Goal: Task Accomplishment & Management: Manage account settings

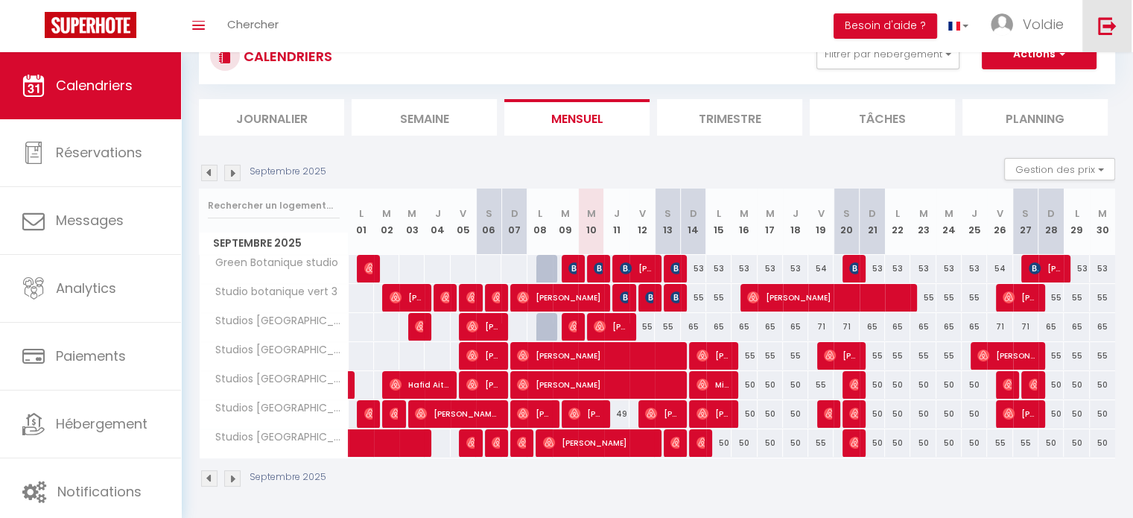
click at [1118, 34] on link at bounding box center [1107, 26] width 49 height 52
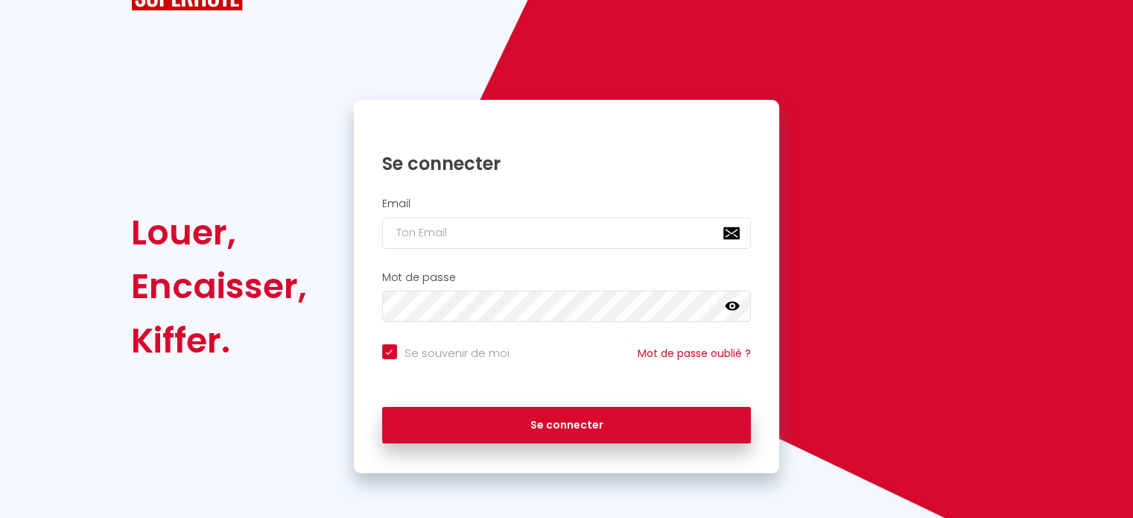
checkbox input "true"
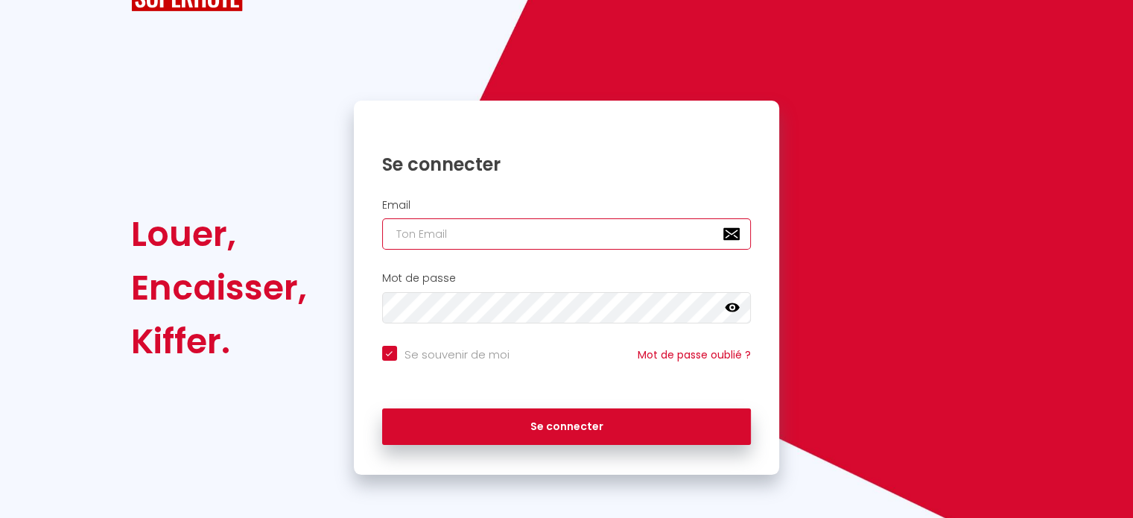
click at [548, 224] on input "email" at bounding box center [567, 233] width 370 height 31
paste input "[EMAIL_ADDRESS][DOMAIN_NAME]"
type input "[EMAIL_ADDRESS][DOMAIN_NAME]"
checkbox input "true"
type input "[EMAIL_ADDRESS][DOMAIN_NAME]"
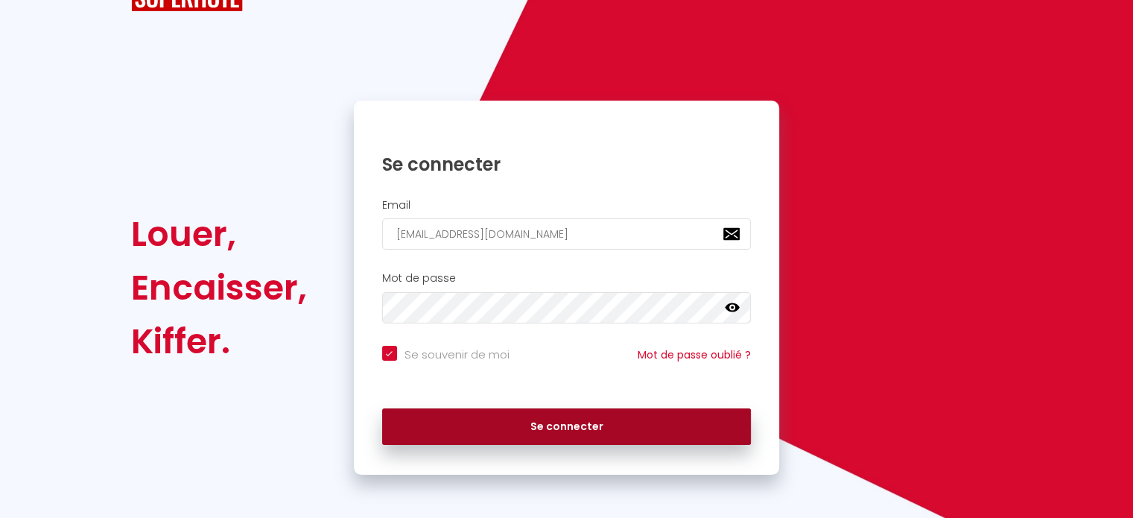
click at [554, 432] on button "Se connecter" at bounding box center [567, 426] width 370 height 37
checkbox input "true"
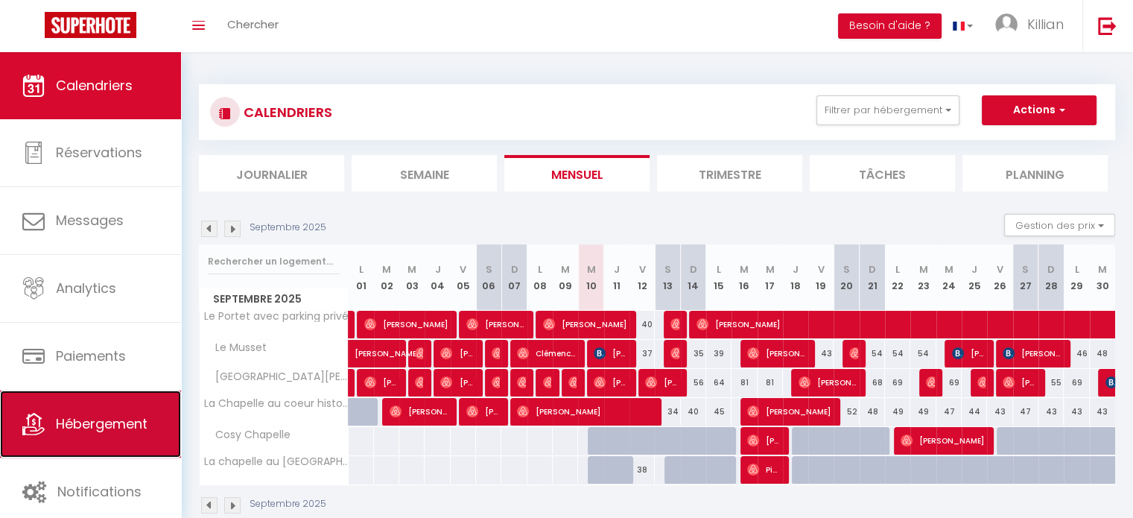
click at [118, 425] on span "Hébergement" at bounding box center [102, 423] width 92 height 19
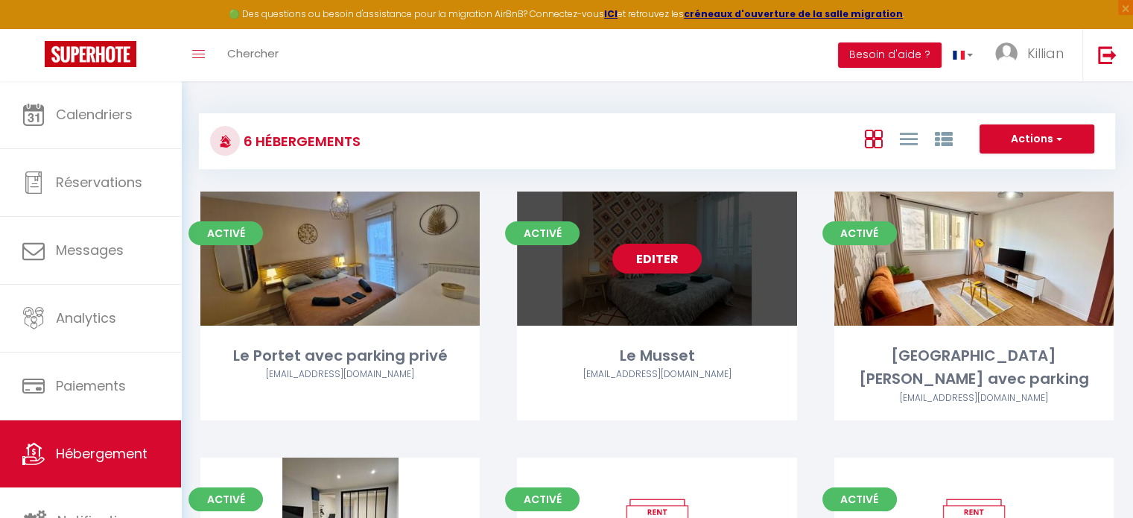
scroll to position [200, 0]
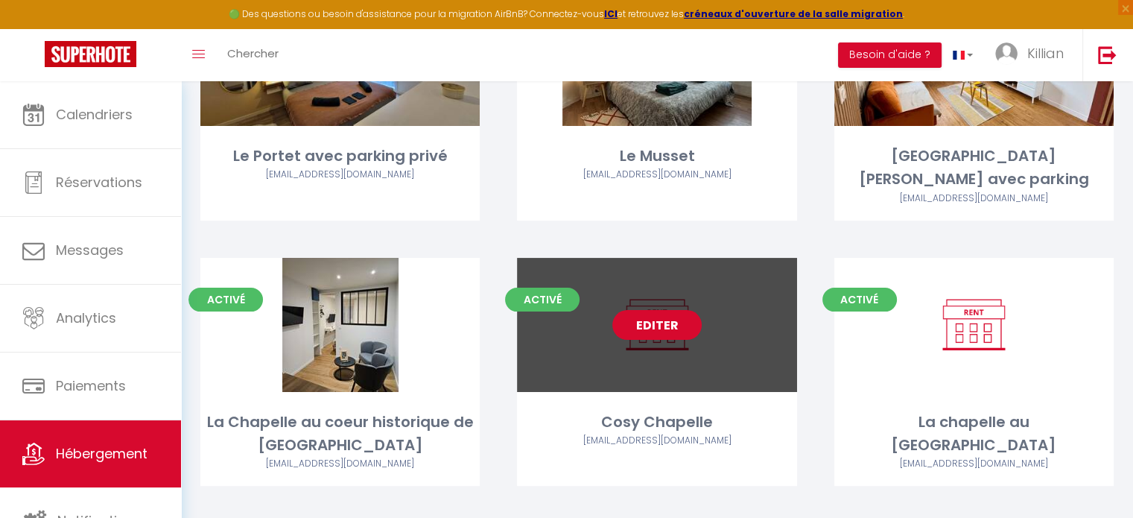
click at [671, 310] on link "Editer" at bounding box center [656, 325] width 89 height 30
select select "3"
select select "2"
select select "1"
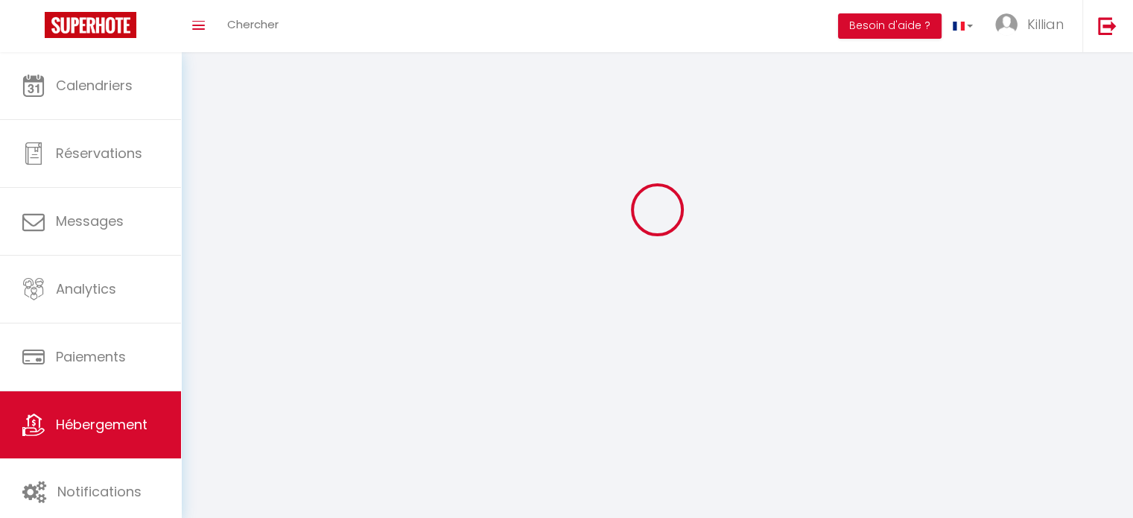
select select
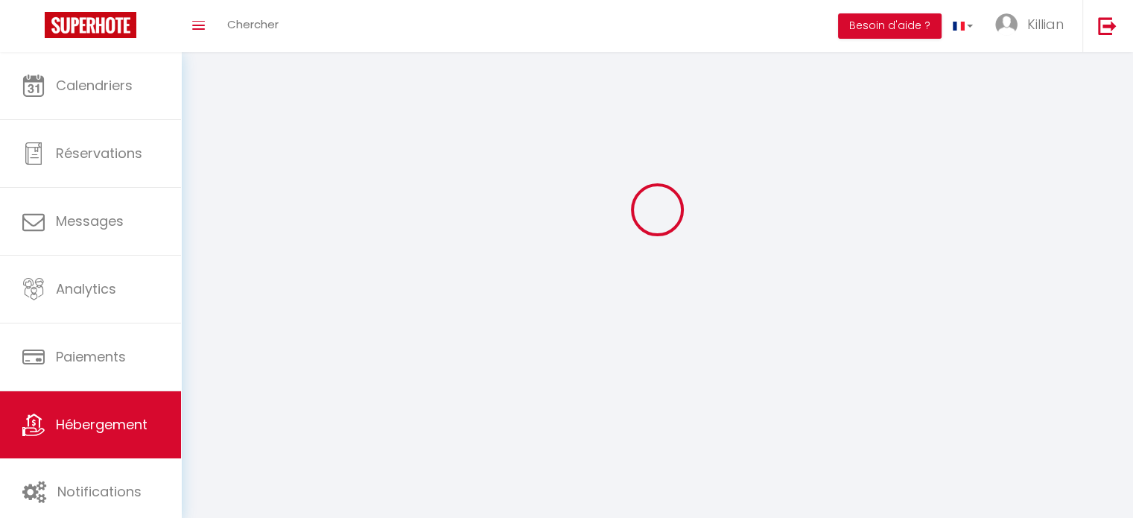
checkbox input "false"
select select
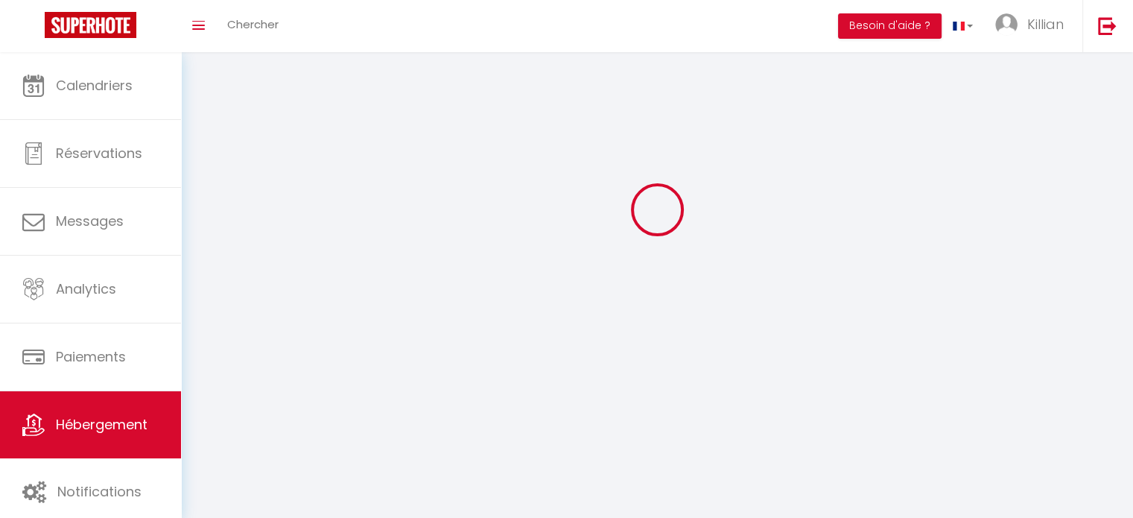
select select
select select "1"
select select
select select "28"
select select
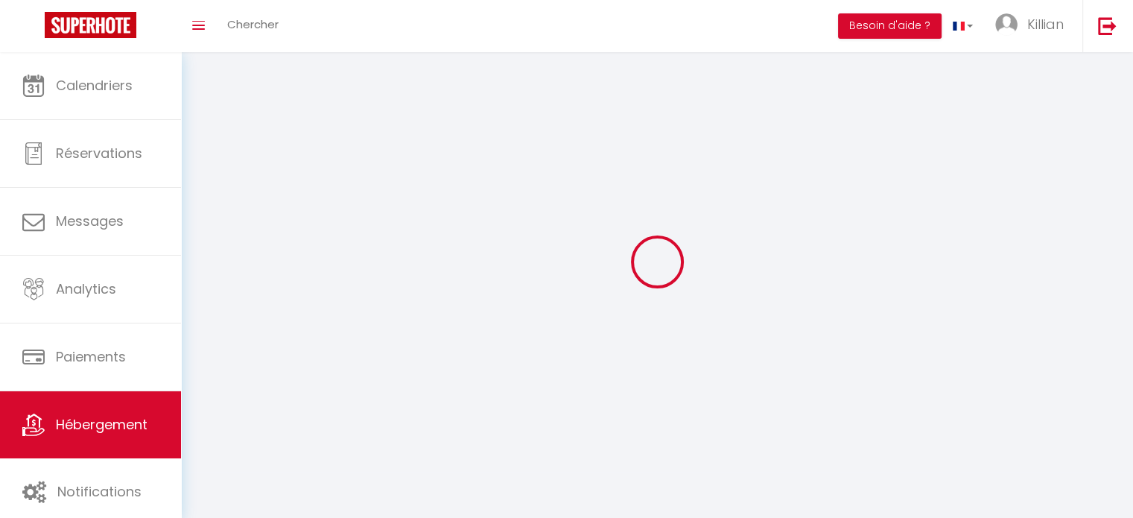
select select
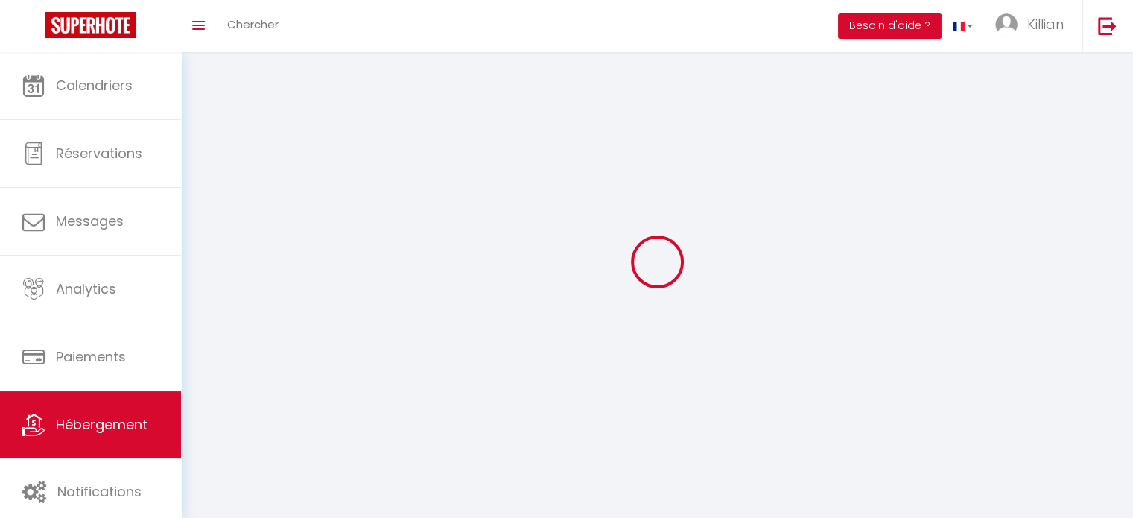
checkbox input "false"
select select
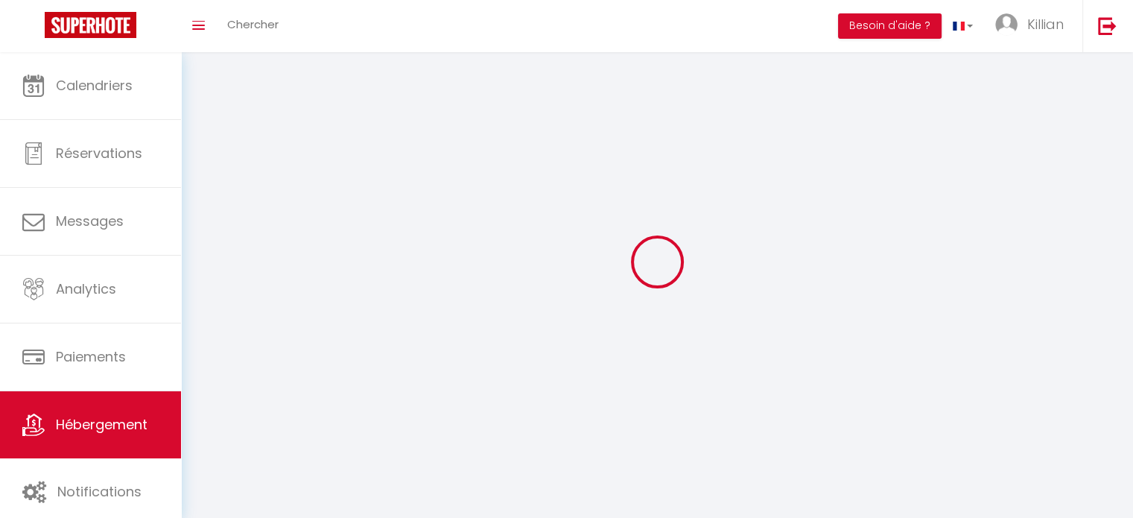
select select
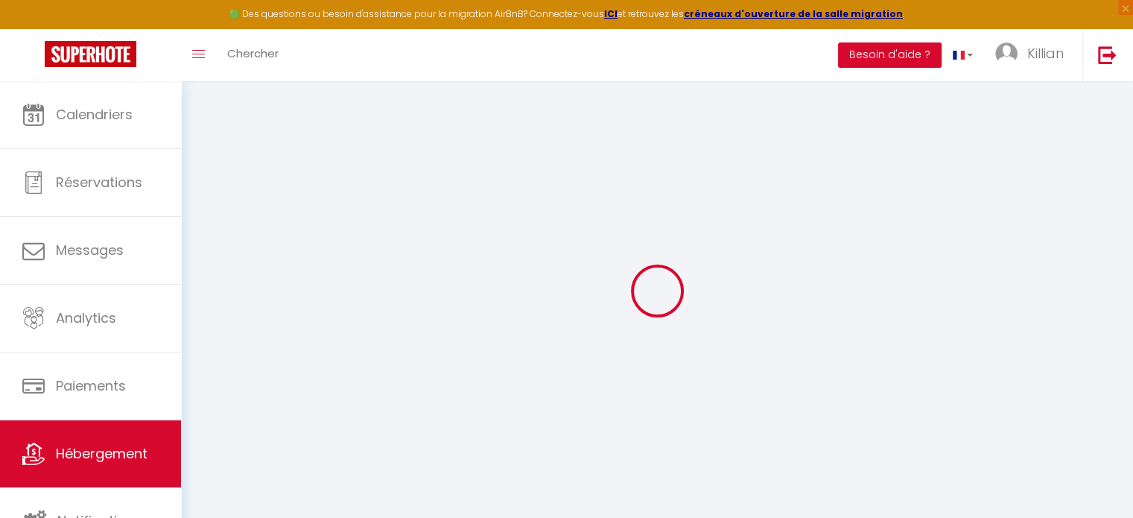
select select
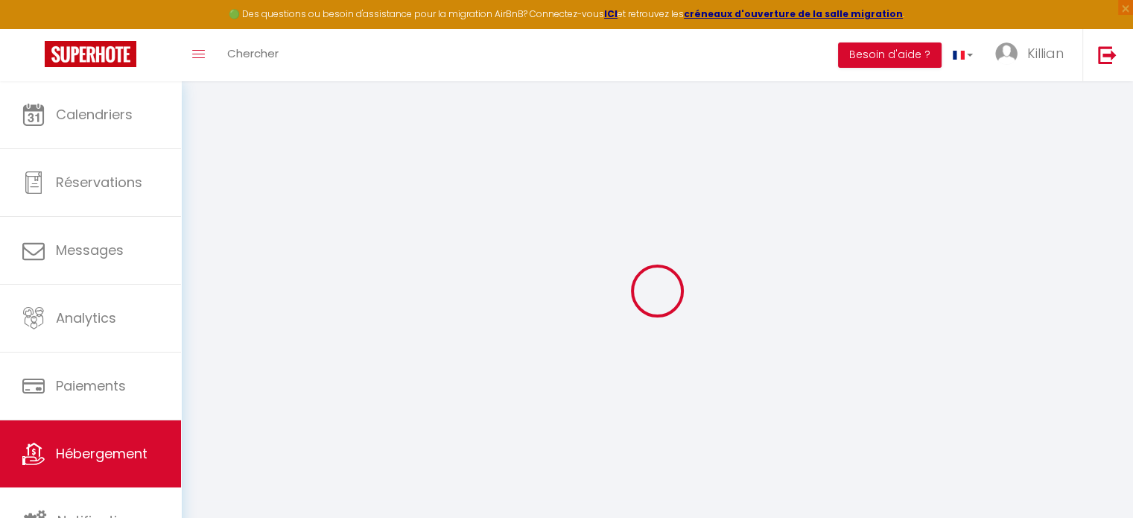
select select
checkbox input "false"
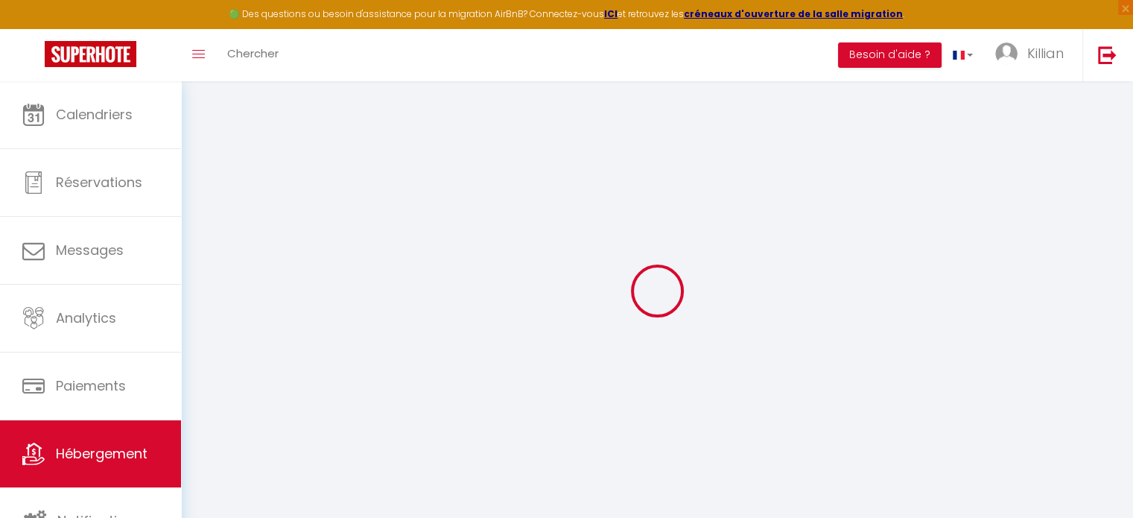
select select
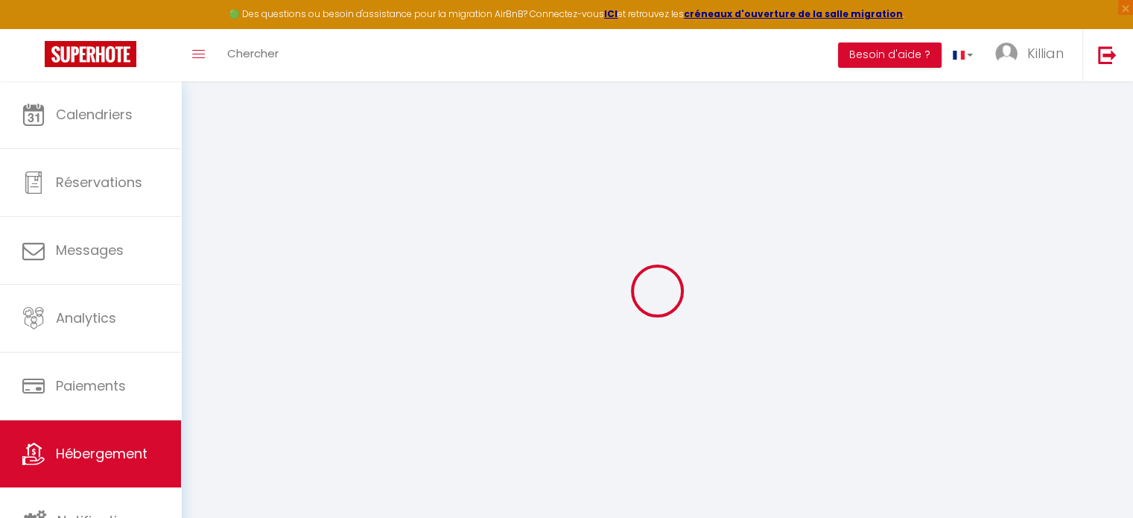
select select
checkbox input "false"
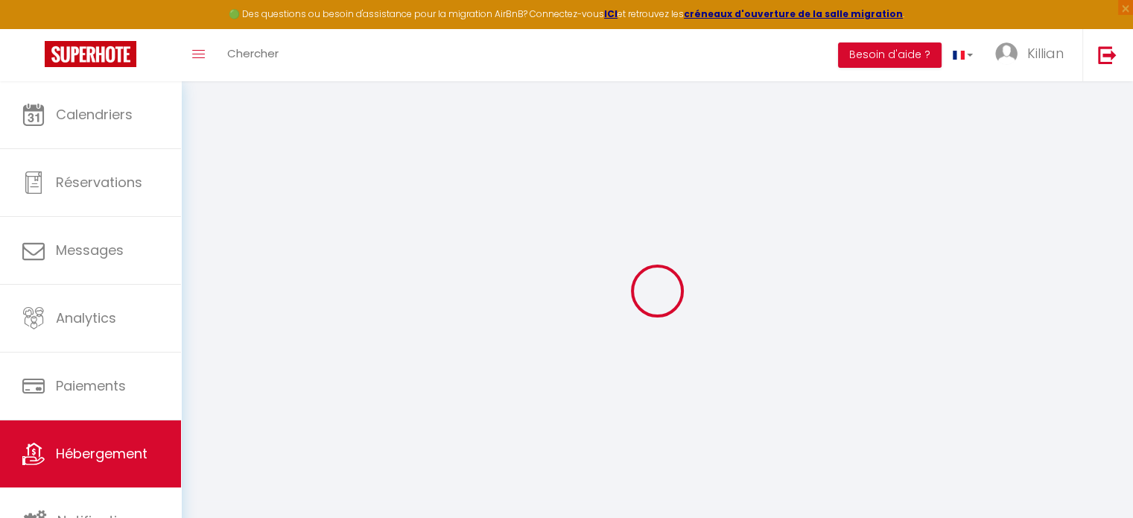
checkbox input "false"
select select
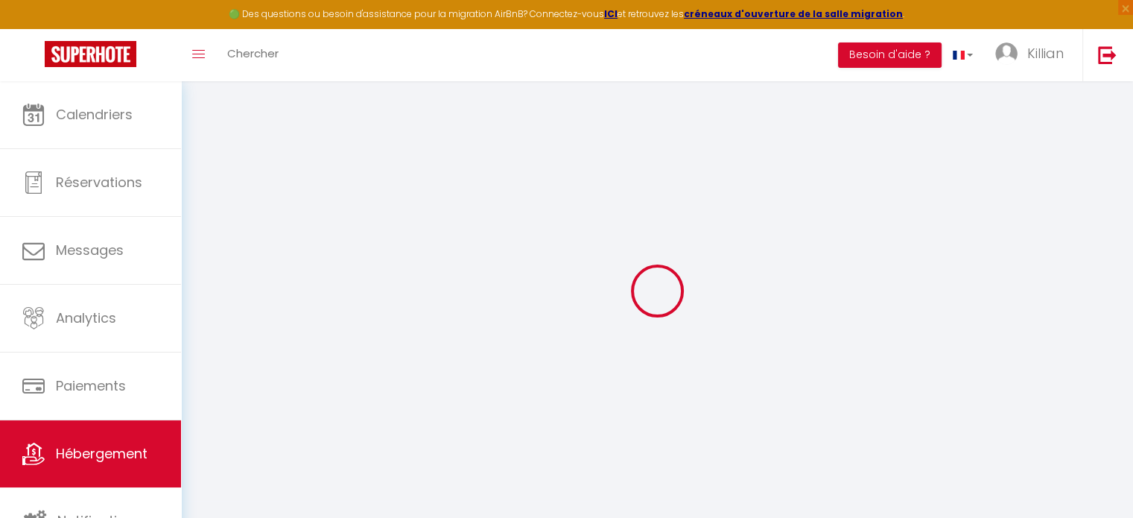
select select
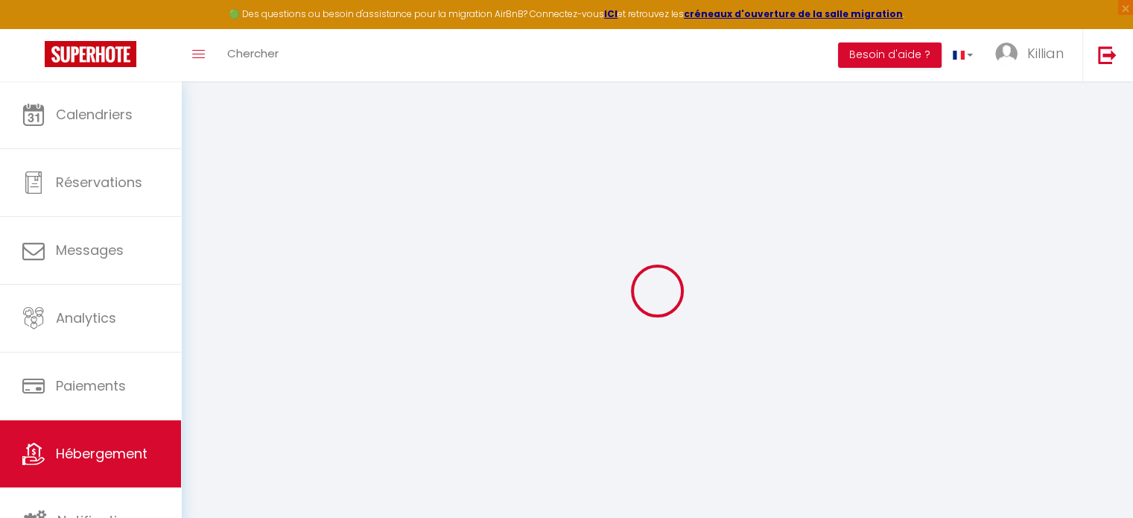
checkbox input "false"
select select
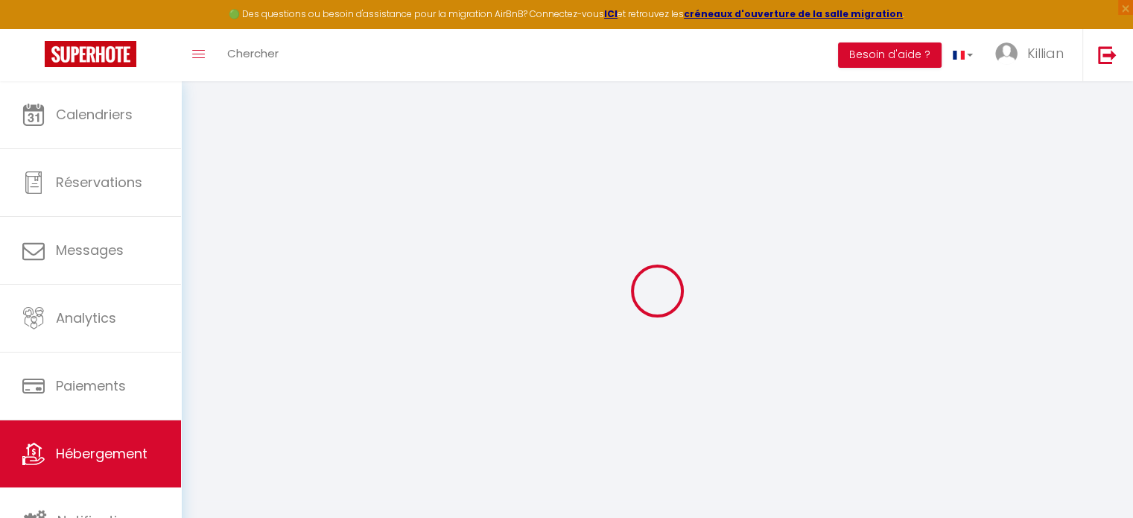
select select
type input "Cosy Chapelle"
select select "2"
type input "30"
type input "18"
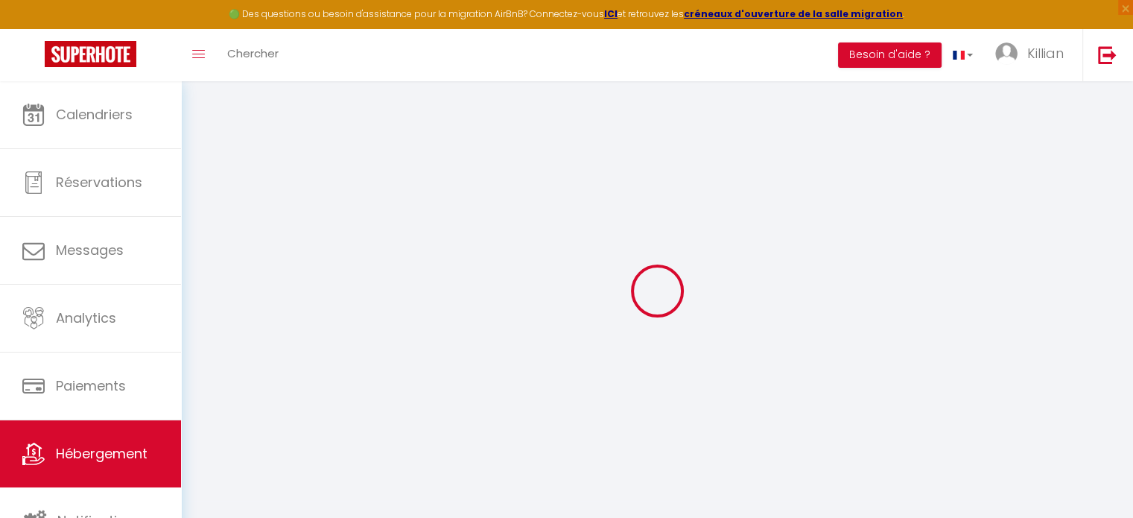
type input "300"
select select
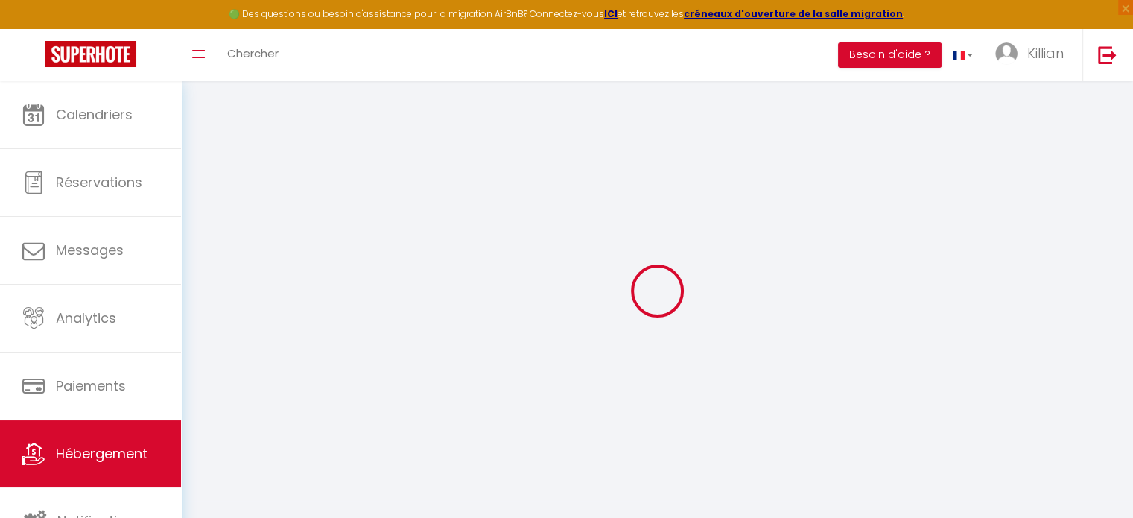
select select
type input "[STREET_ADDRESS]"
type input "53000"
type input "[GEOGRAPHIC_DATA]"
type input "[EMAIL_ADDRESS][DOMAIN_NAME]"
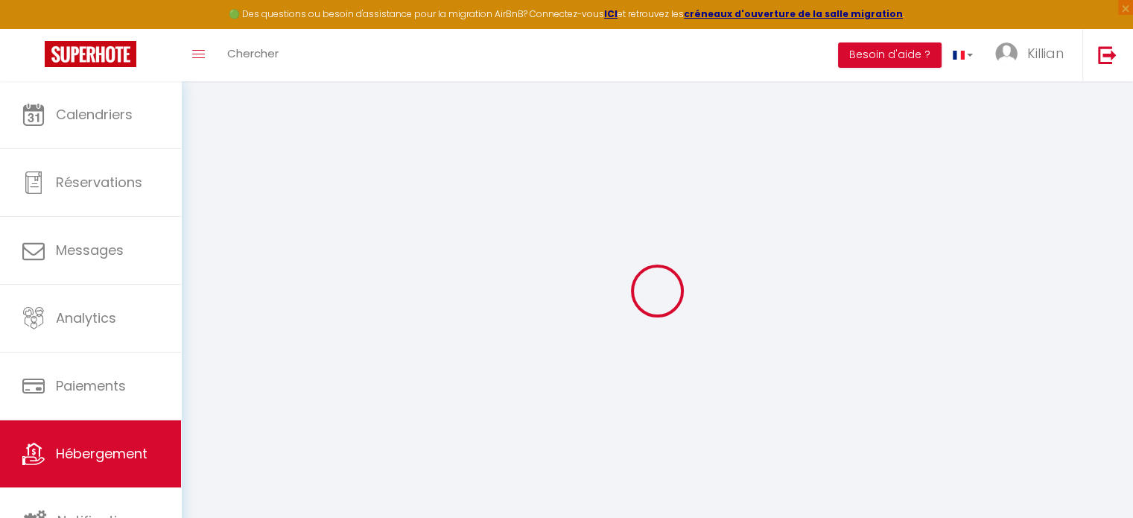
select select "15863"
checkbox input "false"
checkbox input "true"
checkbox input "false"
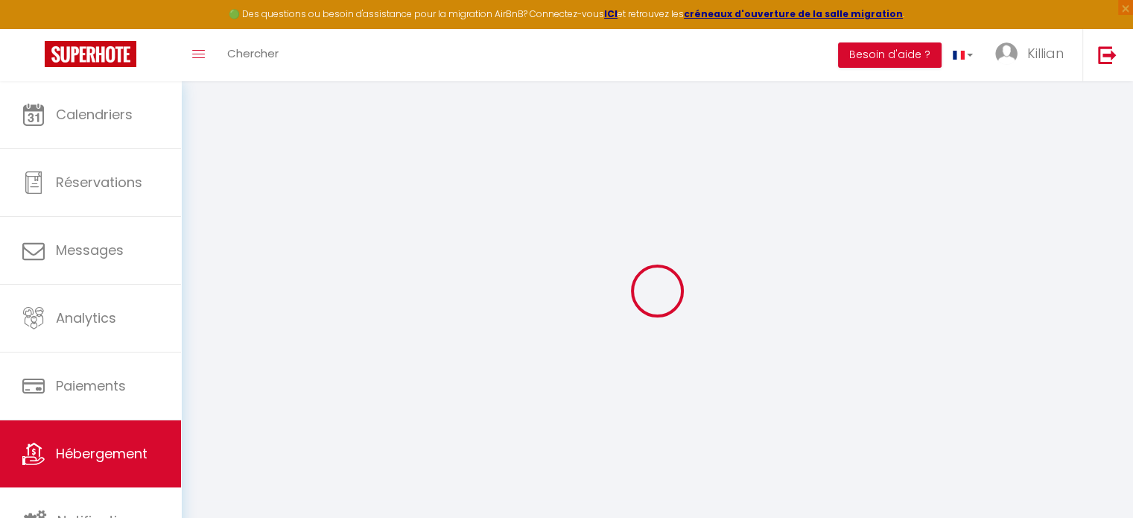
type input "0"
select select "+ 15 %"
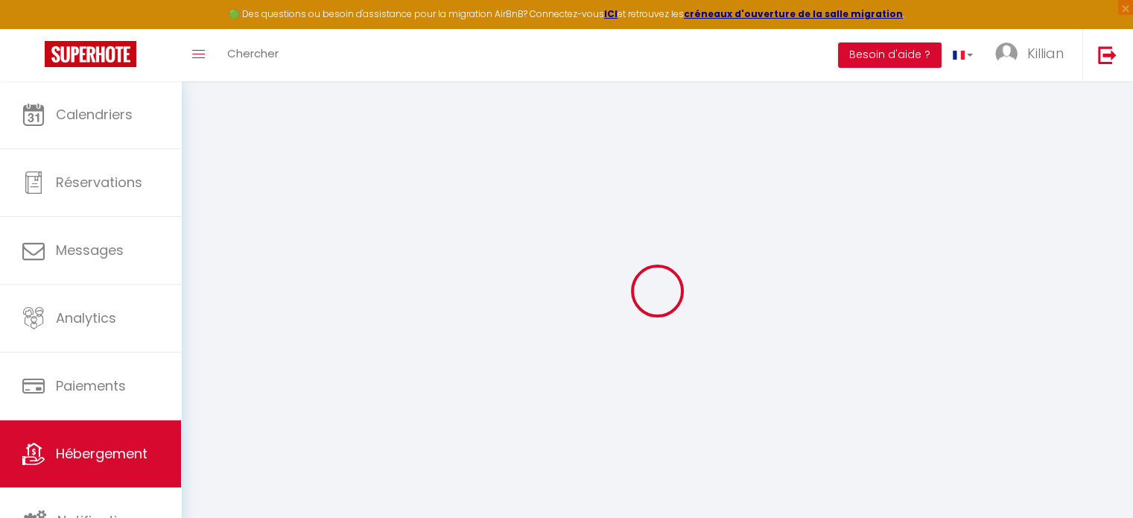
select select "+ 22 %"
checkbox input "false"
checkbox input "true"
checkbox input "false"
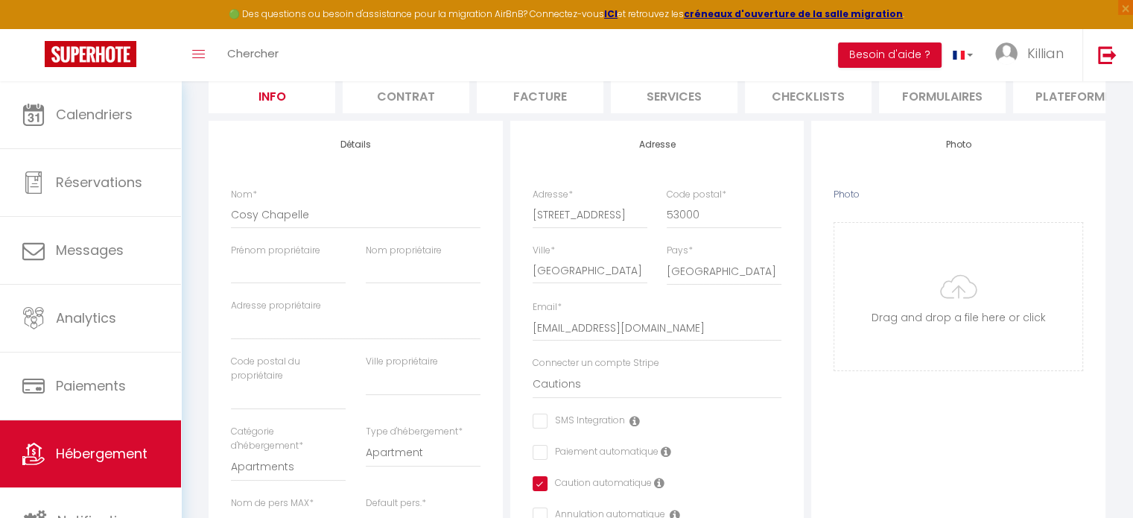
checkbox input "false"
checkbox input "true"
checkbox input "false"
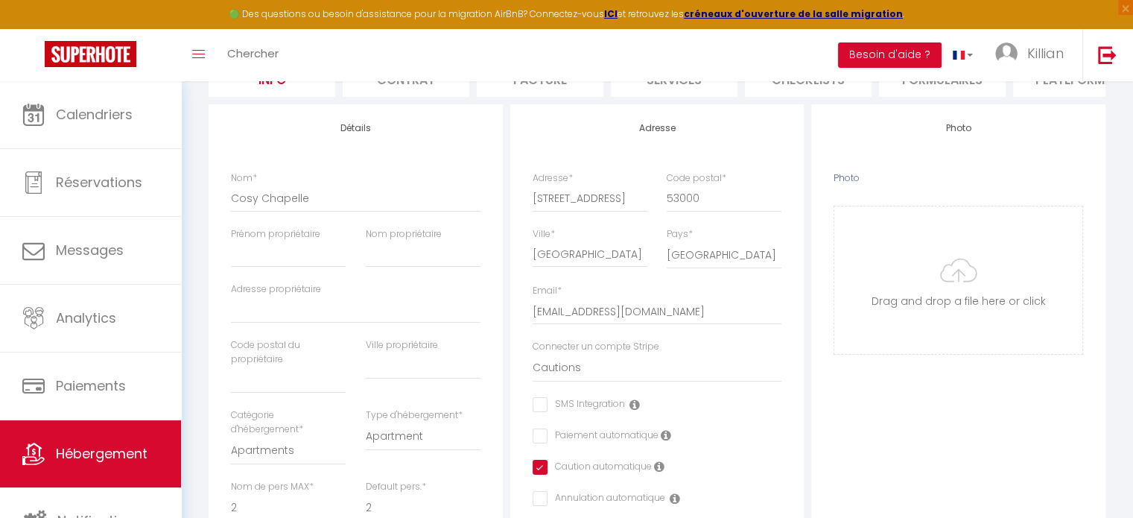
select select "90"
select select "EUR"
select select
select select "16601-1504358840541603866"
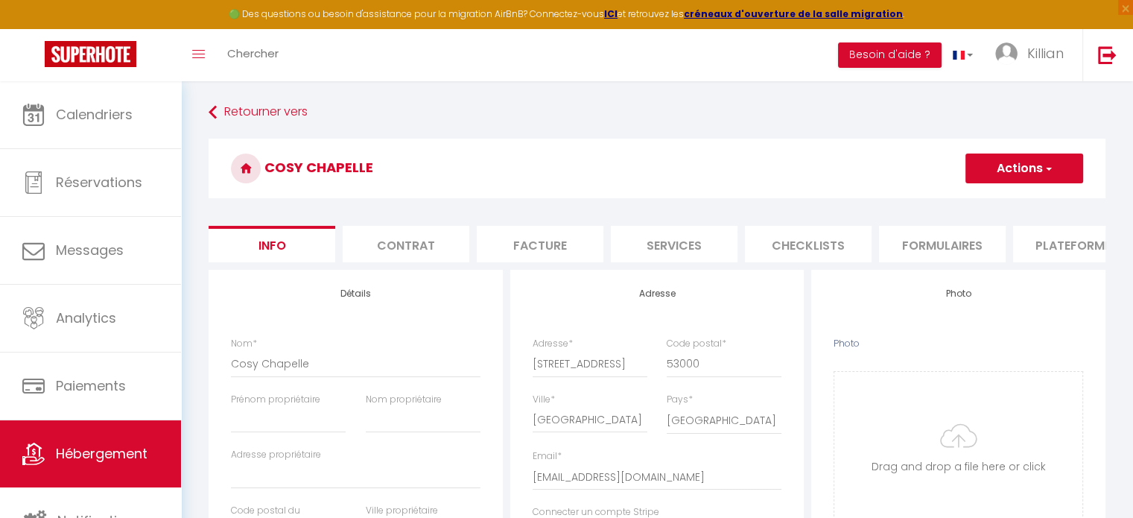
click at [1064, 240] on li "Plateformes" at bounding box center [1076, 244] width 127 height 37
select select
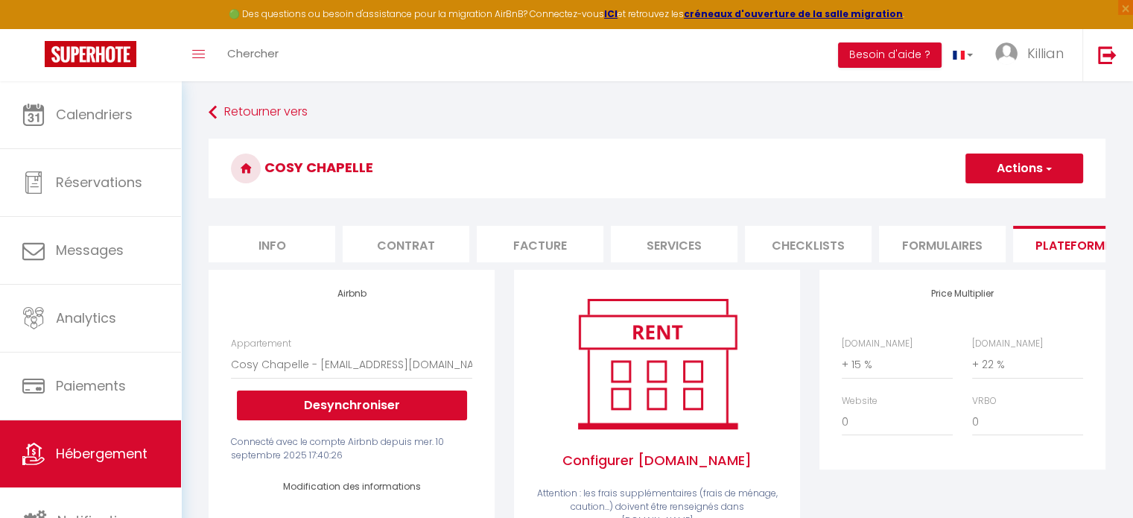
click at [299, 244] on li "Info" at bounding box center [272, 244] width 127 height 37
checkbox input "false"
checkbox input "true"
checkbox input "false"
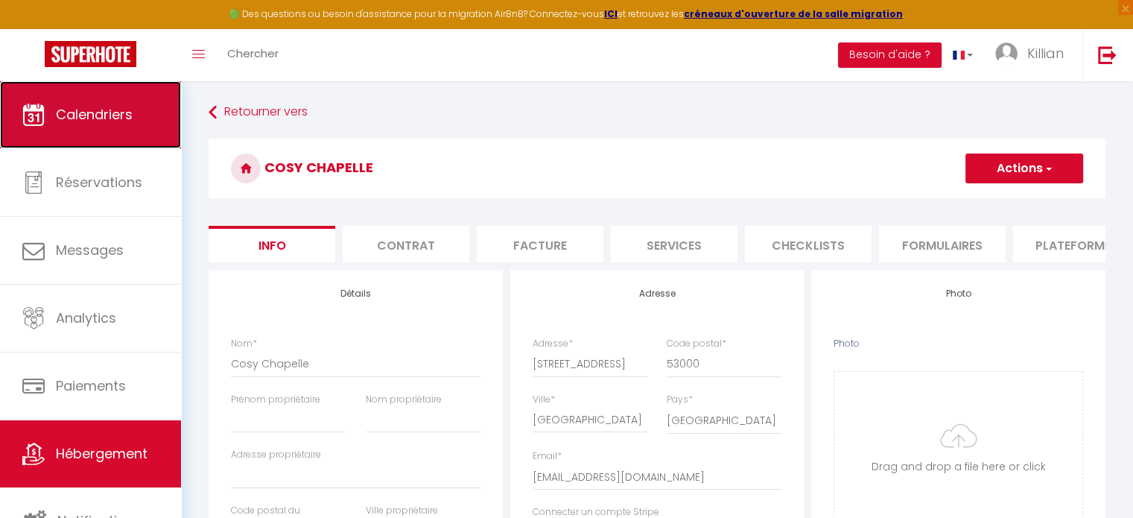
click at [133, 113] on span "Calendriers" at bounding box center [94, 114] width 77 height 19
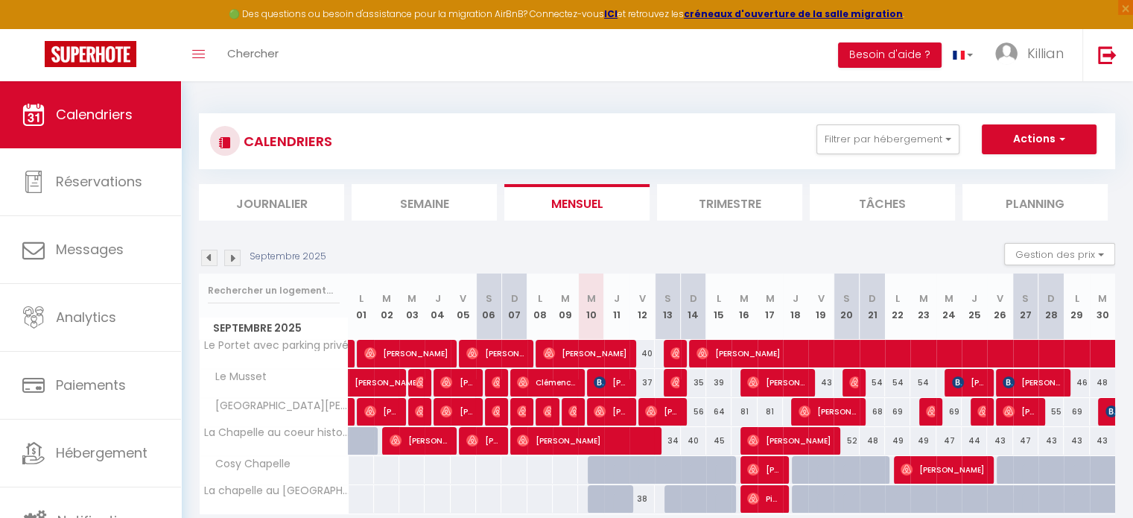
scroll to position [80, 0]
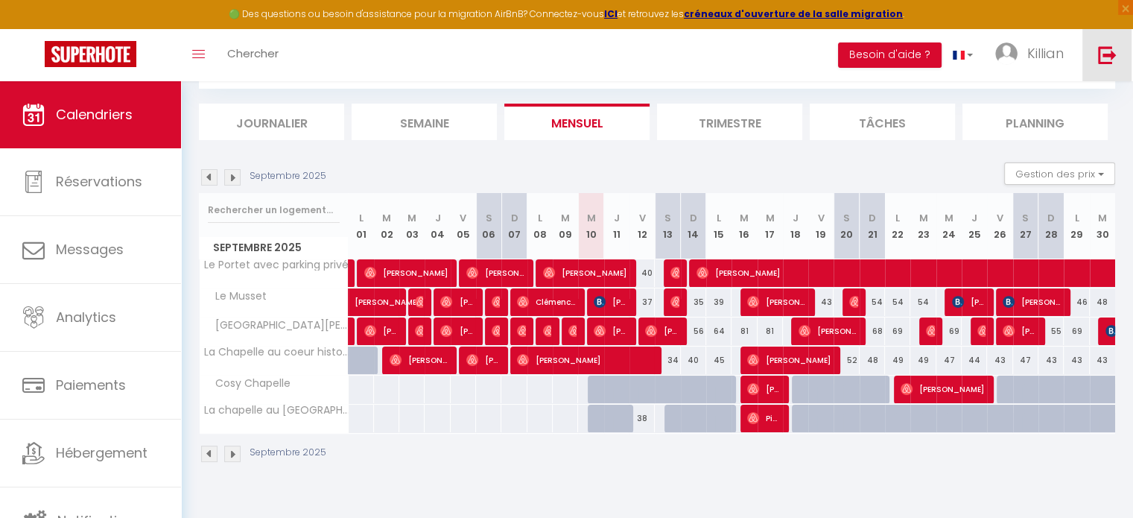
click at [1109, 58] on img at bounding box center [1107, 54] width 19 height 19
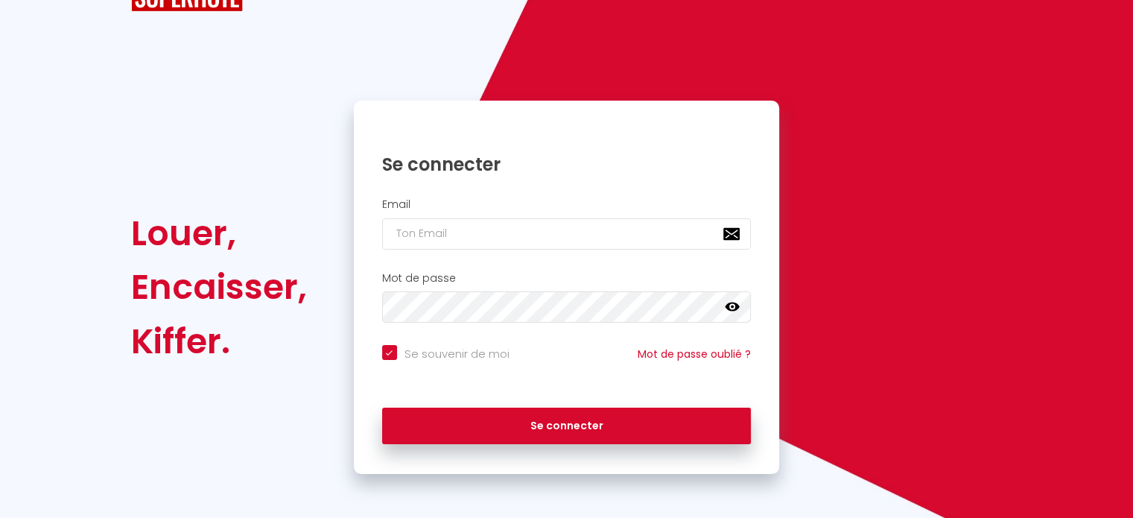
checkbox input "true"
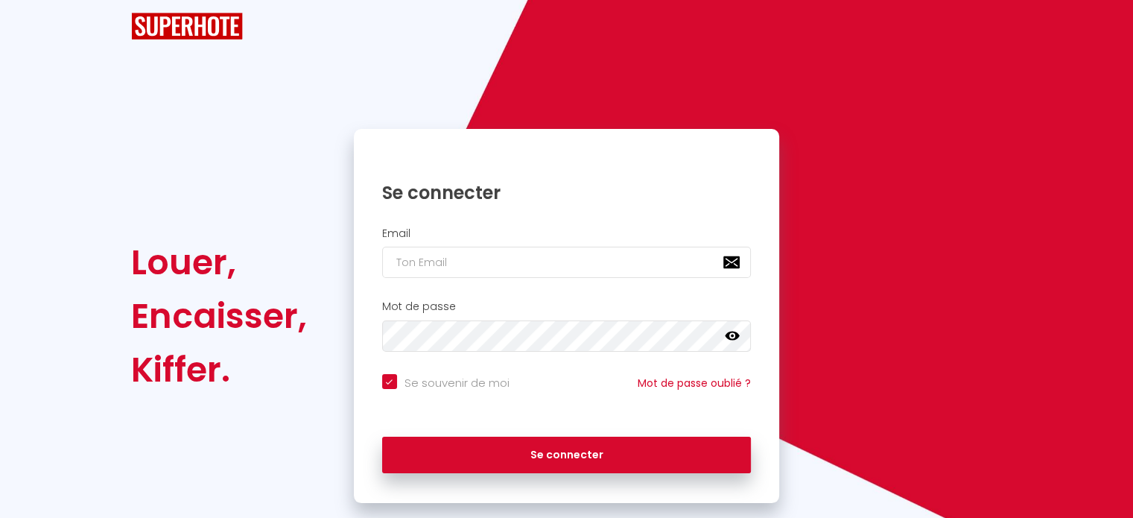
scroll to position [60, 0]
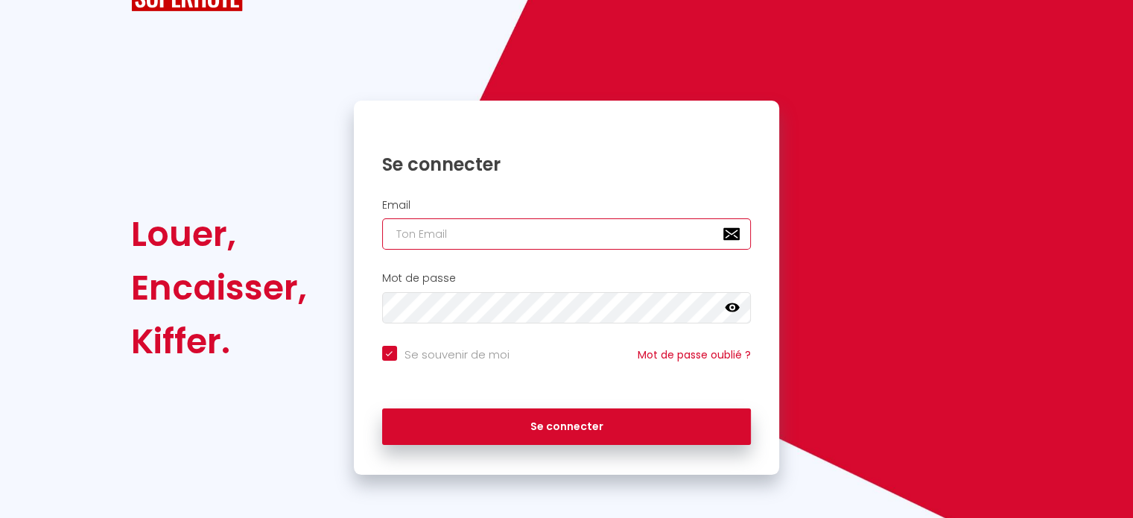
click at [536, 237] on input "email" at bounding box center [567, 233] width 370 height 31
paste input "mangold.angles@orange.fr"
type input "mangold.angles@orange.fr"
checkbox input "true"
type input "mangold.angles@orange.fr"
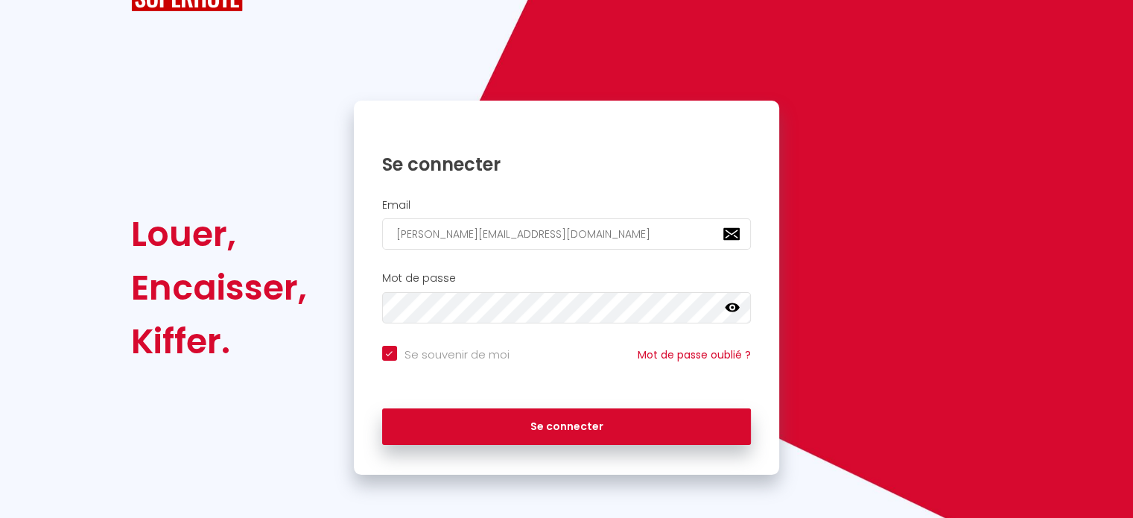
click at [547, 445] on div "Se connecter" at bounding box center [567, 426] width 426 height 67
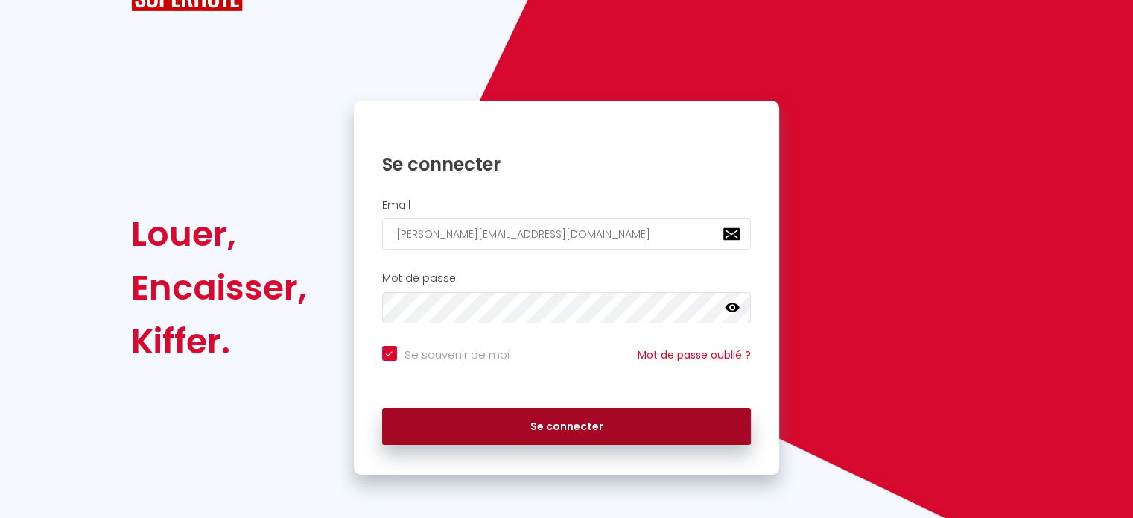
click at [536, 422] on button "Se connecter" at bounding box center [567, 426] width 370 height 37
checkbox input "true"
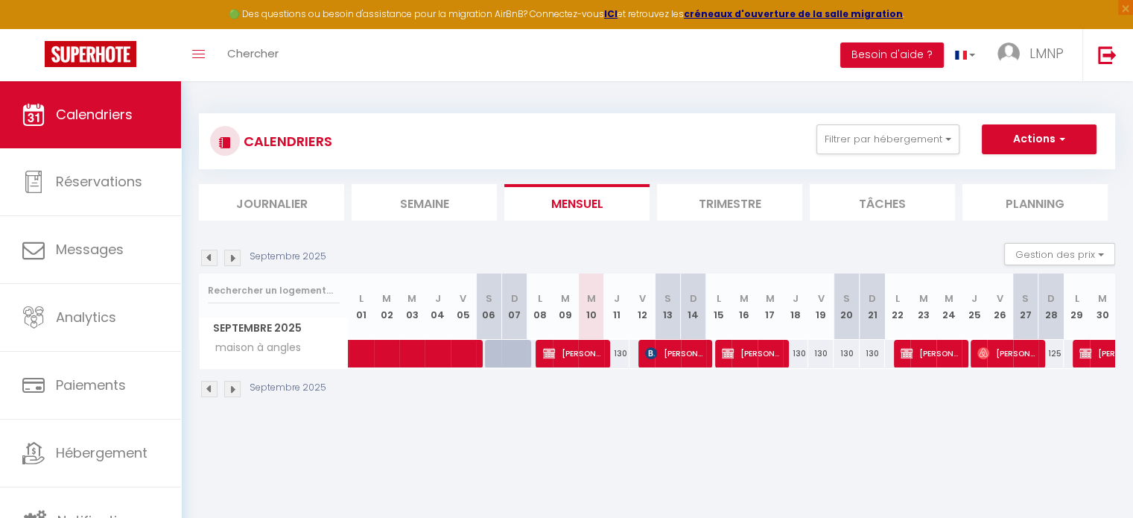
click at [229, 253] on img at bounding box center [232, 258] width 16 height 16
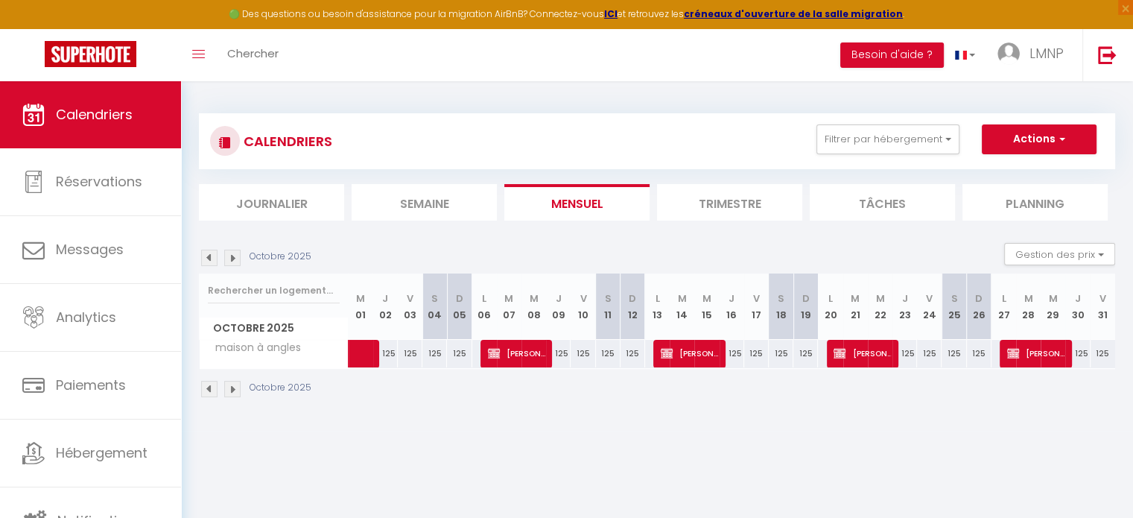
click at [229, 253] on img at bounding box center [232, 258] width 16 height 16
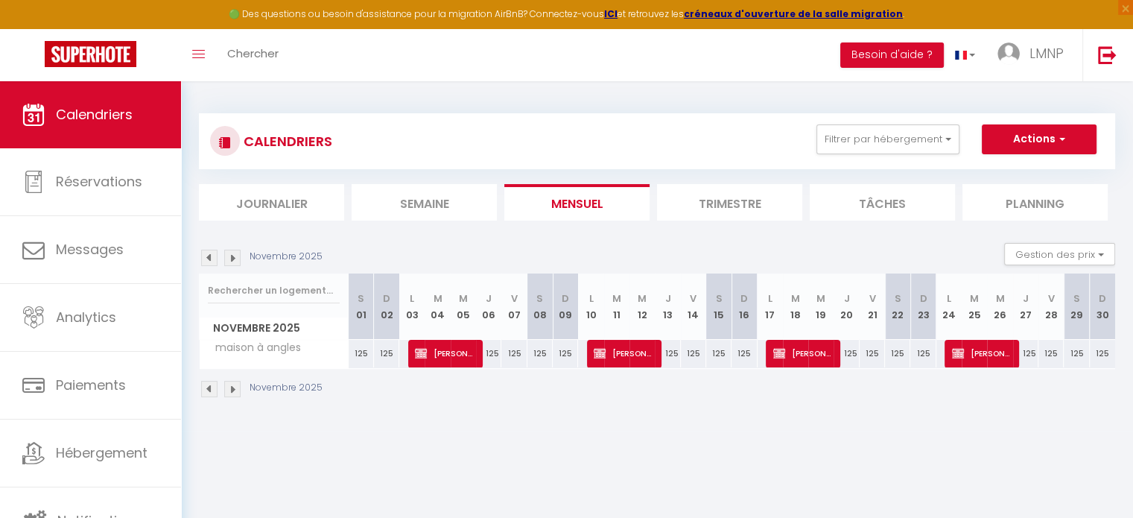
click at [229, 253] on img at bounding box center [232, 258] width 16 height 16
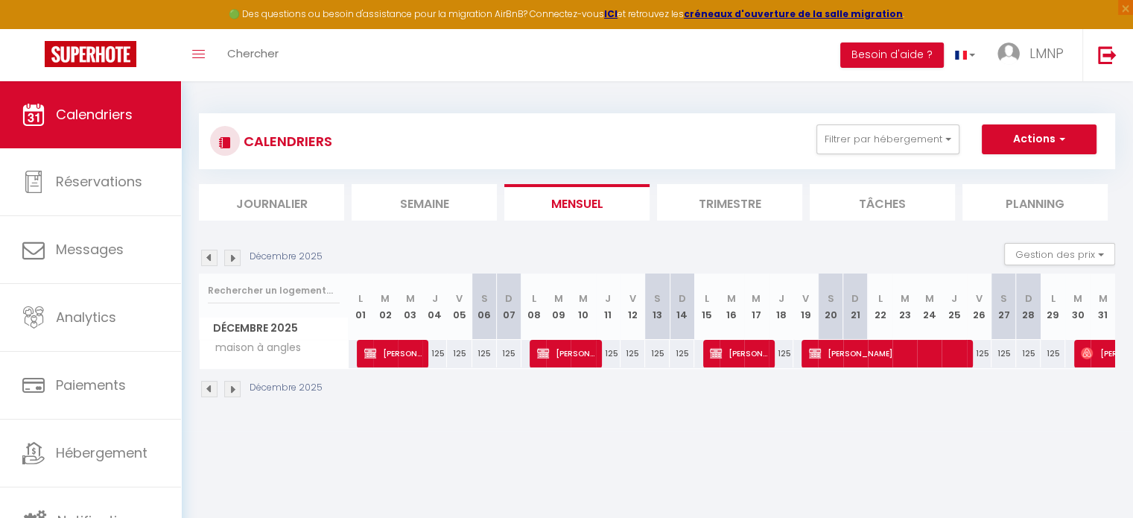
click at [229, 253] on img at bounding box center [232, 258] width 16 height 16
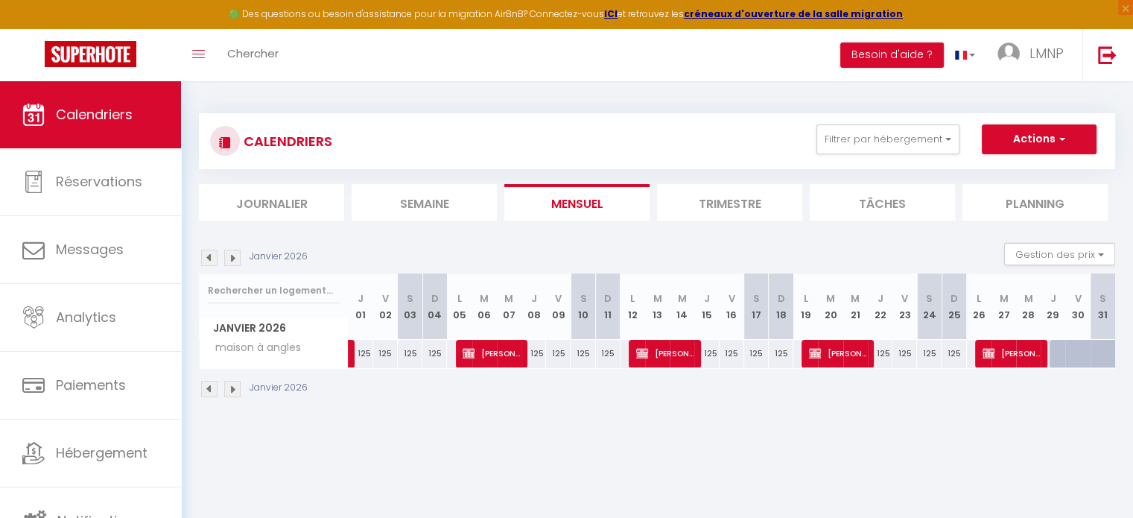
click at [229, 253] on img at bounding box center [232, 258] width 16 height 16
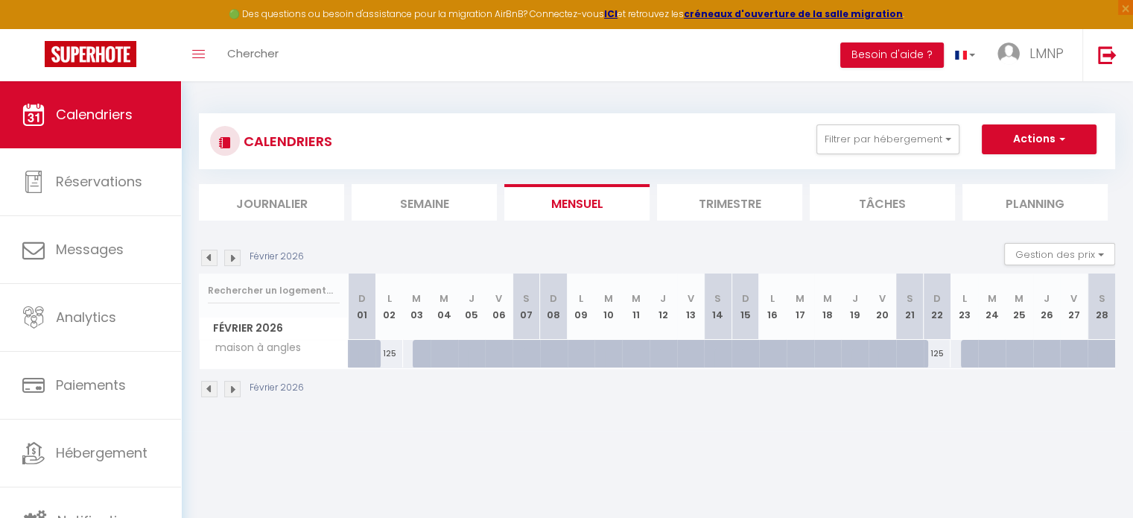
click at [229, 253] on img at bounding box center [232, 258] width 16 height 16
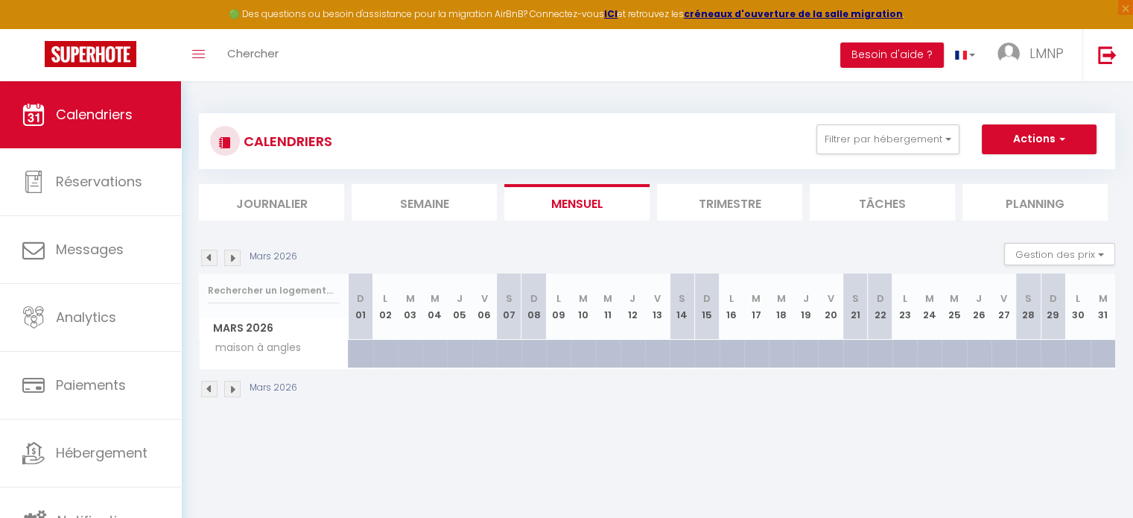
click at [229, 256] on img at bounding box center [232, 258] width 16 height 16
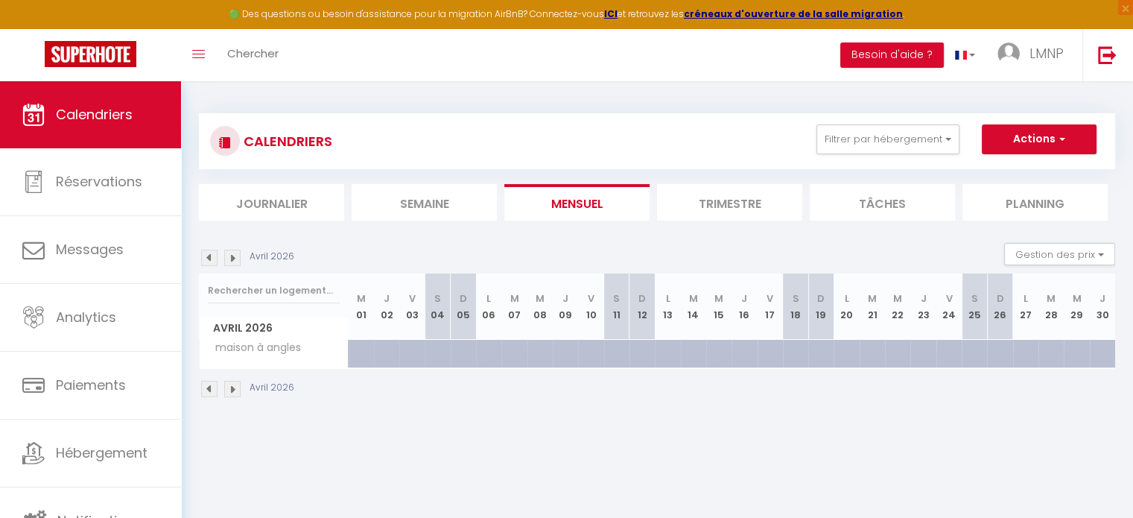
click at [608, 357] on div at bounding box center [616, 354] width 25 height 28
type input "125"
type input "Sam 11 Avril 2026"
type input "Dim 12 Avril 2026"
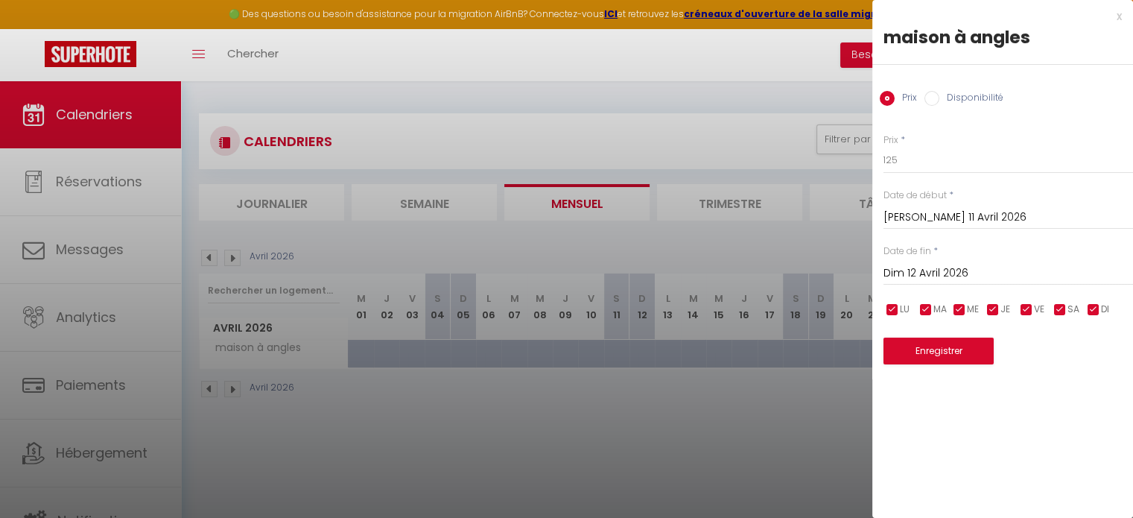
click at [95, 432] on div at bounding box center [566, 259] width 1133 height 518
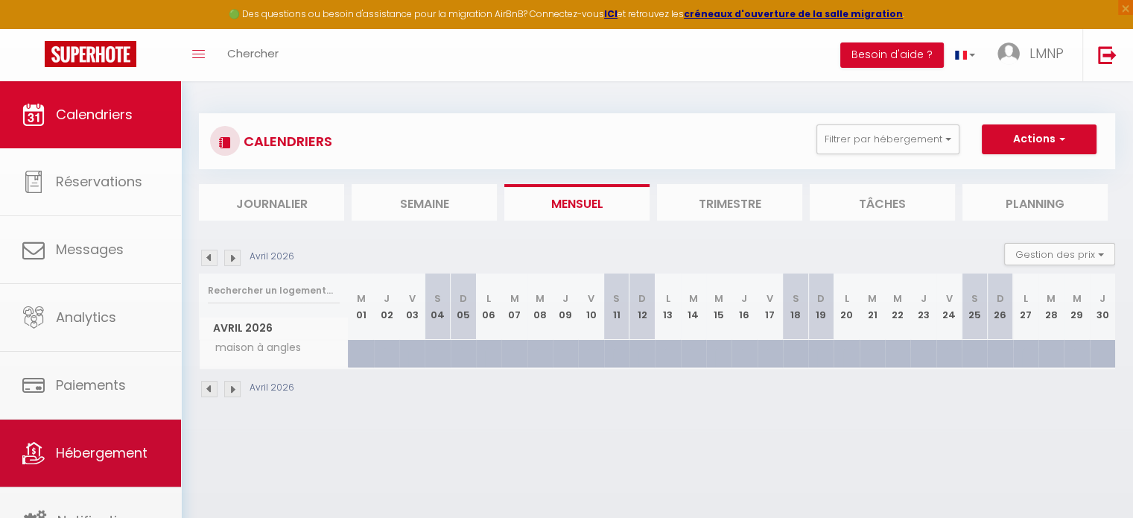
click at [95, 432] on body "🟢 Des questions ou besoin d'assistance pour la migration AirBnB? Connectez-vous…" at bounding box center [566, 340] width 1133 height 518
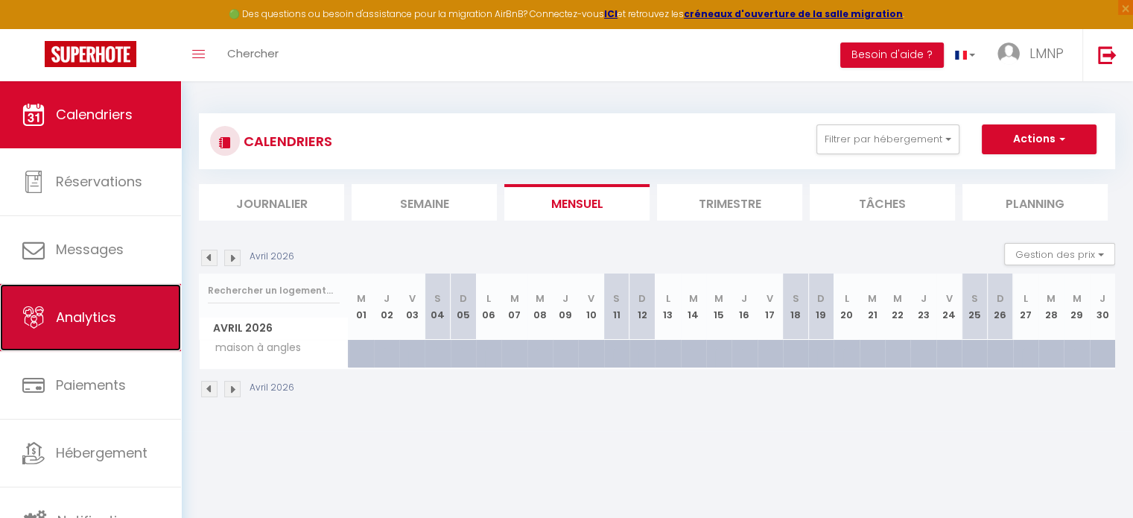
click at [75, 294] on link "Analytics" at bounding box center [90, 317] width 181 height 67
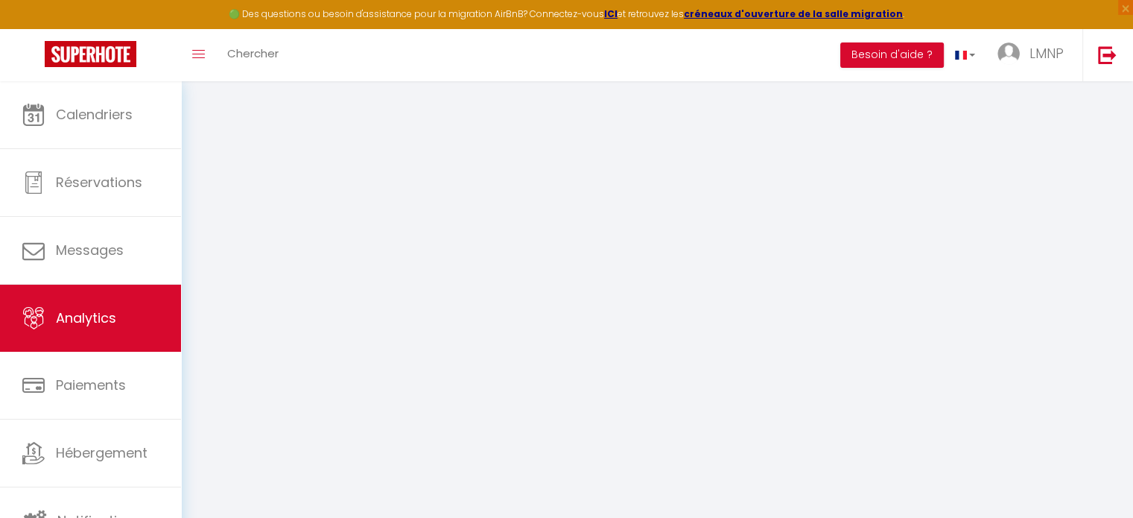
select select "2025"
select select "9"
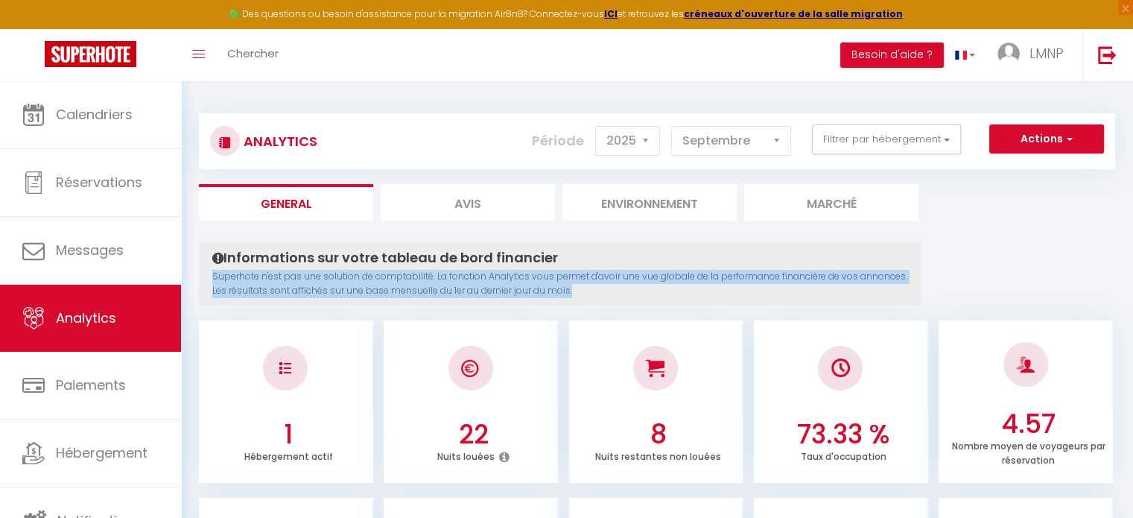
drag, startPoint x: 579, startPoint y: 288, endPoint x: 210, endPoint y: 278, distance: 368.9
click at [210, 278] on div "Informations sur votre tableau de bord financier Superhote n'est pas une soluti…" at bounding box center [560, 273] width 722 height 63
copy p "Superhote n'est pas une solution de comptabilité. La fonction Analytics vous pe…"
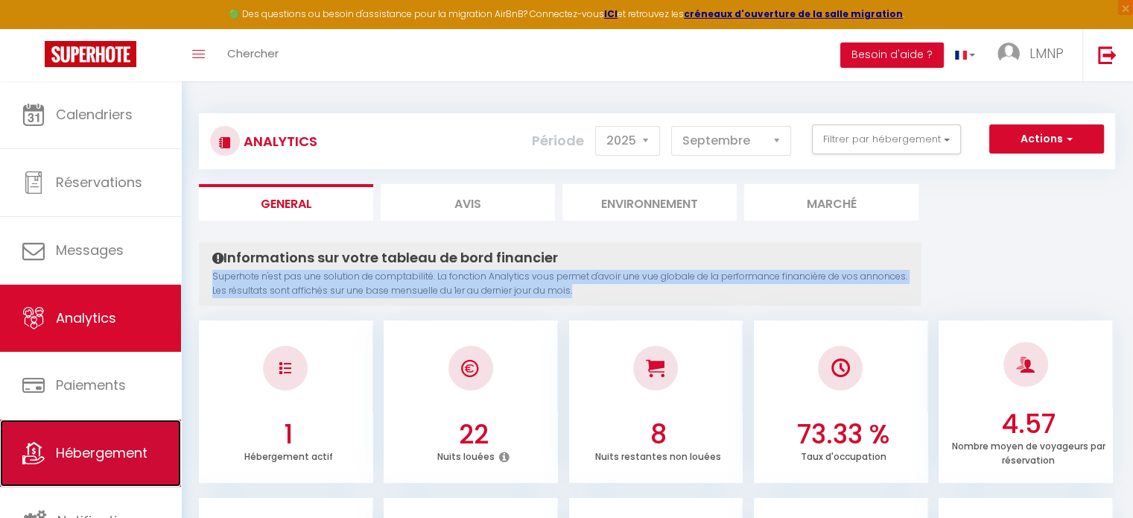
click at [74, 458] on span "Hébergement" at bounding box center [102, 452] width 92 height 19
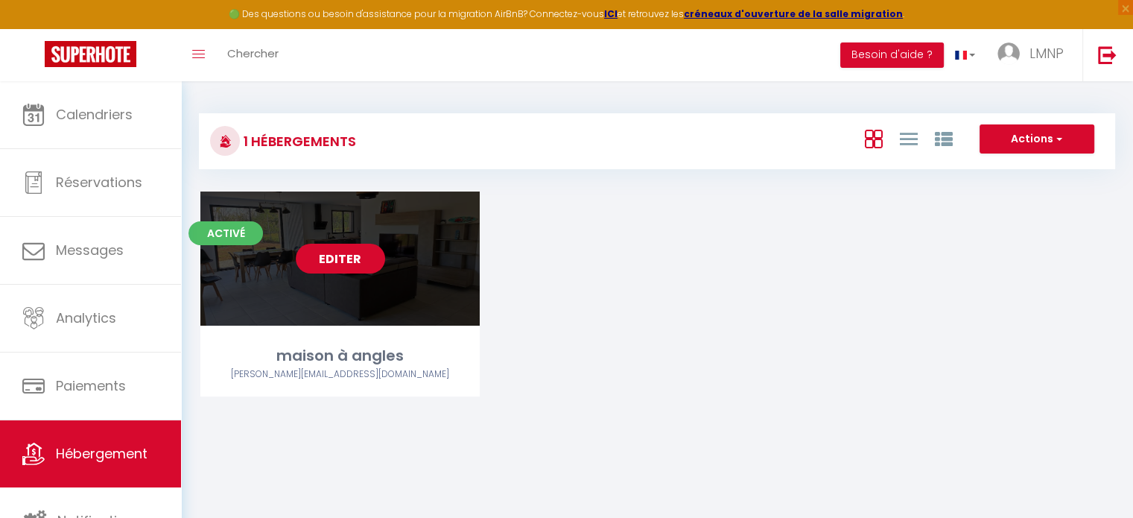
click at [367, 259] on link "Editer" at bounding box center [340, 259] width 89 height 30
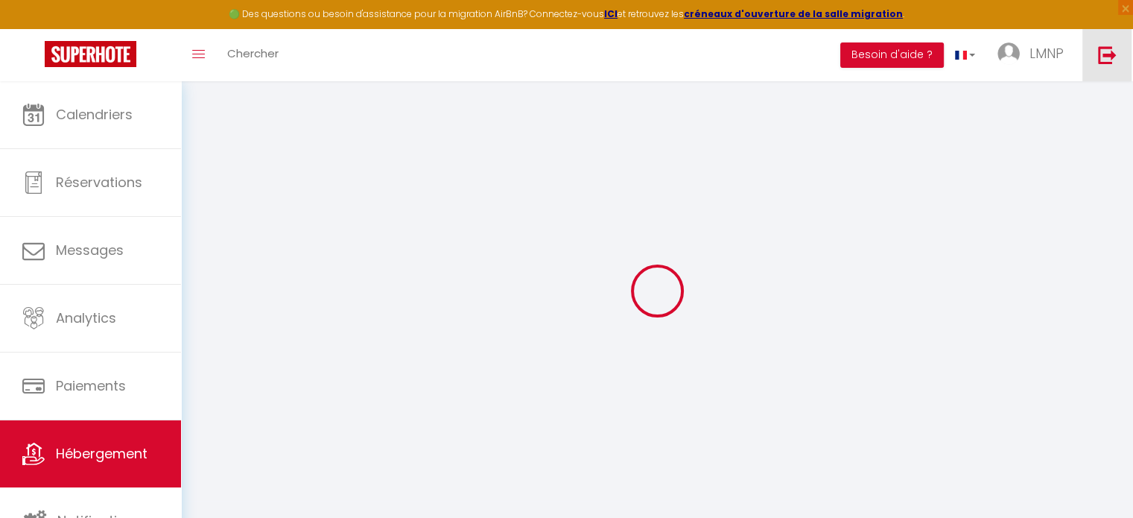
select select
checkbox input "false"
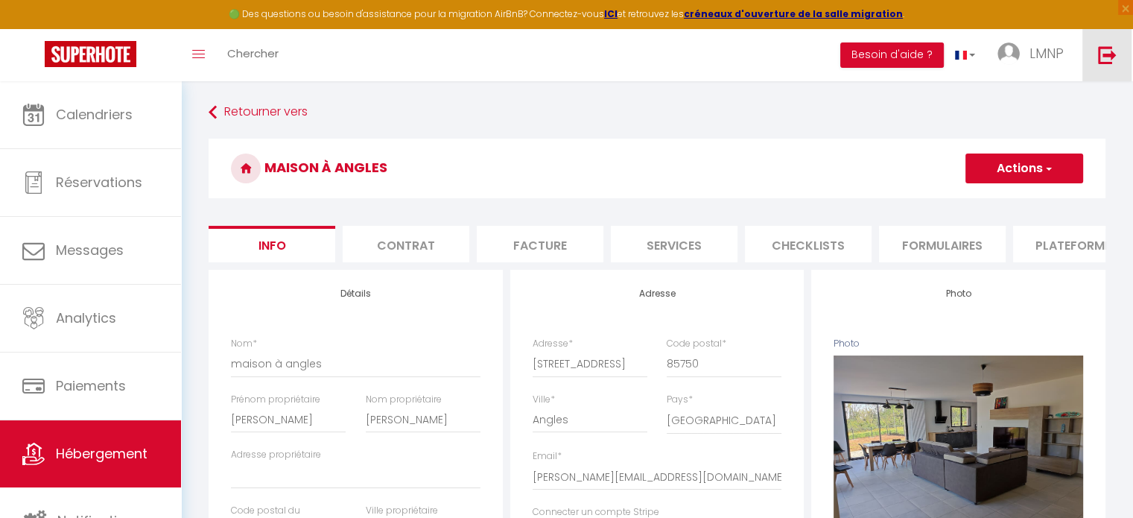
click at [1112, 54] on img at bounding box center [1107, 54] width 19 height 19
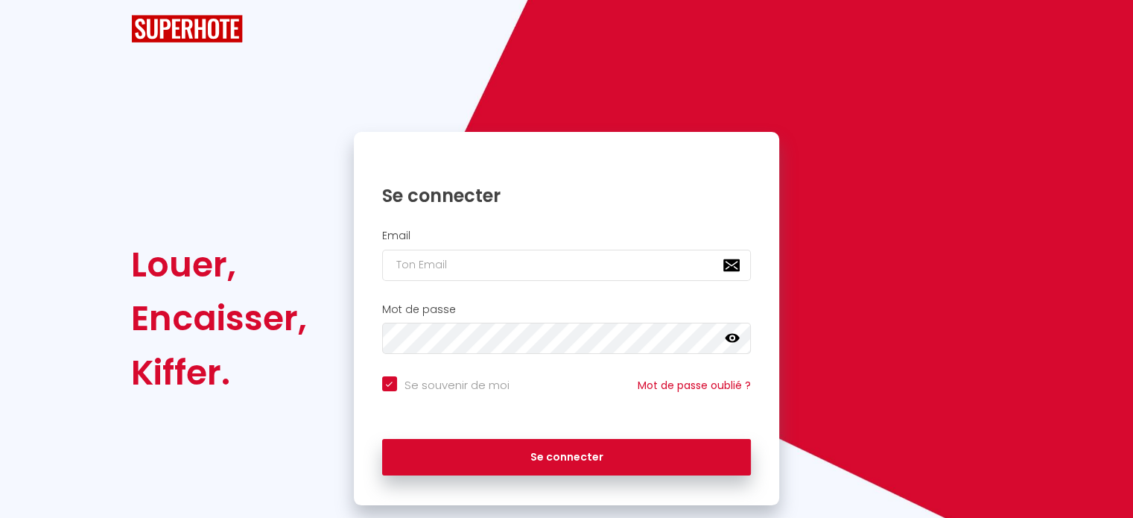
checkbox input "true"
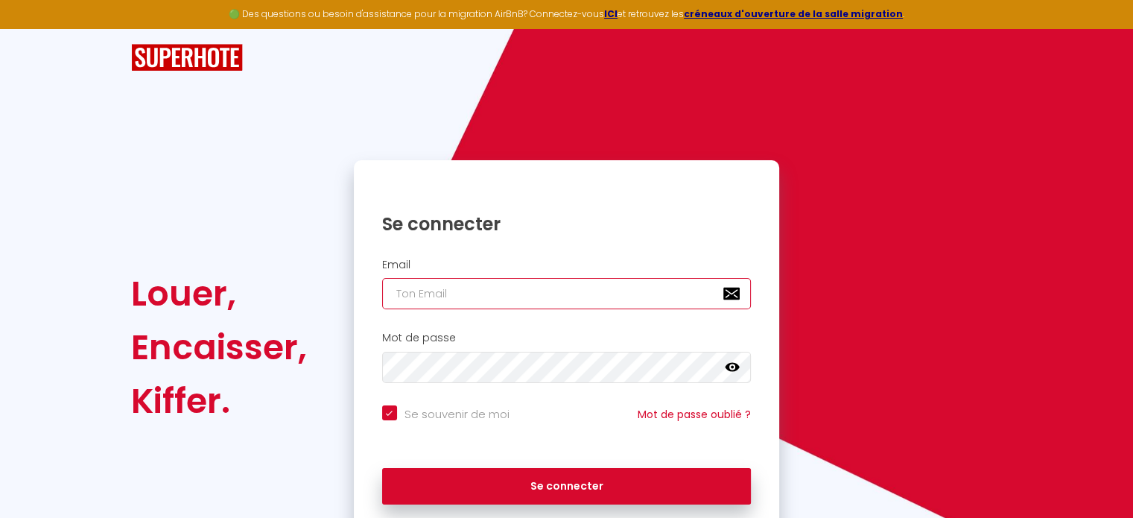
click at [514, 291] on input "email" at bounding box center [567, 293] width 370 height 31
paste input "[EMAIL_ADDRESS][DOMAIN_NAME]"
type input "[EMAIL_ADDRESS][DOMAIN_NAME]"
checkbox input "true"
type input "[EMAIL_ADDRESS][DOMAIN_NAME]"
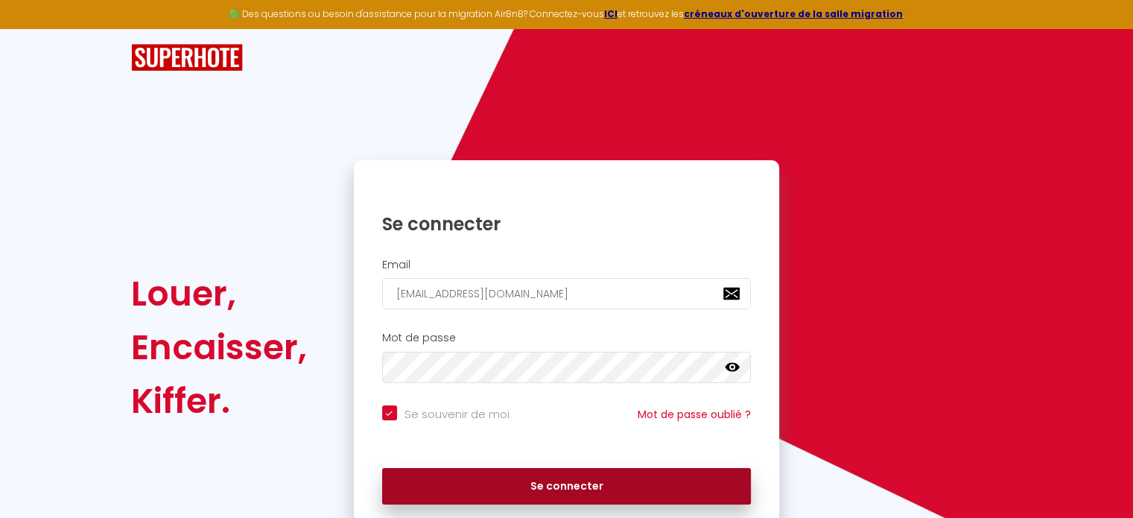
click at [516, 476] on button "Se connecter" at bounding box center [567, 486] width 370 height 37
checkbox input "true"
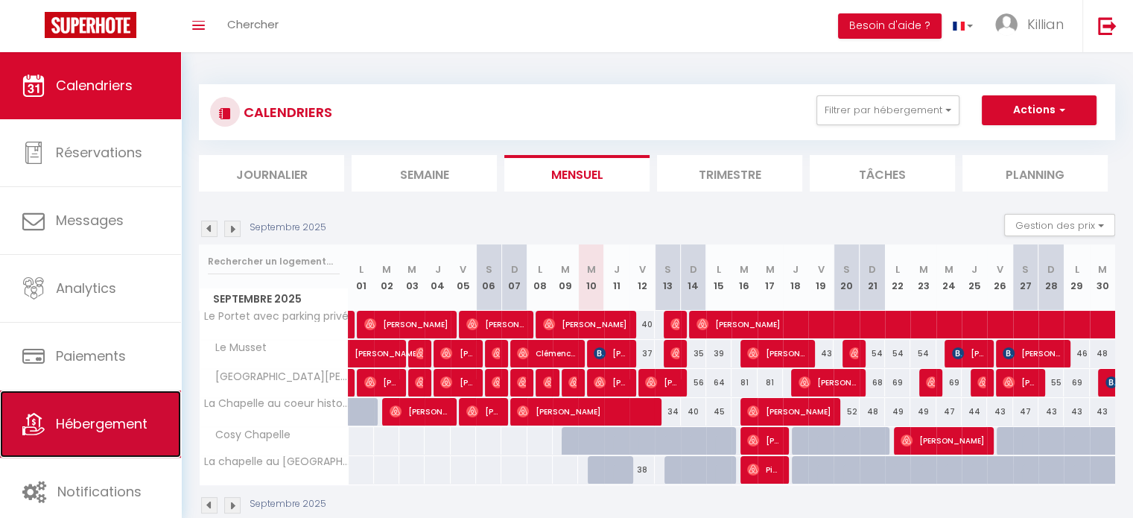
click at [73, 451] on link "Hébergement" at bounding box center [90, 423] width 181 height 67
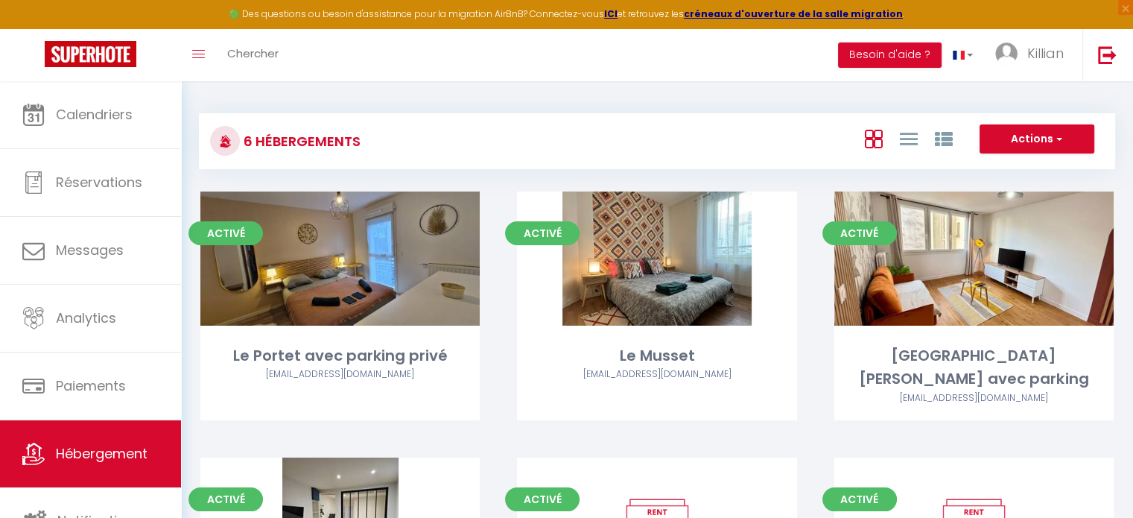
scroll to position [200, 0]
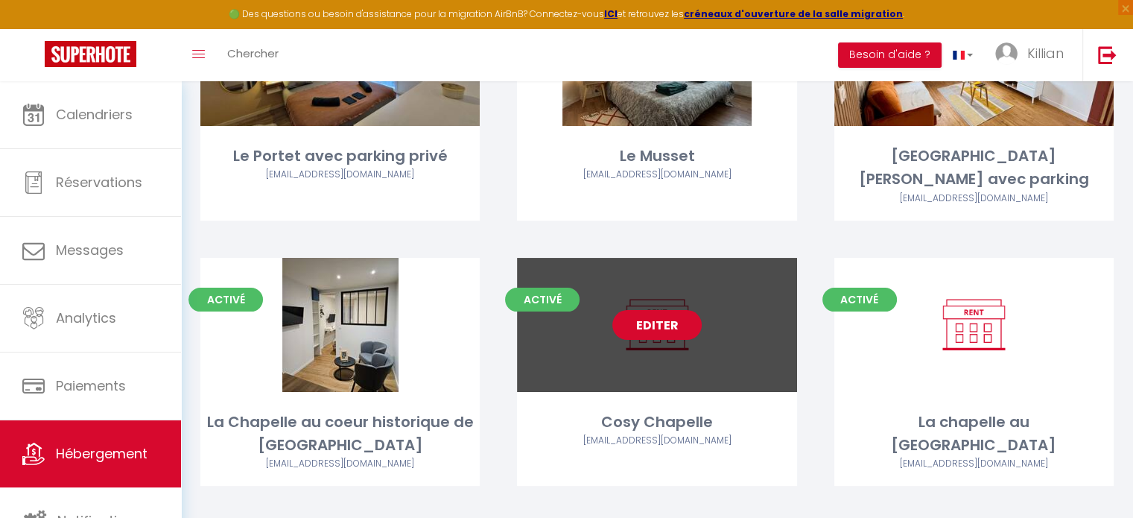
click at [676, 310] on link "Editer" at bounding box center [656, 325] width 89 height 30
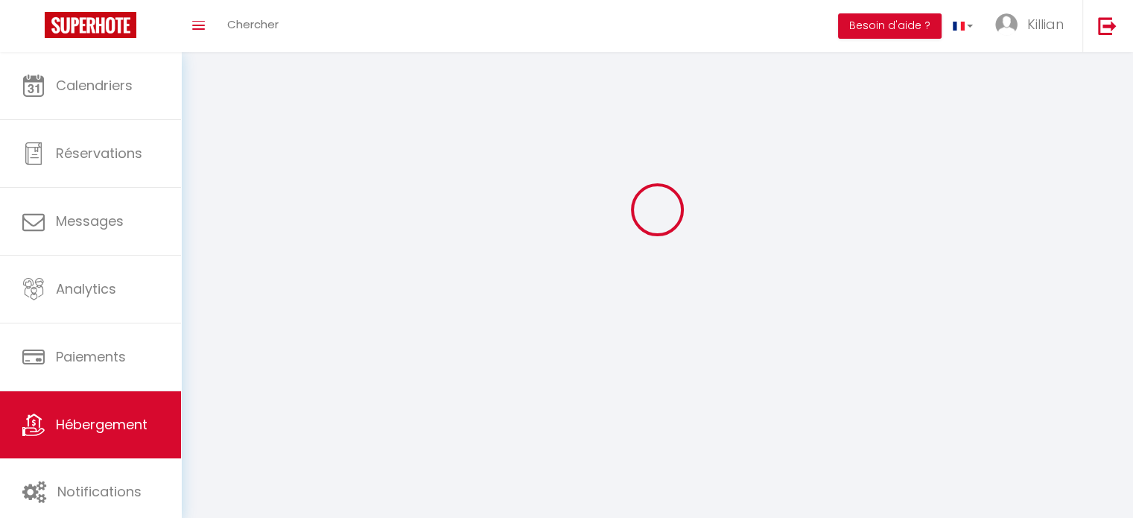
select select "1"
select select
select select "28"
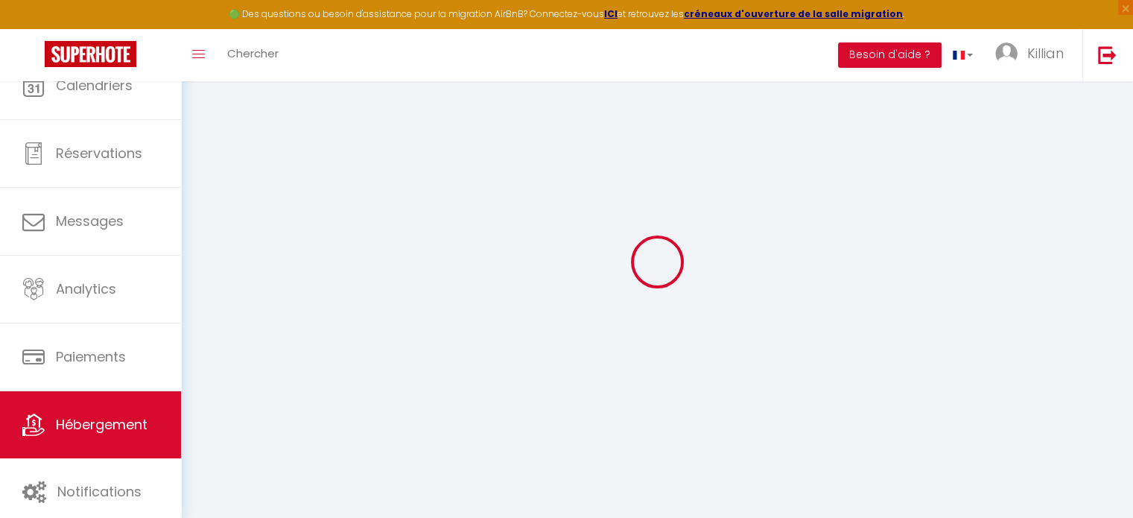
select select
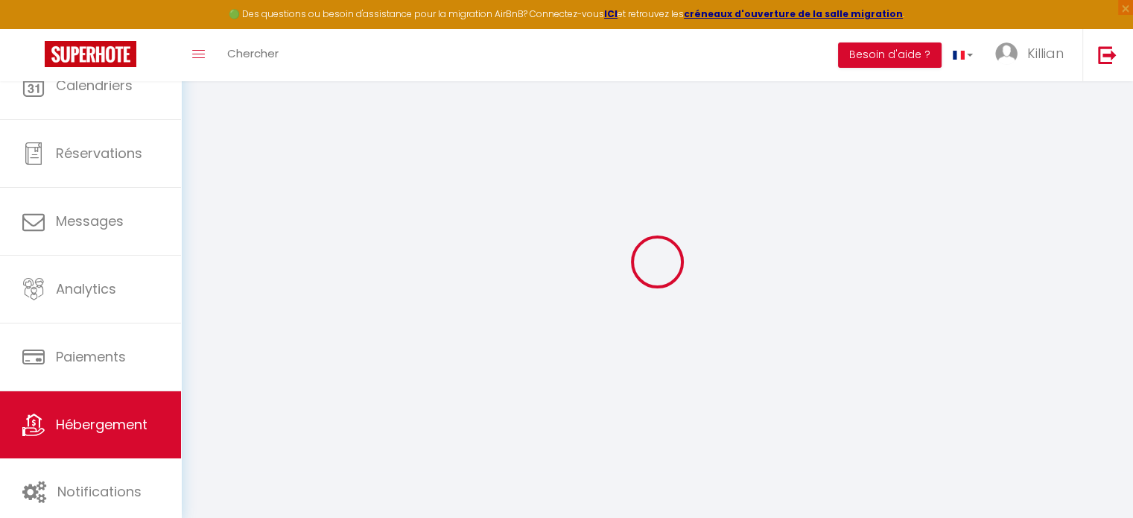
select select
checkbox input "false"
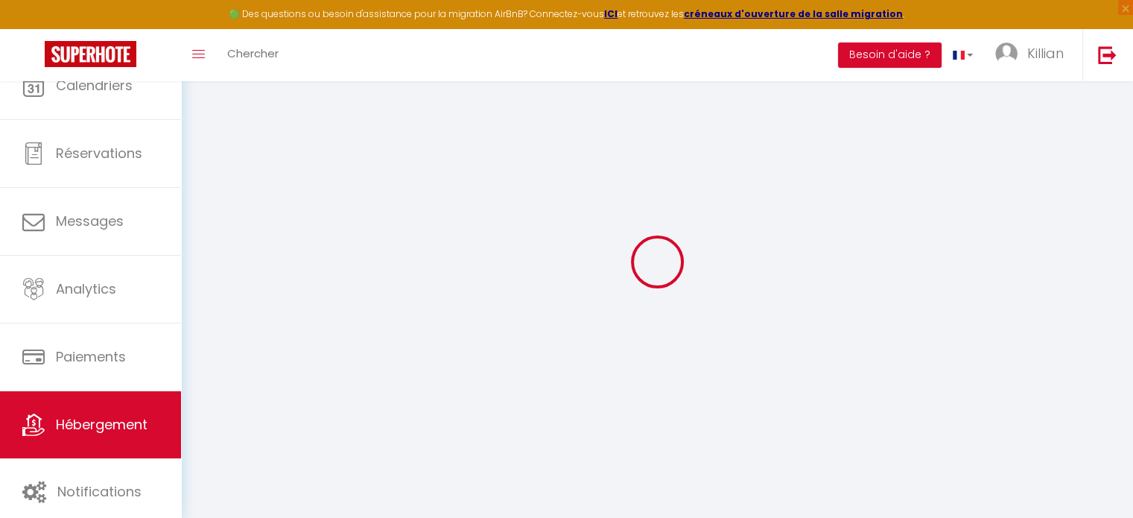
select select
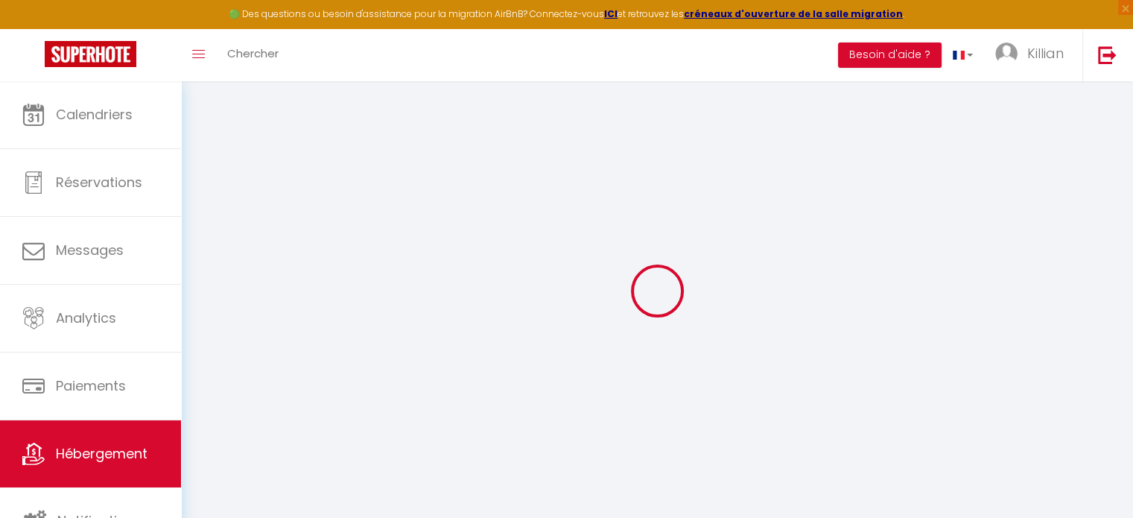
select select
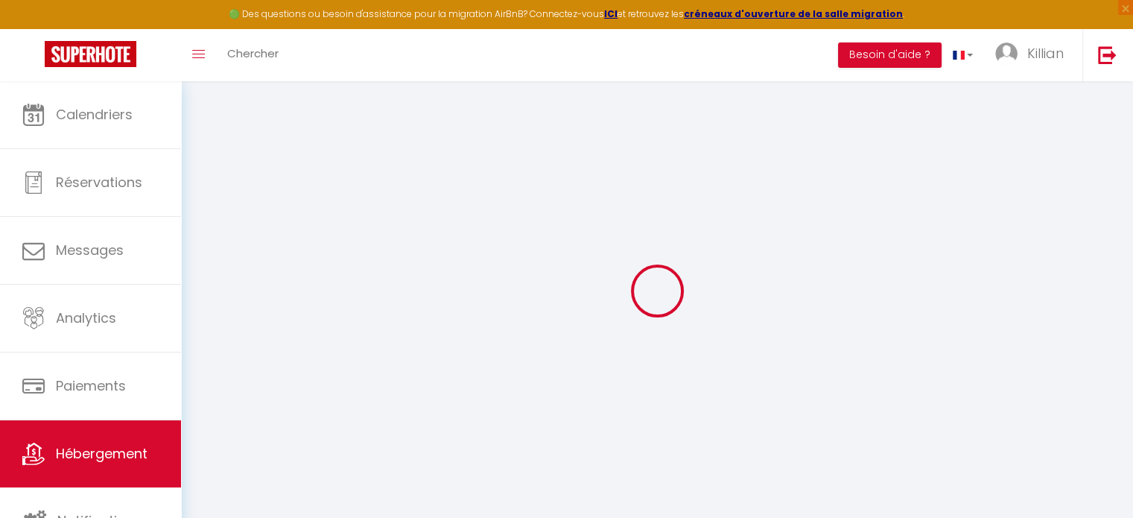
select select
checkbox input "false"
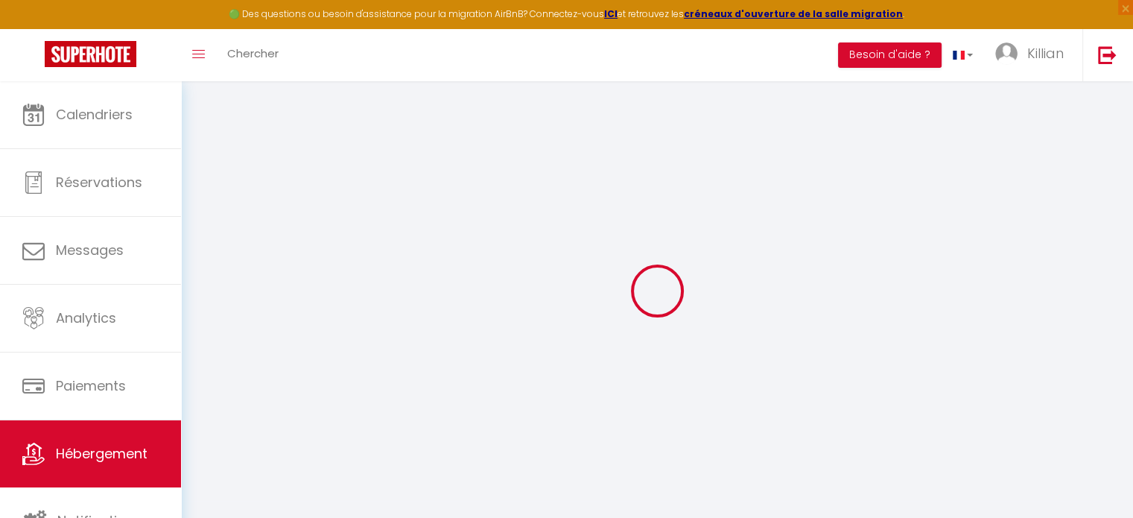
select select
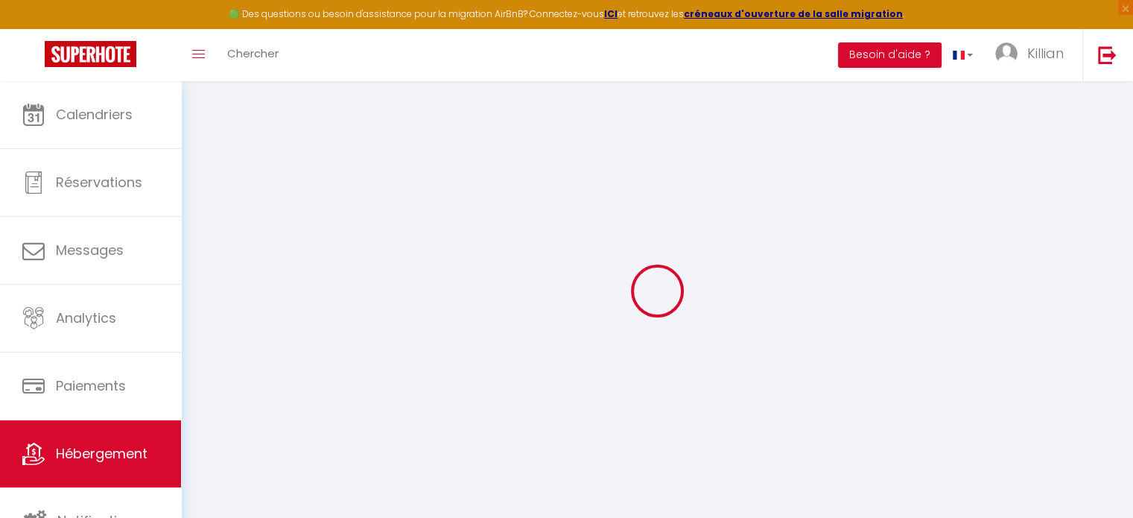
select select
checkbox input "false"
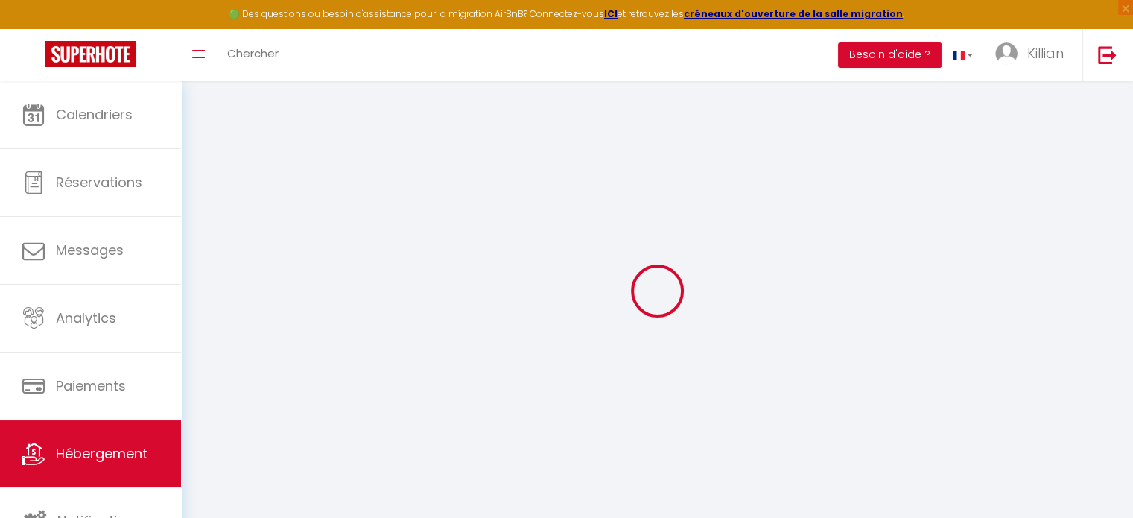
checkbox input "false"
select select
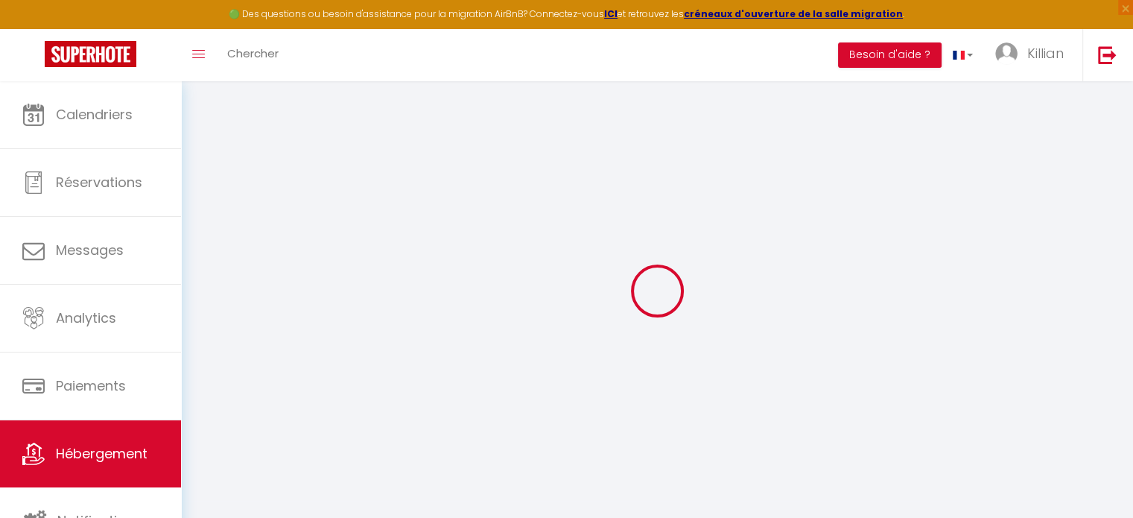
select select
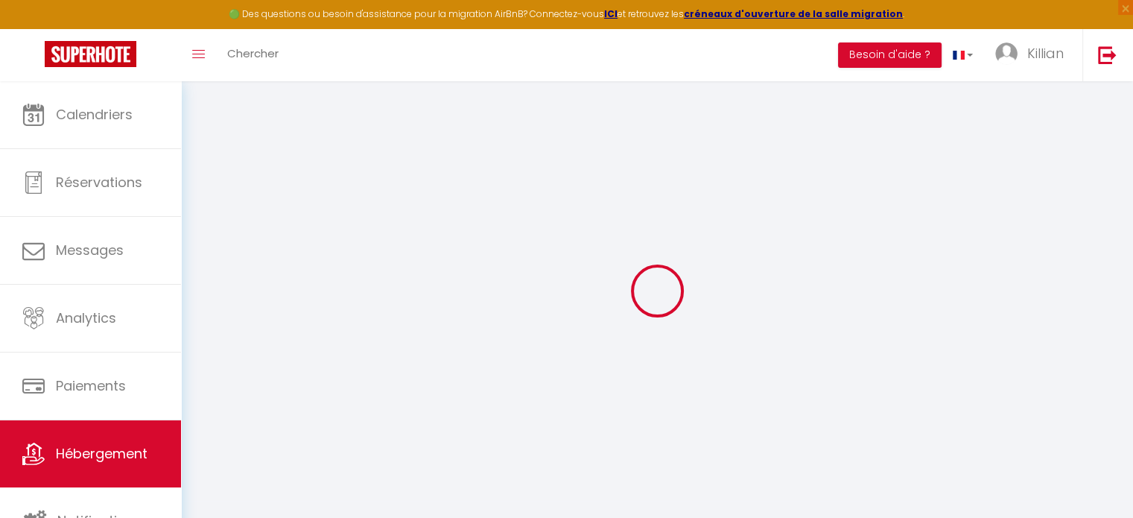
checkbox input "false"
select select
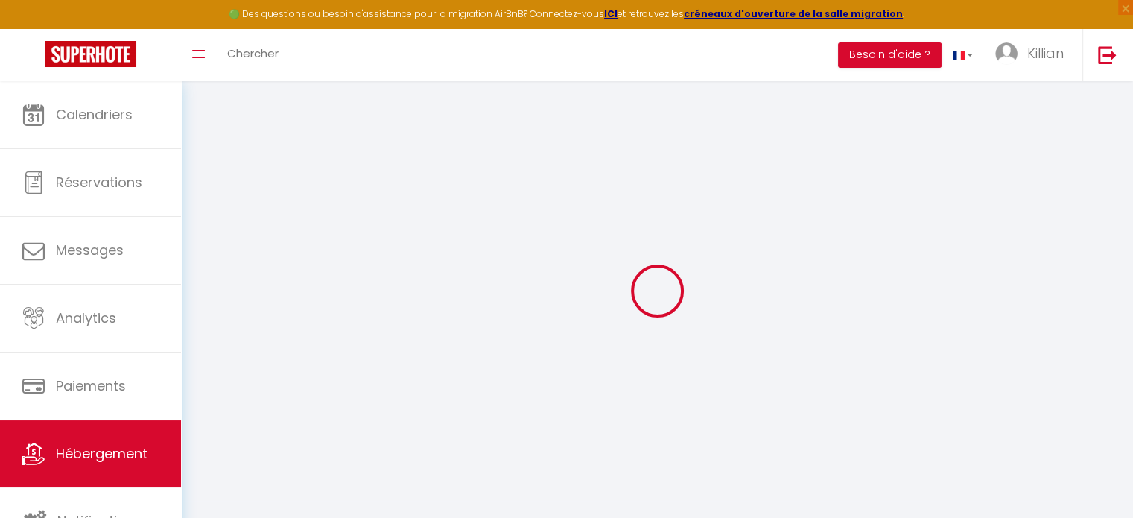
select select
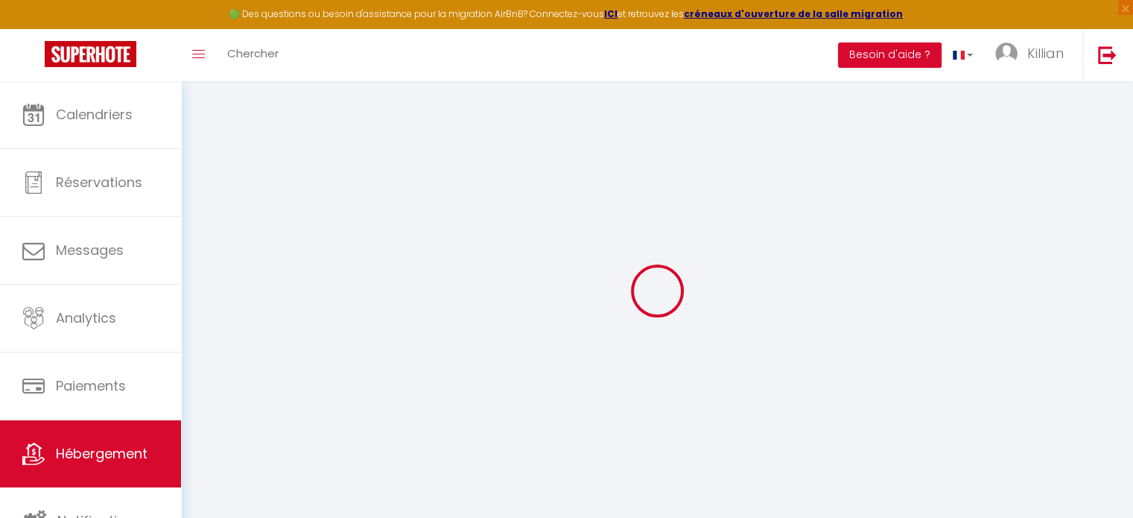
select select
checkbox input "false"
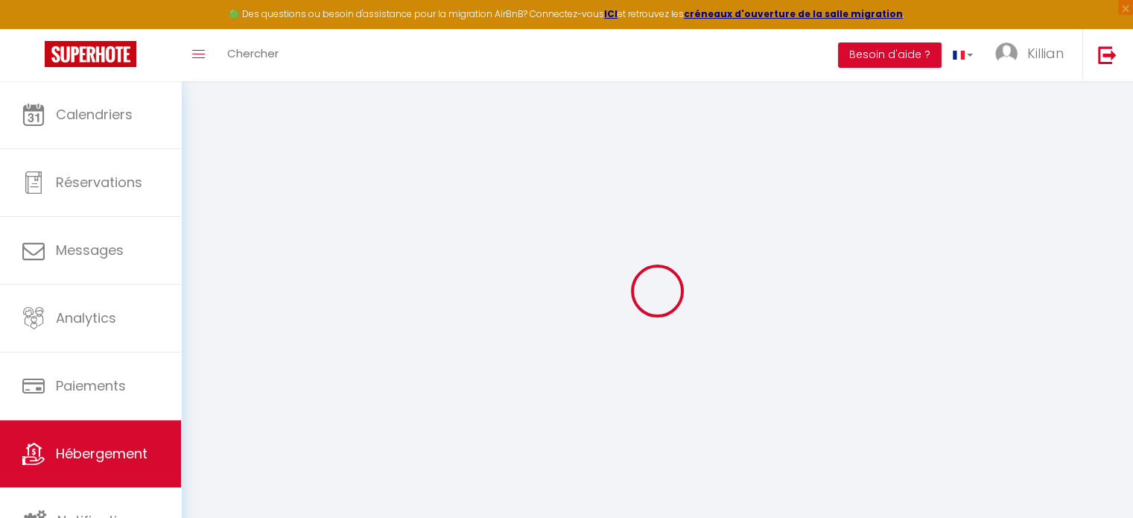
checkbox input "false"
select select
type input "Cosy Chapelle"
select select "2"
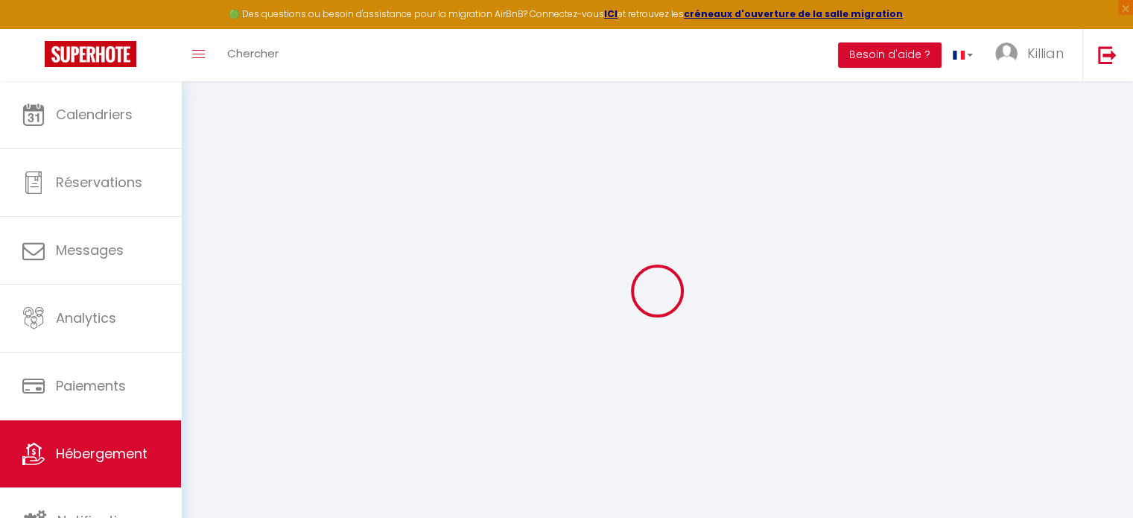
type input "30"
type input "18"
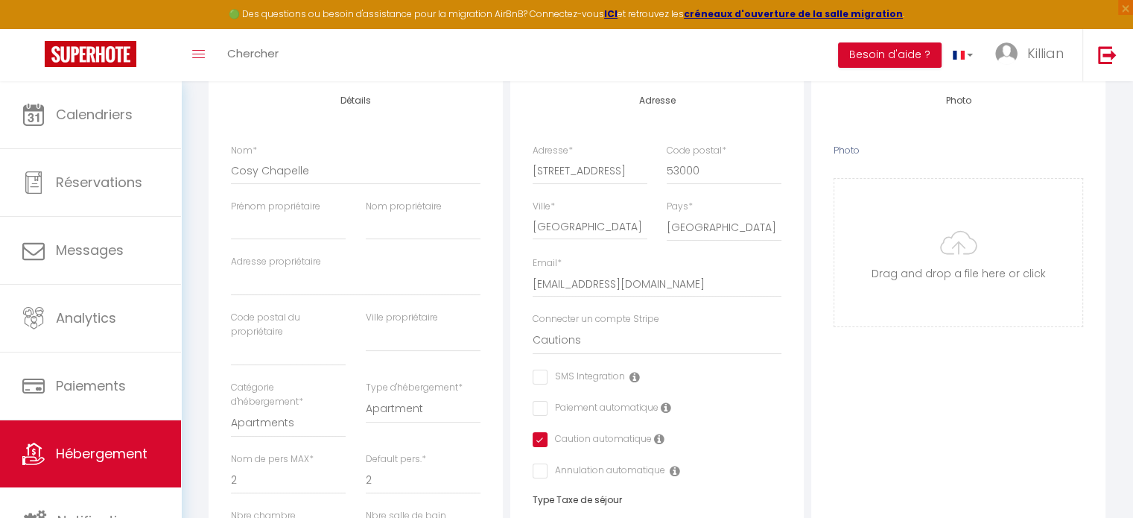
scroll to position [194, 0]
click at [1118, 74] on link at bounding box center [1107, 55] width 49 height 52
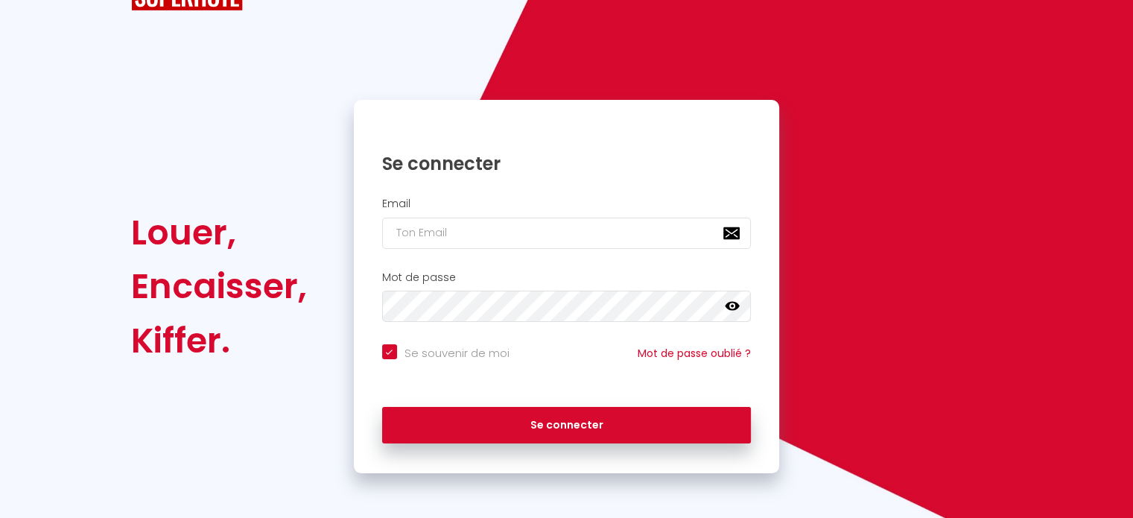
scroll to position [60, 0]
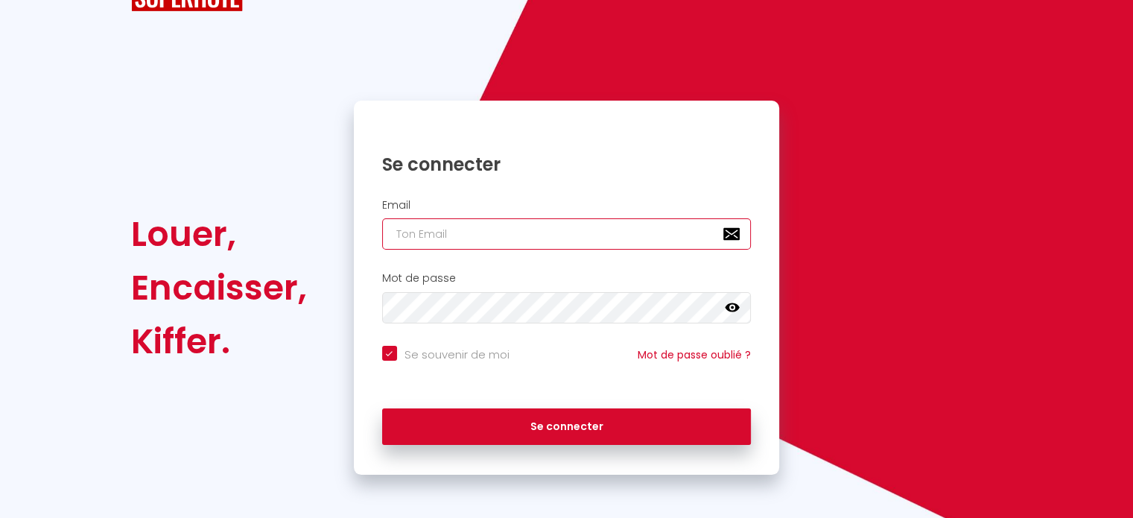
paste input "proleasyng@outlook.fr"
click at [495, 239] on input "proleasyng@outlook.fr" at bounding box center [567, 233] width 370 height 31
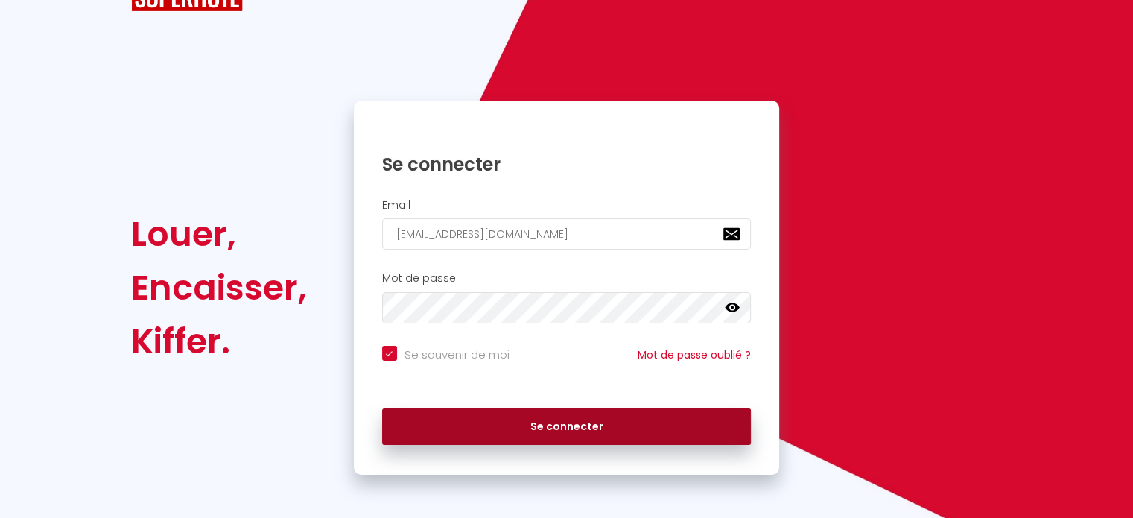
click at [513, 419] on button "Se connecter" at bounding box center [567, 426] width 370 height 37
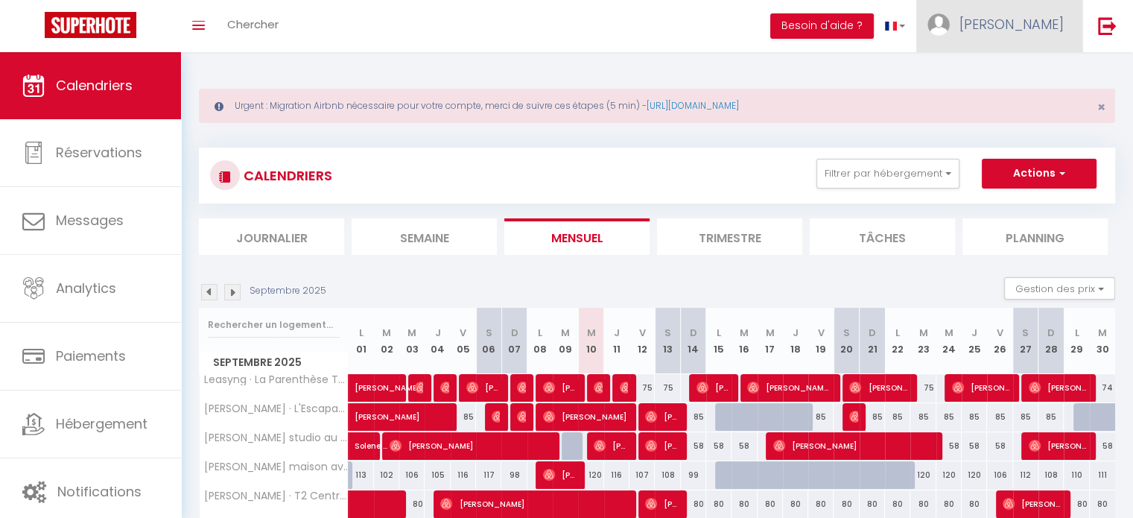
click at [1026, 37] on link "nicolas" at bounding box center [999, 26] width 166 height 52
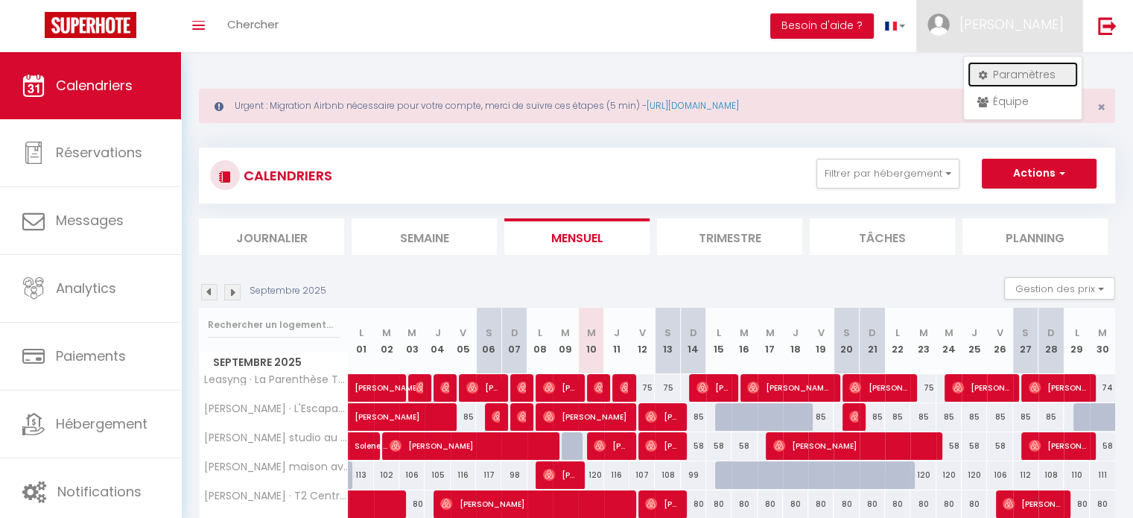
click at [1025, 72] on link "Paramètres" at bounding box center [1023, 74] width 110 height 25
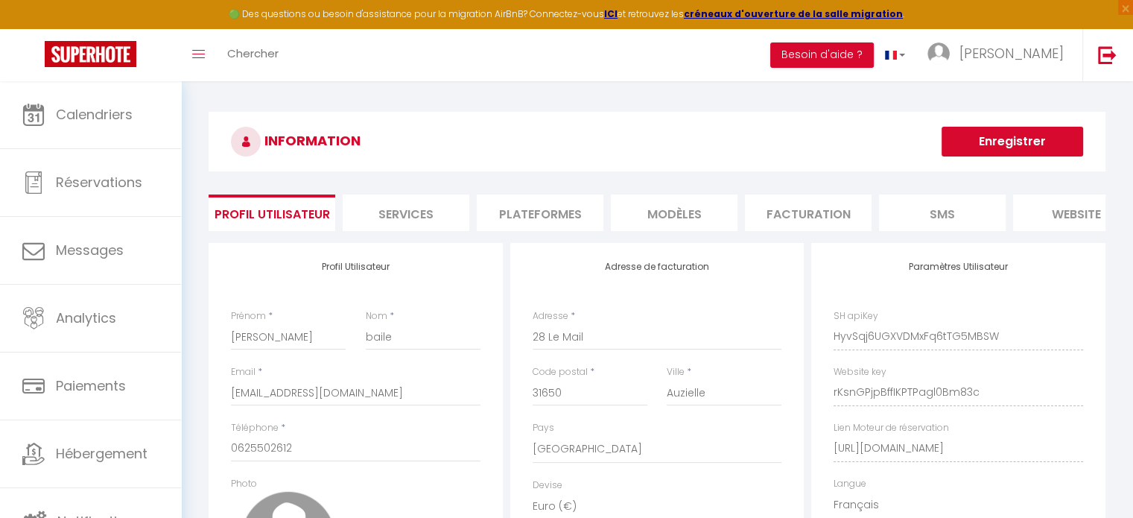
click at [516, 216] on li "Plateformes" at bounding box center [540, 212] width 127 height 37
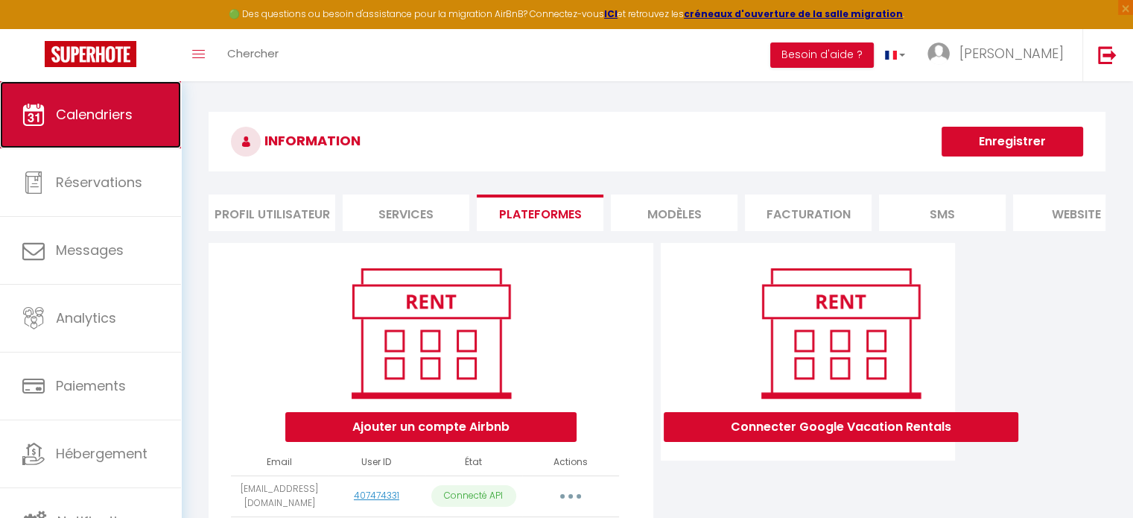
click at [107, 116] on span "Calendriers" at bounding box center [94, 114] width 77 height 19
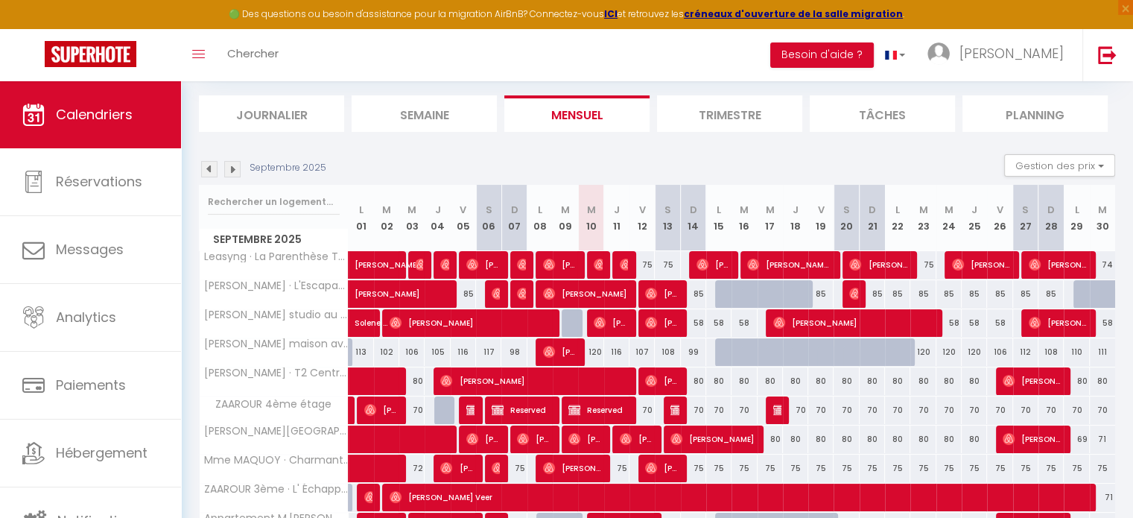
scroll to position [153, 0]
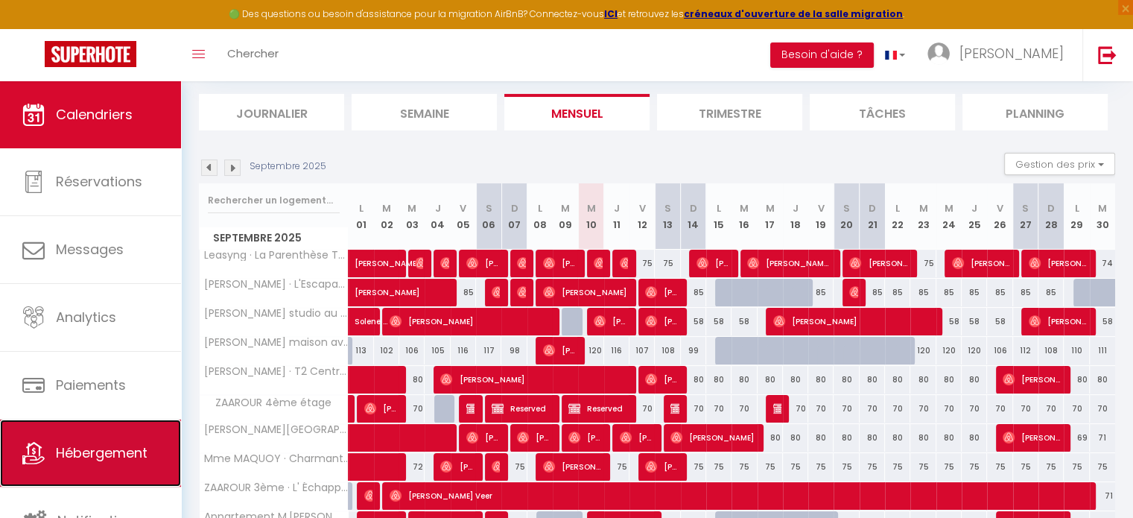
click at [61, 450] on span "Hébergement" at bounding box center [102, 452] width 92 height 19
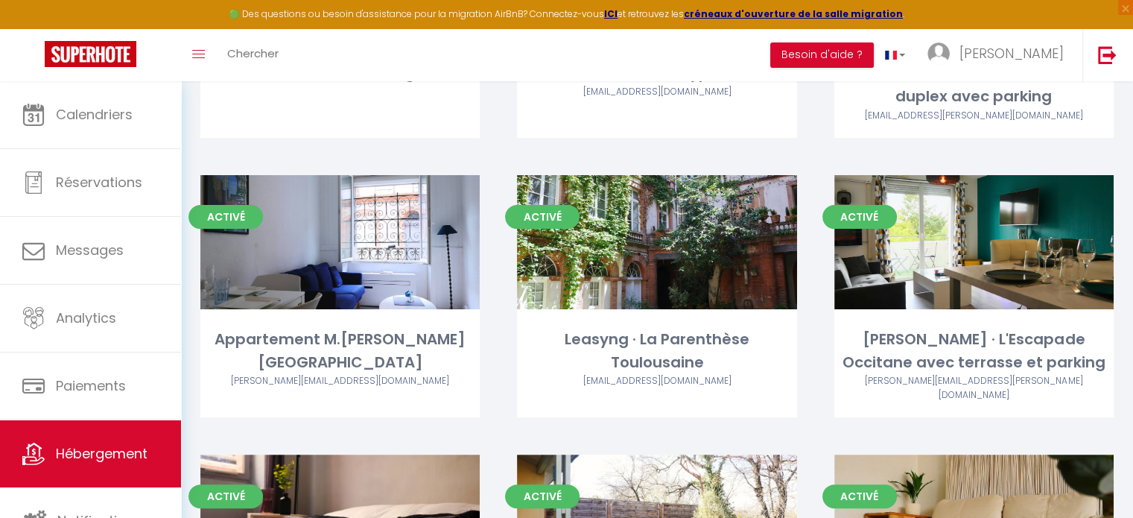
scroll to position [347, 0]
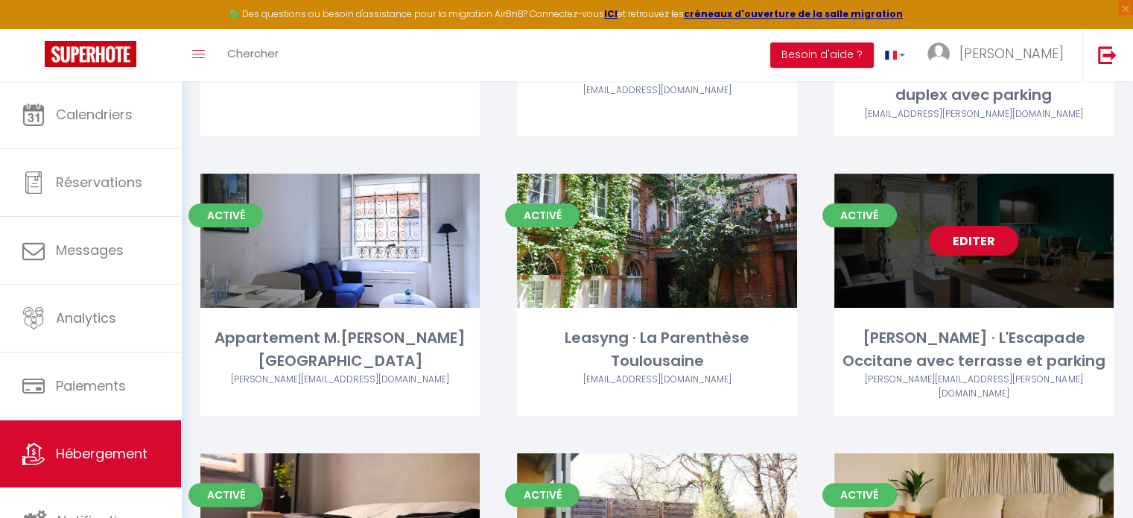
click at [969, 244] on link "Editer" at bounding box center [973, 241] width 89 height 30
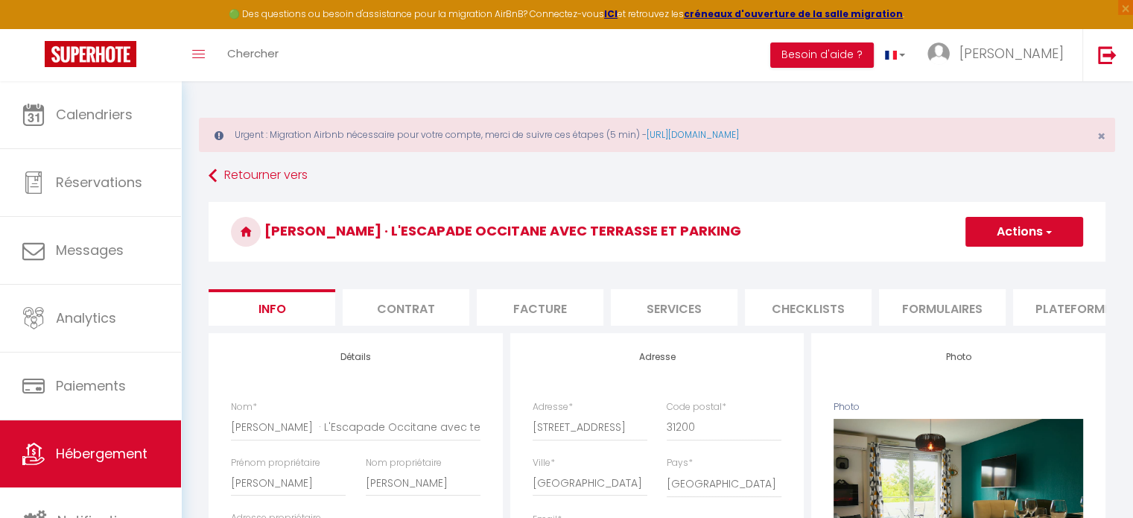
click at [1038, 307] on li "Plateformes" at bounding box center [1076, 307] width 127 height 37
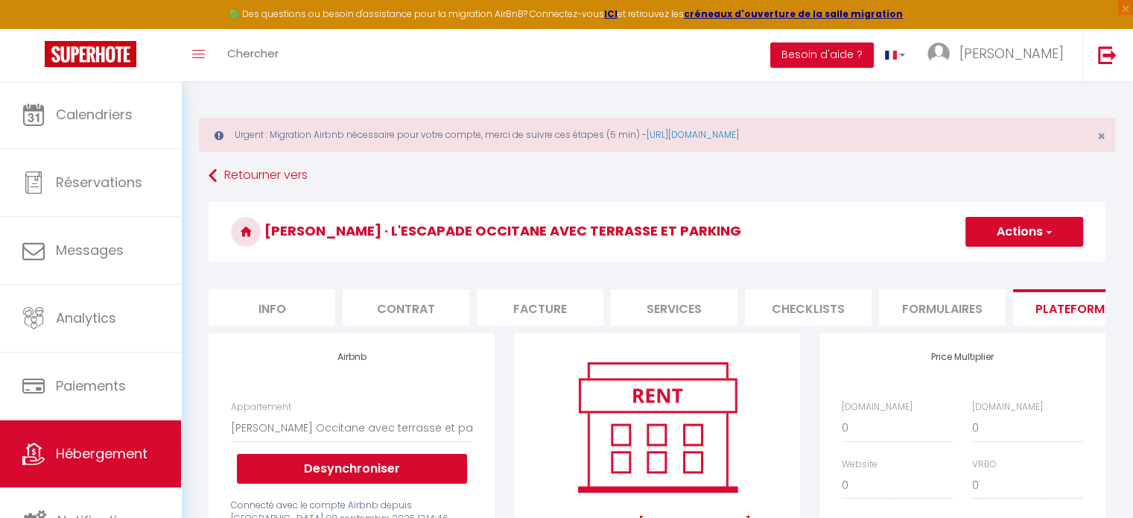
click at [679, 302] on li "Services" at bounding box center [674, 307] width 127 height 37
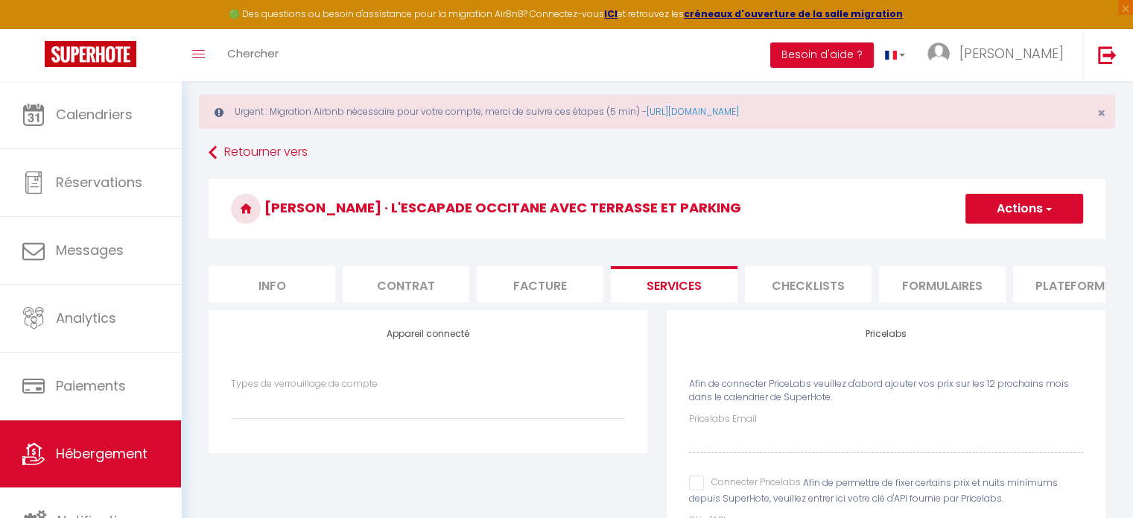
scroll to position [22, 0]
click at [1101, 71] on link at bounding box center [1107, 55] width 49 height 52
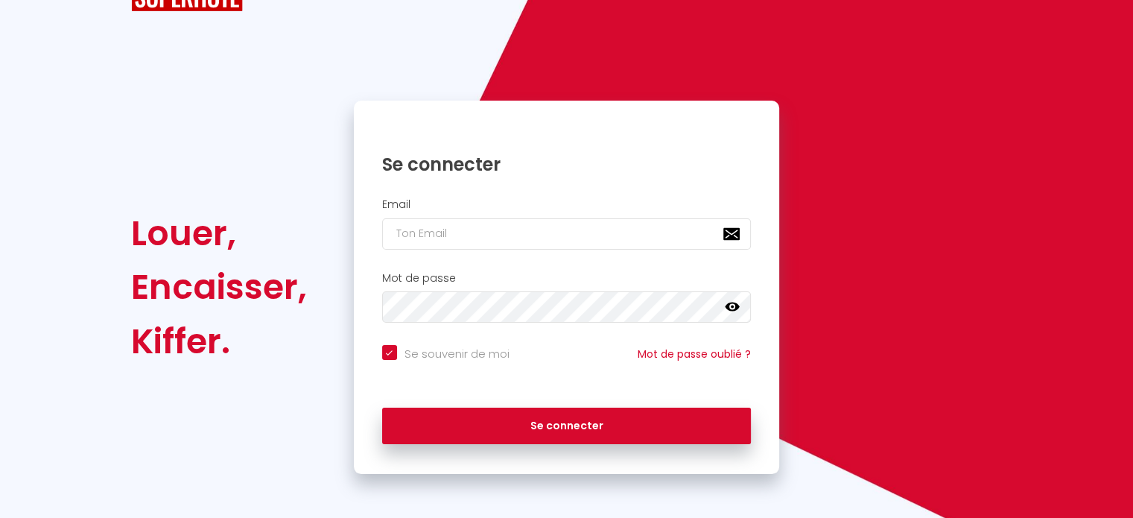
scroll to position [60, 0]
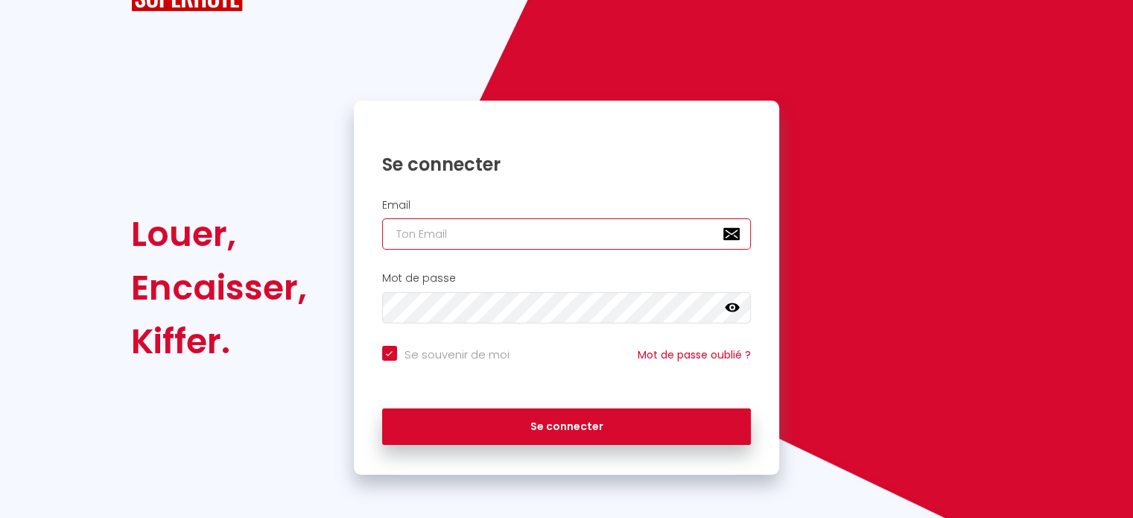
paste input "savery_nathalie@yahoo.fr"
click at [577, 235] on input "savery_nathalie@yahoo.fr" at bounding box center [567, 233] width 370 height 31
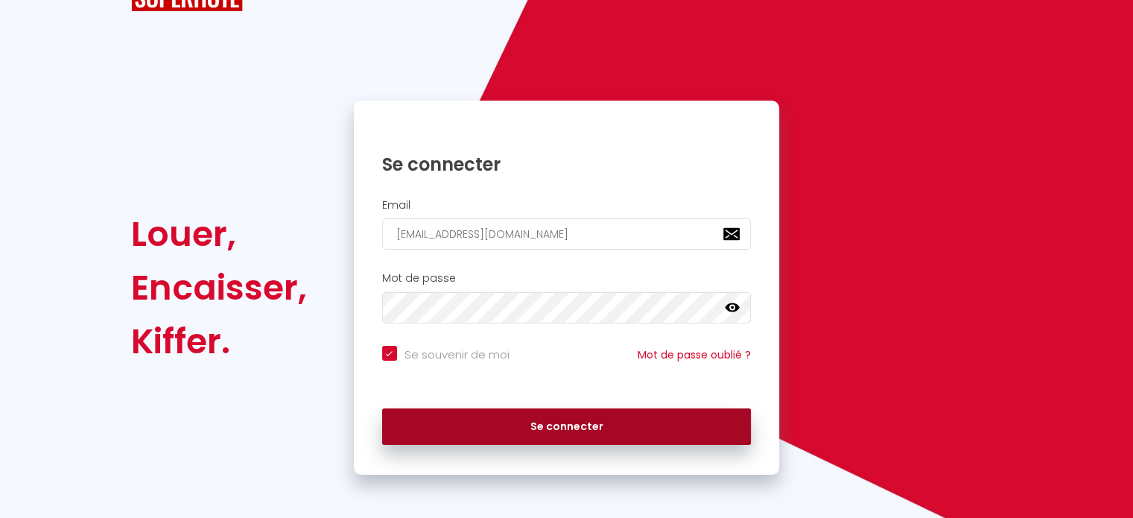
click at [536, 427] on button "Se connecter" at bounding box center [567, 426] width 370 height 37
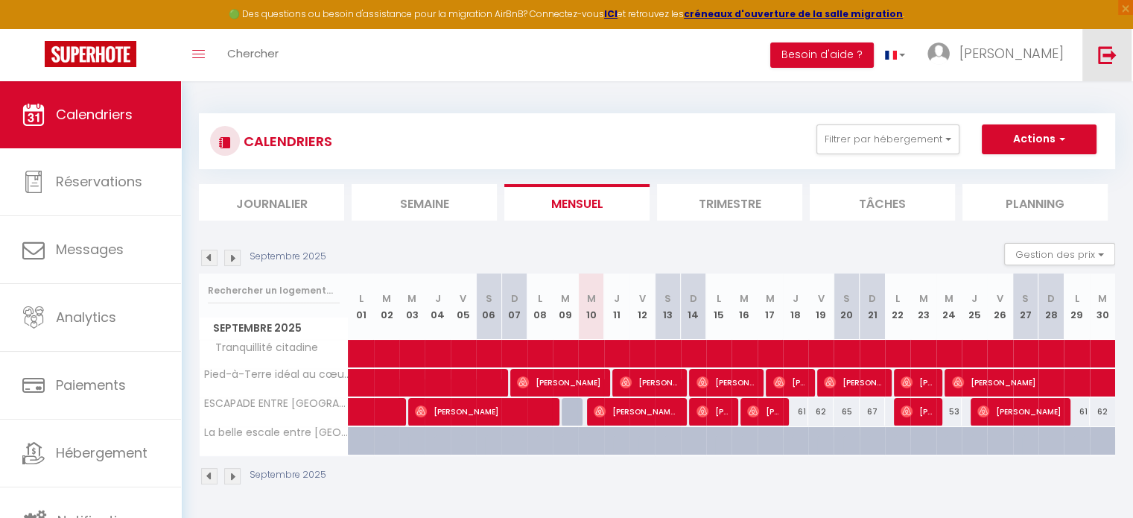
click at [1096, 59] on link at bounding box center [1107, 55] width 49 height 52
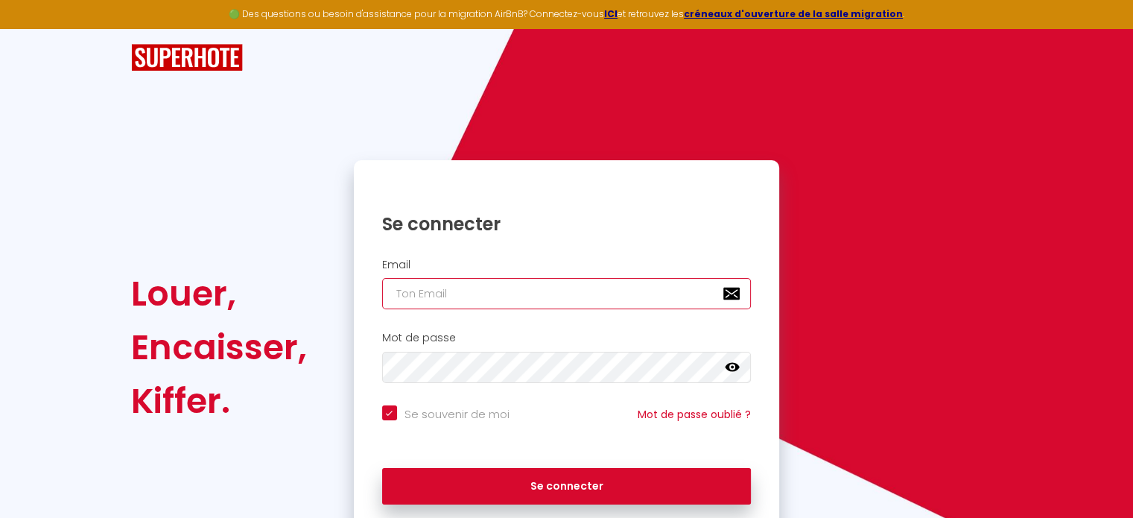
click at [516, 297] on input "email" at bounding box center [567, 293] width 370 height 31
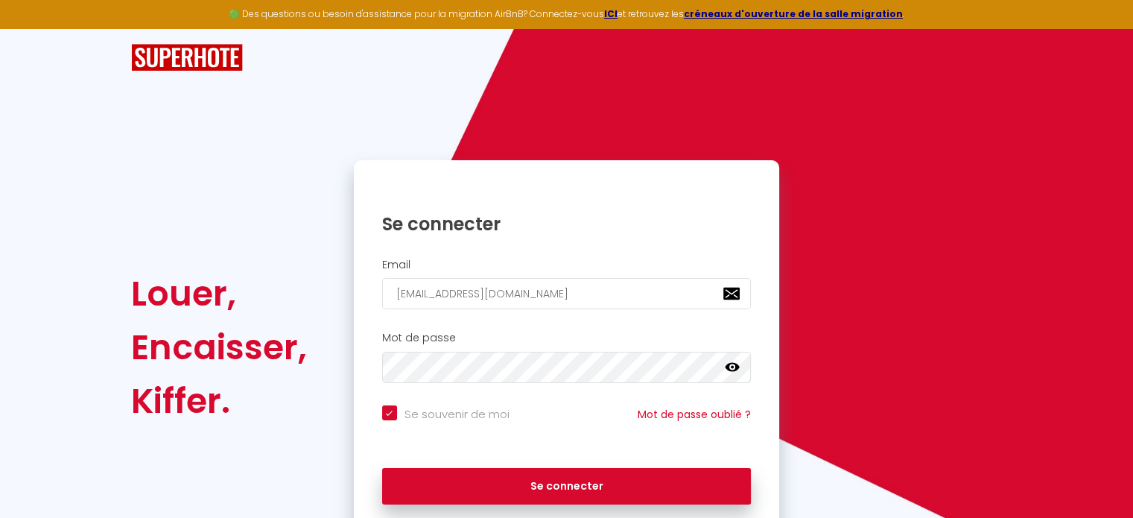
click at [490, 300] on input "test@gmail.com" at bounding box center [567, 293] width 370 height 31
click at [382, 468] on button "Se connecter" at bounding box center [567, 486] width 370 height 37
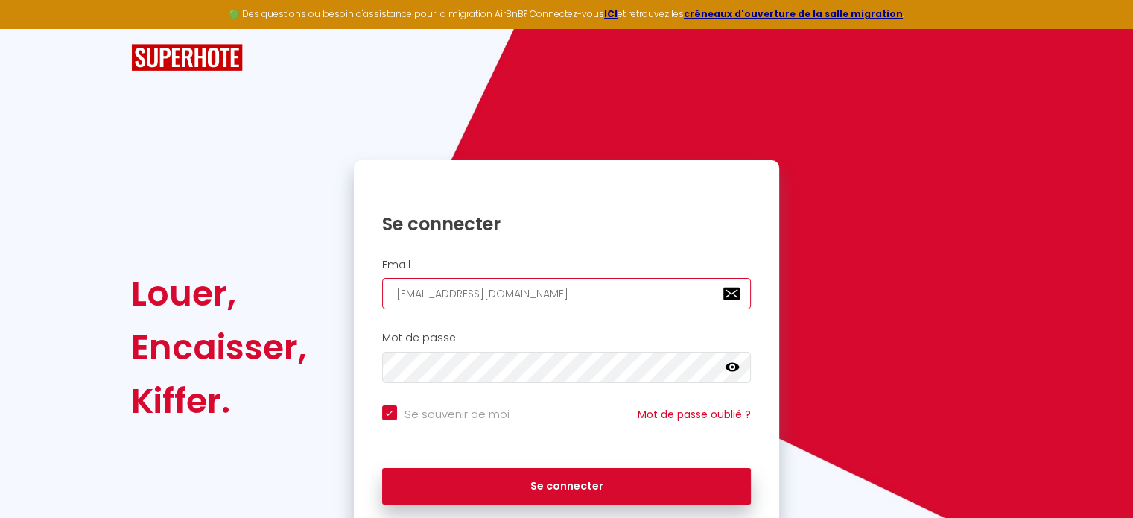
click at [588, 294] on input "kpando.keepsmilinconciergerie@gmail.com" at bounding box center [567, 293] width 370 height 31
paste input "arine.pando"
click at [382, 468] on button "Se connecter" at bounding box center [567, 486] width 370 height 37
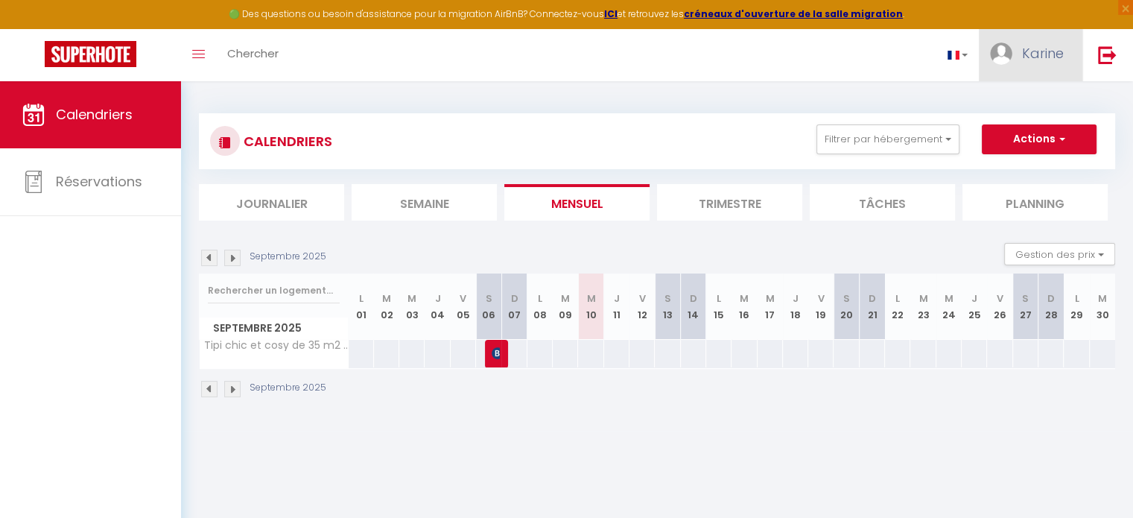
click at [1001, 70] on link "Karine" at bounding box center [1031, 55] width 104 height 52
click at [1001, 108] on link "Paramètres" at bounding box center [1023, 103] width 110 height 25
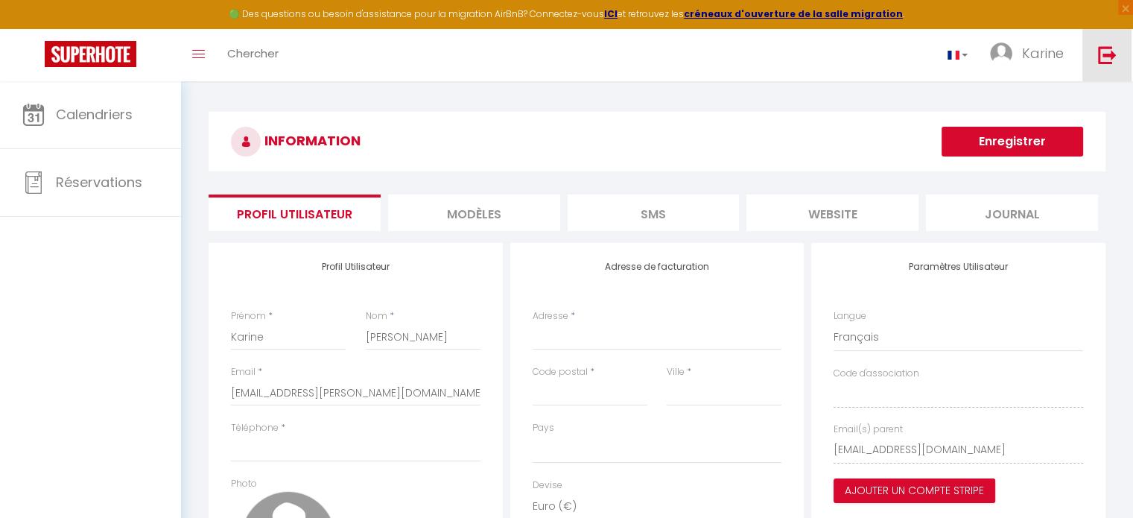
click at [1111, 65] on link at bounding box center [1107, 55] width 49 height 52
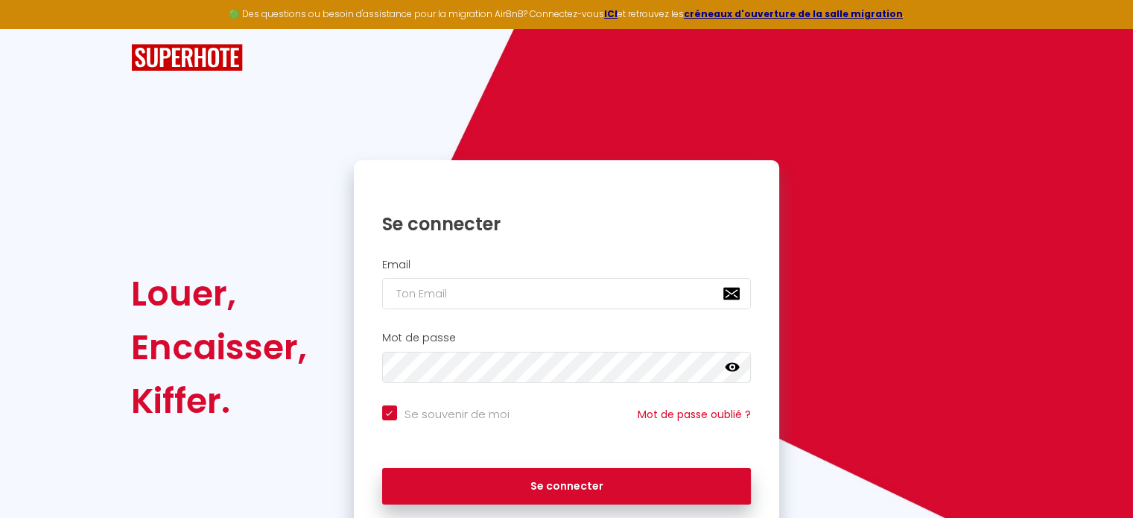
drag, startPoint x: 492, startPoint y: 264, endPoint x: 480, endPoint y: 296, distance: 34.2
click at [480, 296] on div "Email" at bounding box center [567, 284] width 407 height 51
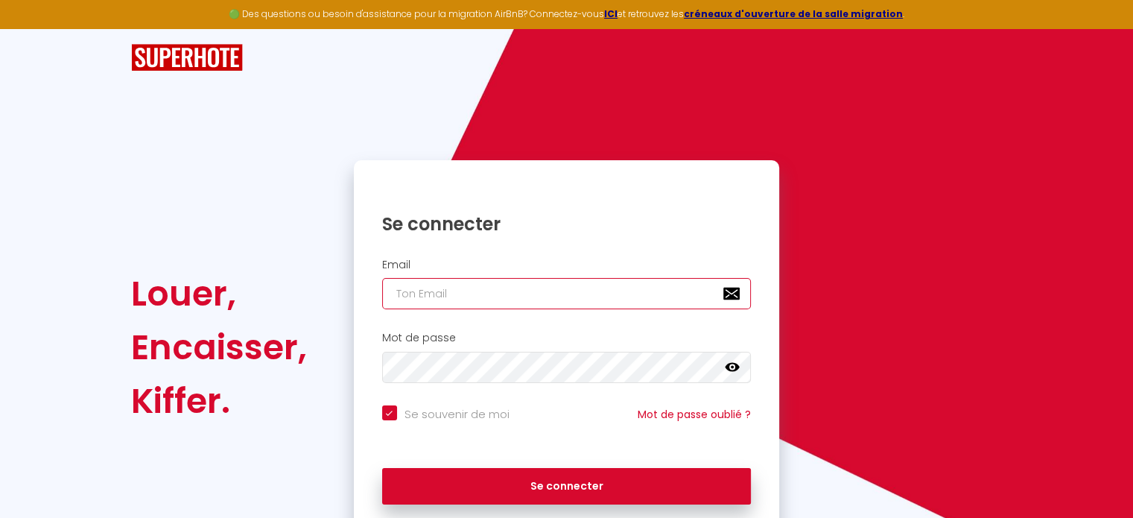
click at [480, 296] on input "email" at bounding box center [567, 293] width 370 height 31
paste input "kpando@keepsmilinconciergerie.com"
click at [542, 298] on input "kpando@keepsmilinconciergerie.com" at bounding box center [567, 293] width 370 height 31
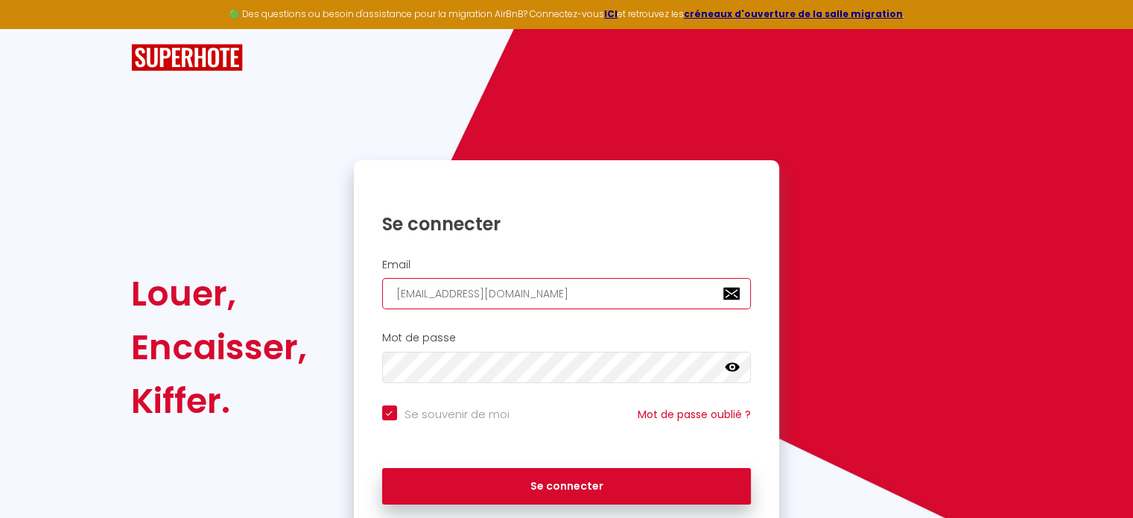
click at [556, 298] on input "kpando@keepsmilinconciergerie.com" at bounding box center [567, 293] width 370 height 31
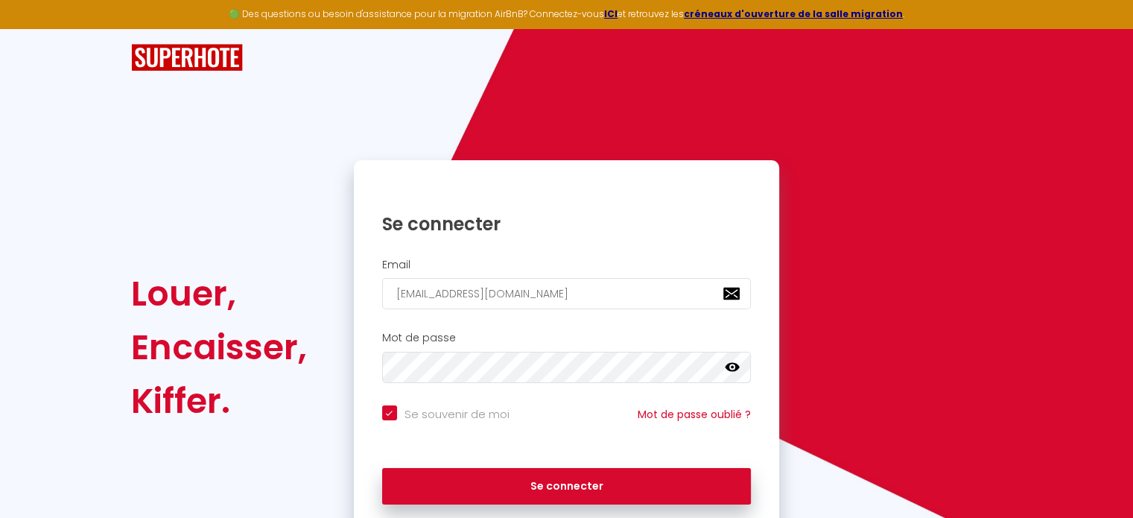
click at [514, 282] on input "test@gmail.com" at bounding box center [567, 293] width 370 height 31
click at [382, 468] on button "Se connecter" at bounding box center [567, 486] width 370 height 37
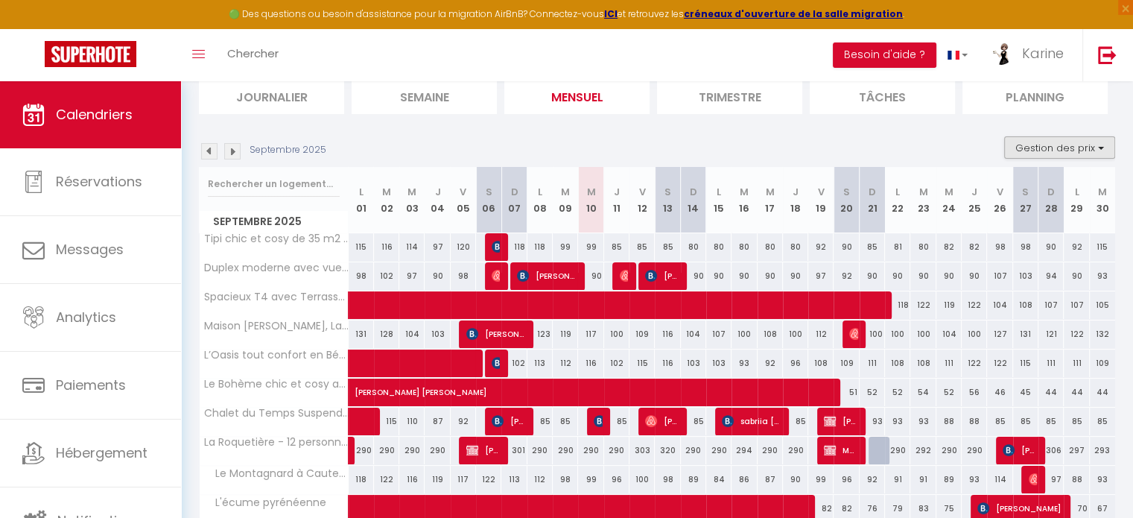
scroll to position [106, 0]
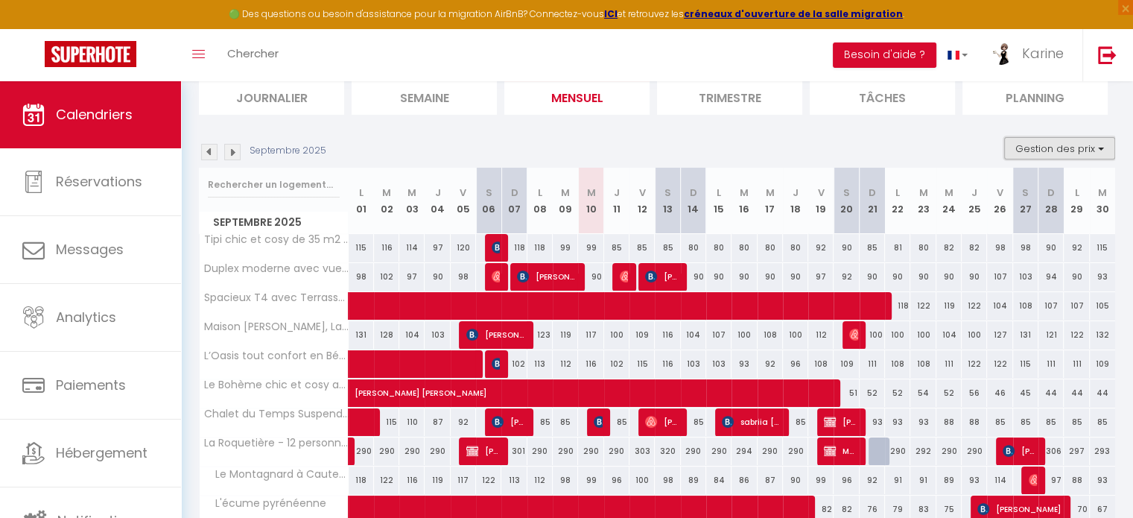
click at [1080, 139] on button "Gestion des prix" at bounding box center [1059, 148] width 111 height 22
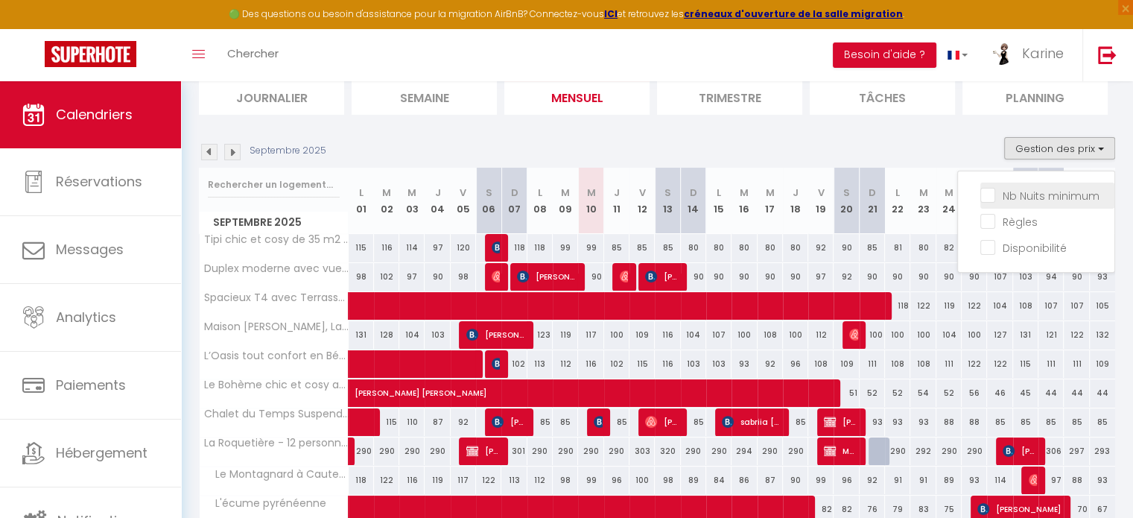
click at [1045, 198] on input "Nb Nuits minimum" at bounding box center [1047, 194] width 134 height 15
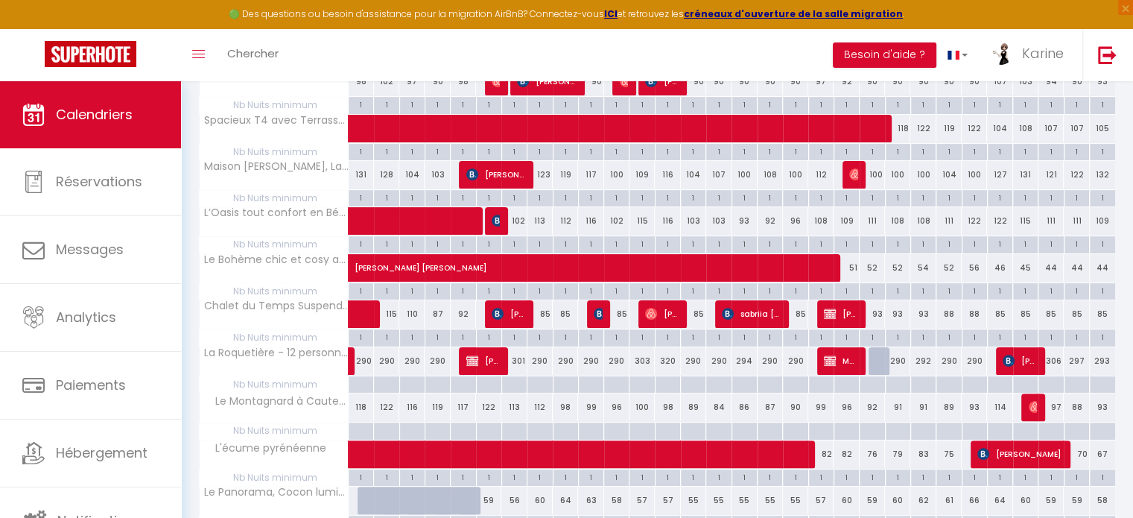
scroll to position [483, 0]
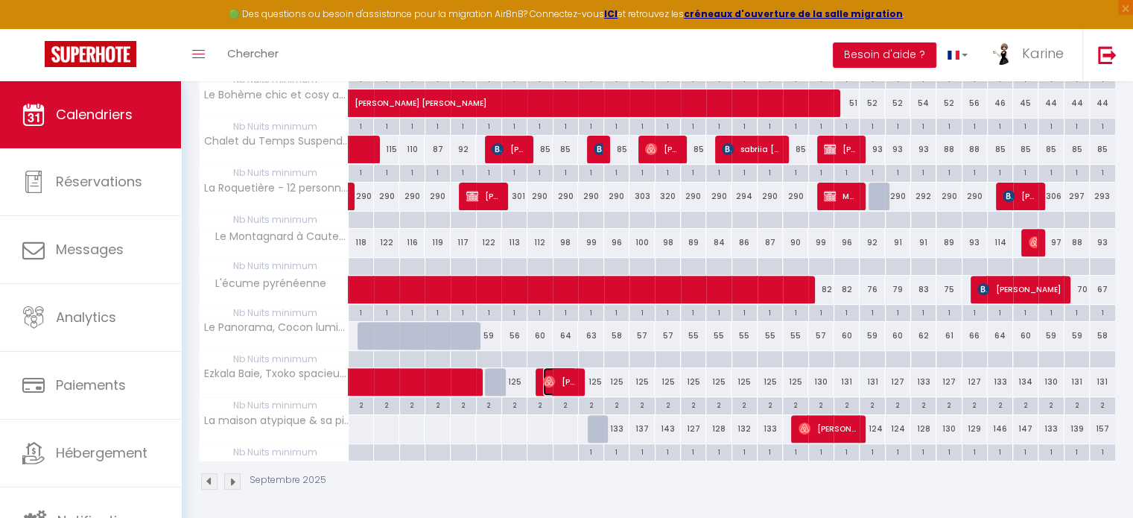
click at [557, 383] on span "Sharleen Villabella" at bounding box center [560, 381] width 34 height 28
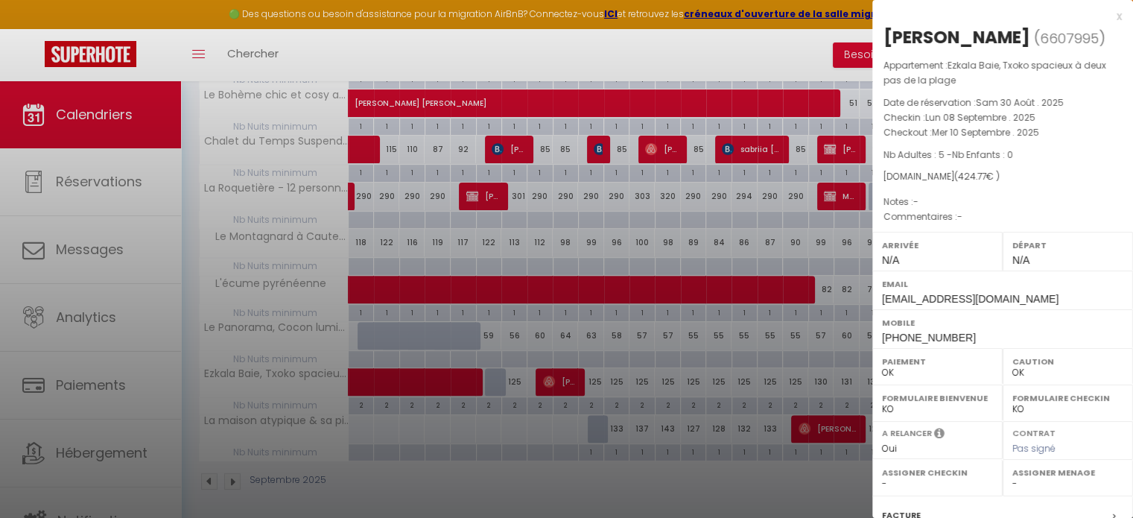
click at [656, 375] on div at bounding box center [566, 259] width 1133 height 518
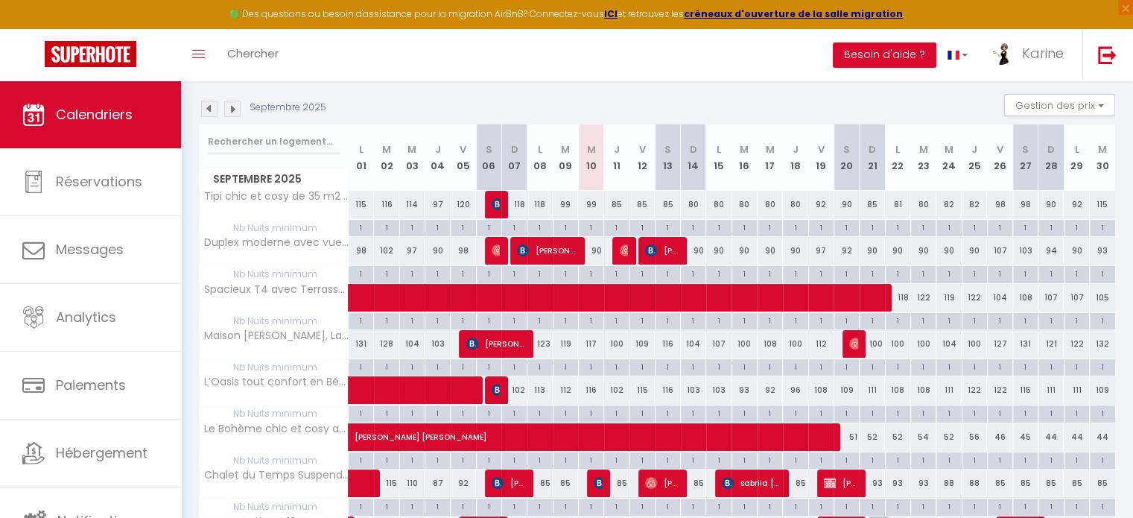
scroll to position [149, 0]
click at [620, 252] on img at bounding box center [626, 250] width 12 height 12
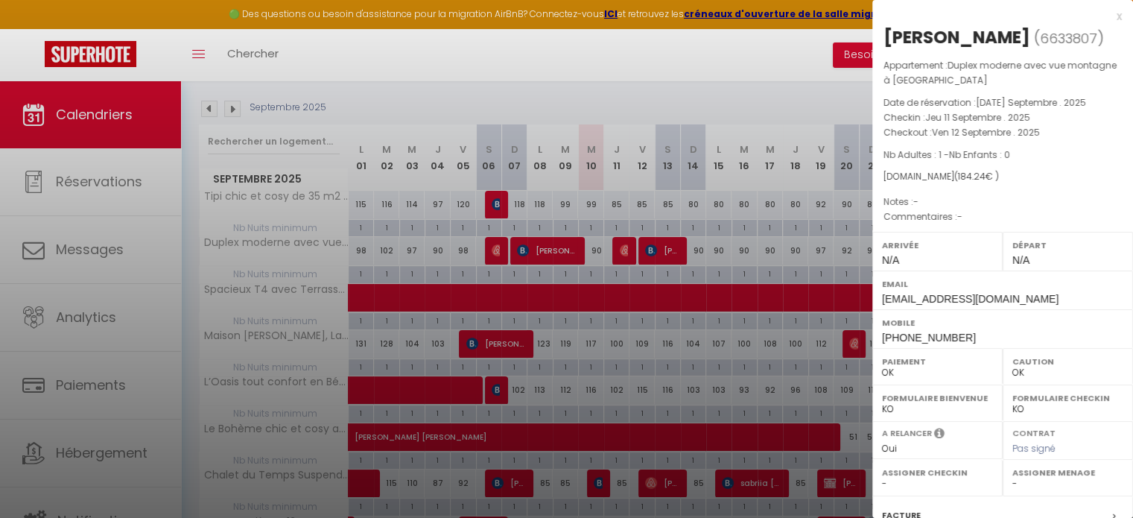
click at [620, 252] on div at bounding box center [566, 259] width 1133 height 518
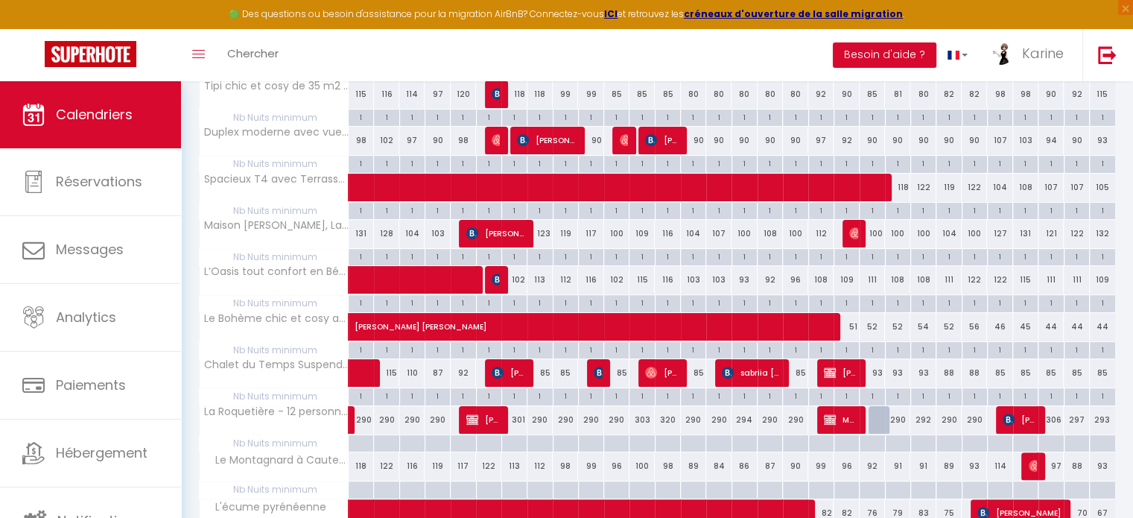
scroll to position [261, 0]
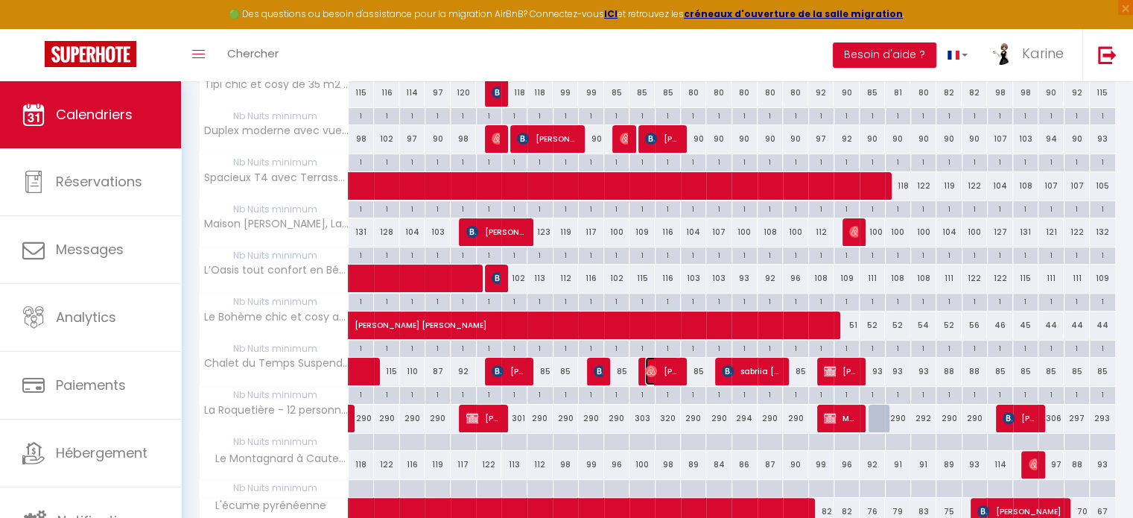
click at [650, 372] on img at bounding box center [651, 371] width 12 height 12
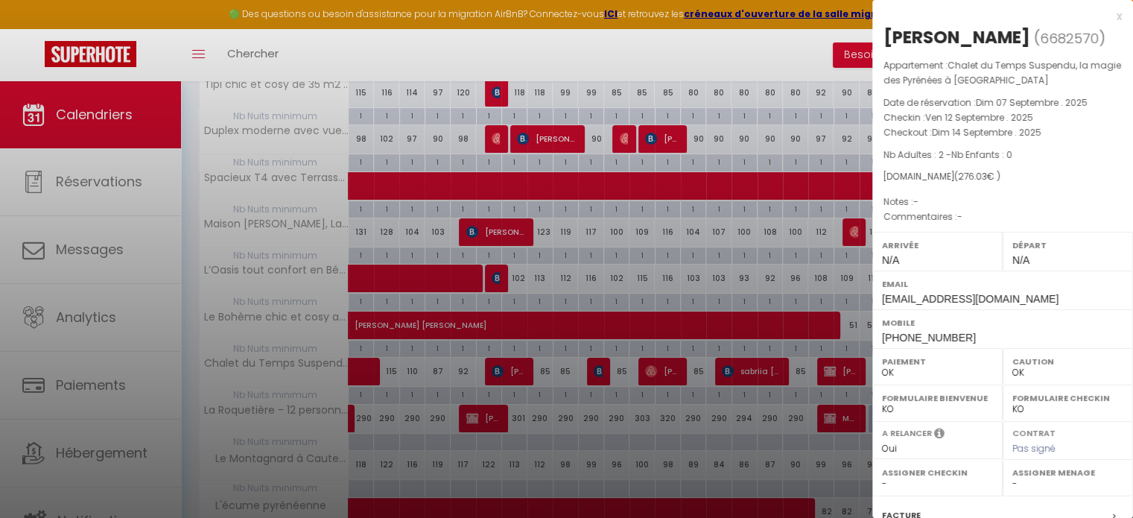
click at [644, 390] on div at bounding box center [566, 259] width 1133 height 518
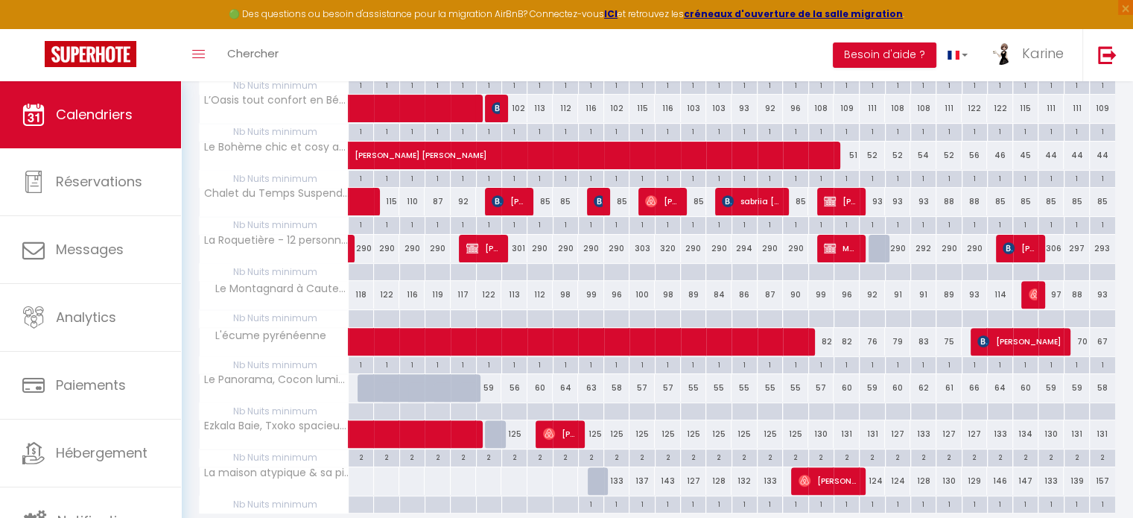
scroll to position [483, 0]
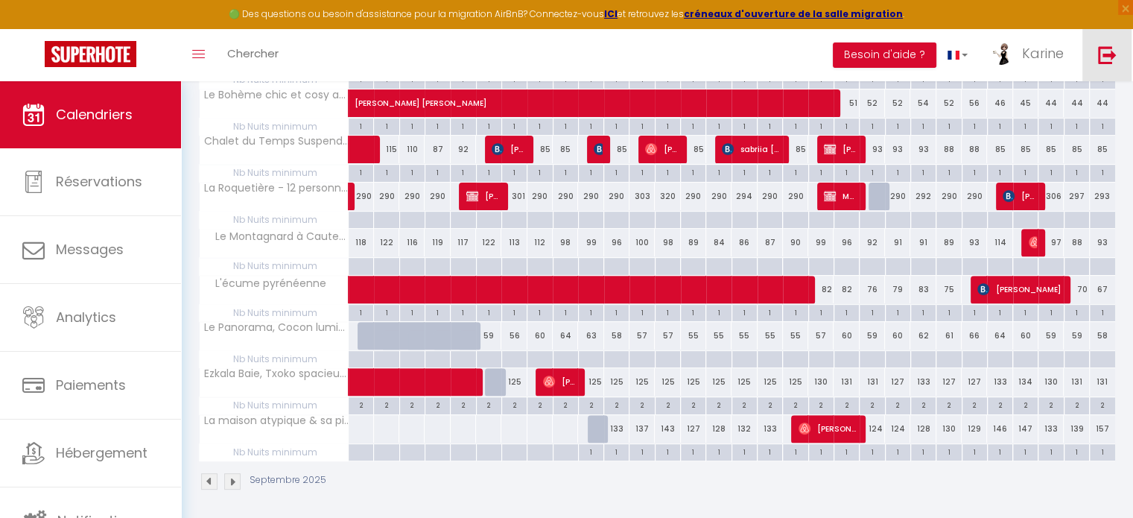
click at [1109, 44] on link at bounding box center [1107, 55] width 49 height 52
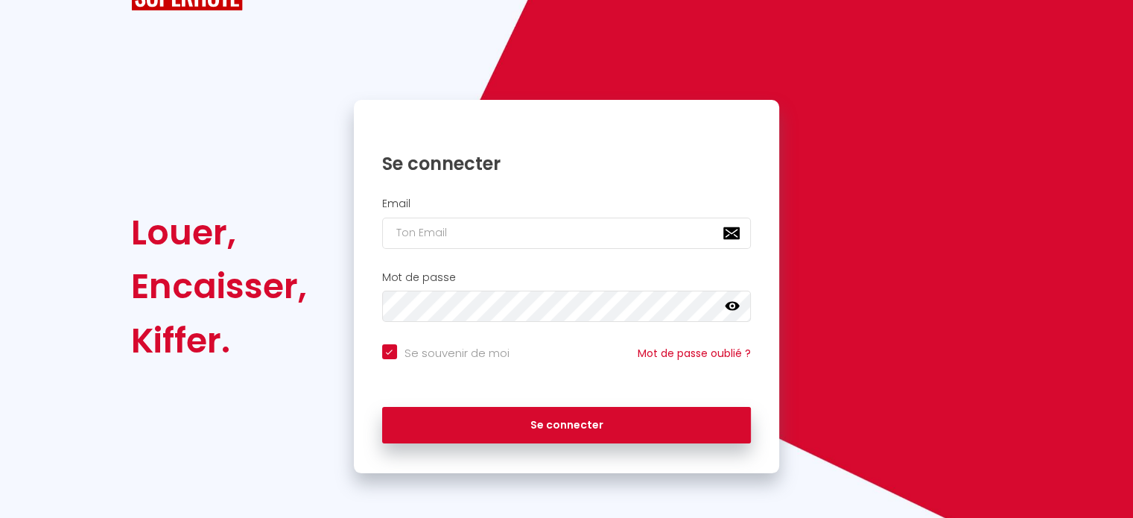
scroll to position [60, 0]
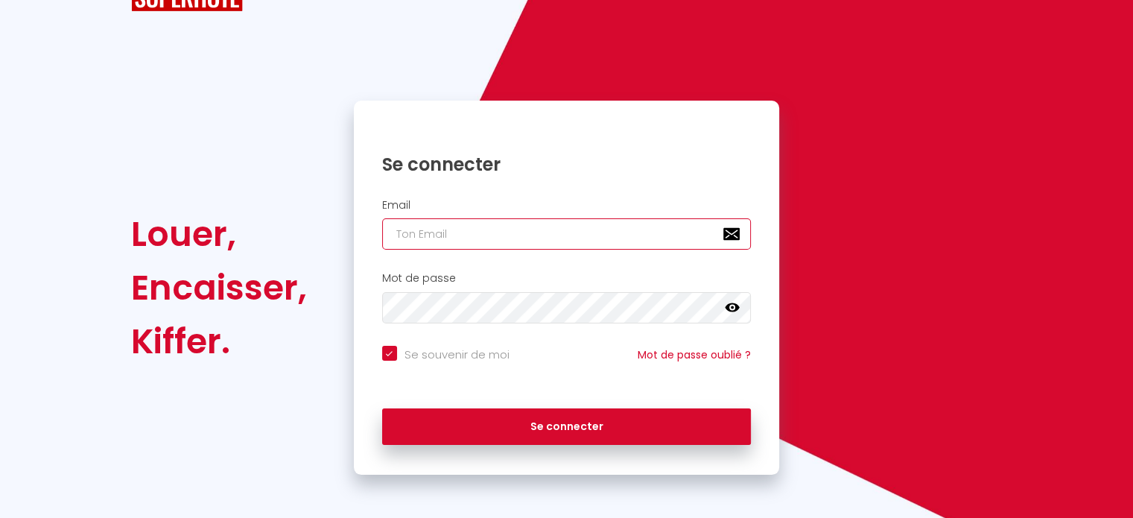
click at [454, 235] on input "email" at bounding box center [567, 233] width 370 height 31
paste input "mariline.mlj@gmail.com"
click at [454, 235] on input "mariline.mlj@gmail.com" at bounding box center [567, 233] width 370 height 31
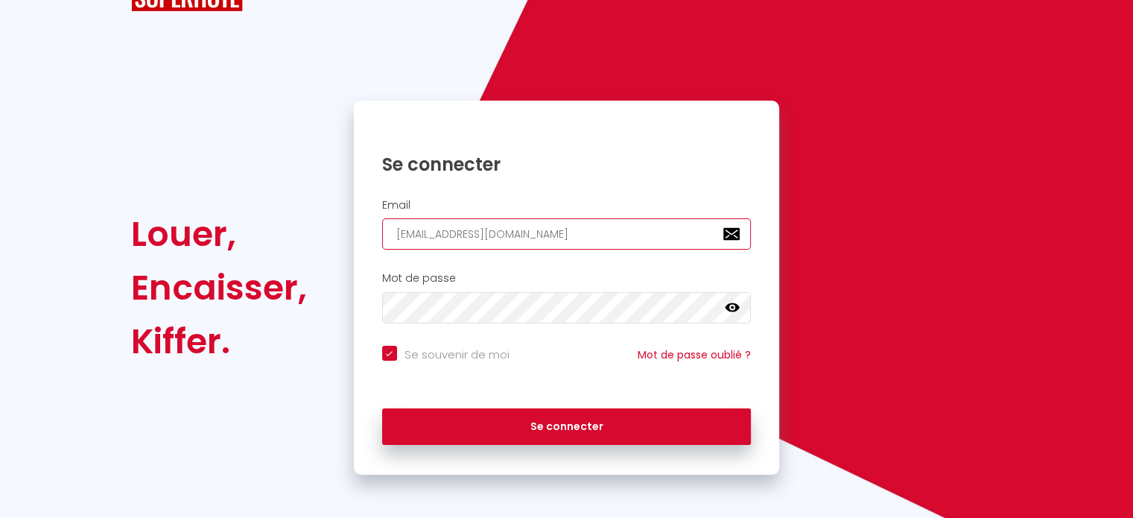
click at [454, 235] on input "mariline.mlj@gmail.com" at bounding box center [567, 233] width 370 height 31
click at [481, 238] on input "test@gmail.com" at bounding box center [567, 233] width 370 height 31
click at [481, 238] on input "mariline.mlj@gmail.com" at bounding box center [567, 233] width 370 height 31
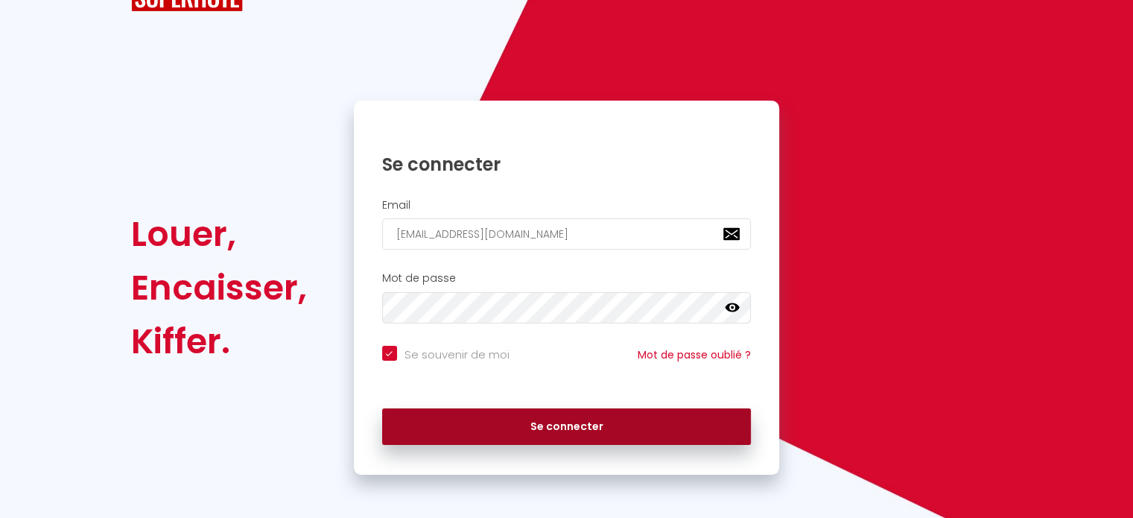
click at [453, 437] on button "Se connecter" at bounding box center [567, 426] width 370 height 37
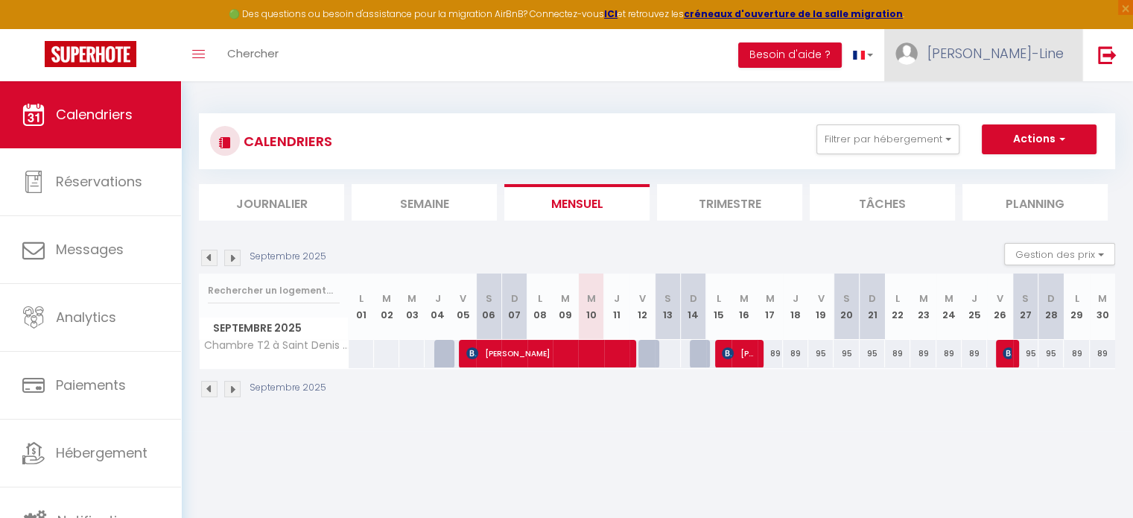
click at [1001, 59] on span "Marie-Line" at bounding box center [996, 53] width 136 height 19
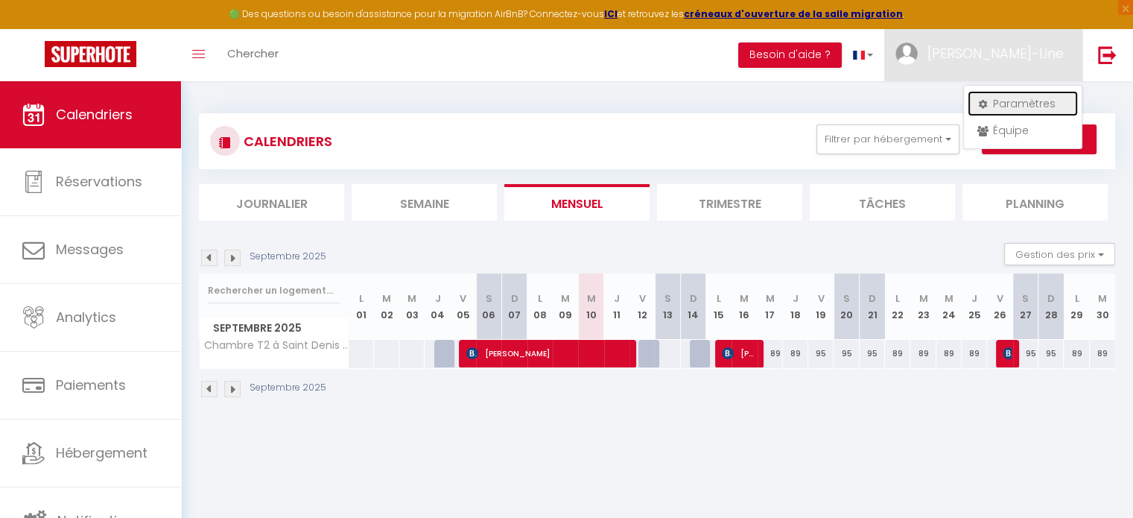
click at [1021, 107] on link "Paramètres" at bounding box center [1023, 103] width 110 height 25
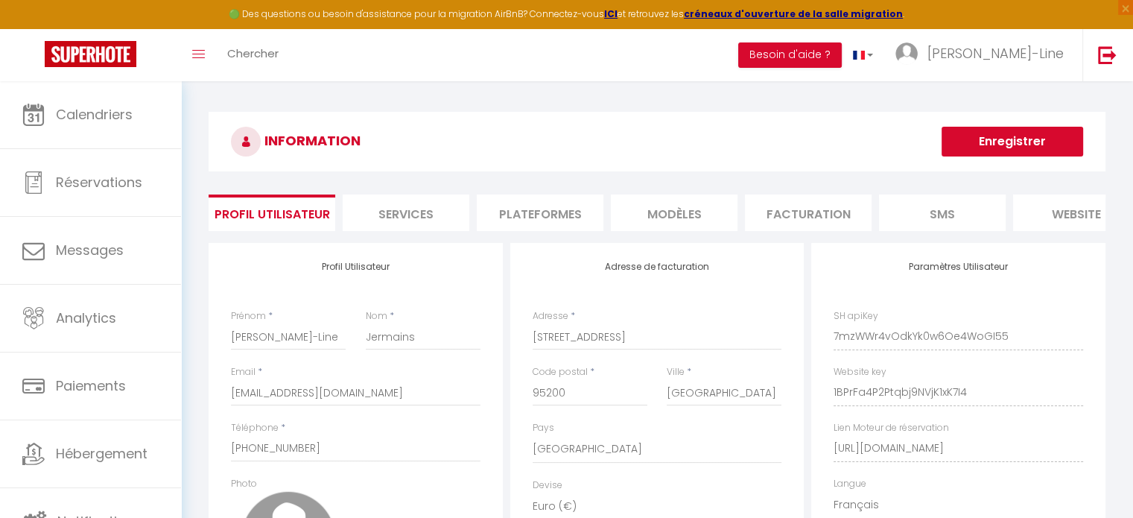
click at [507, 209] on li "Plateformes" at bounding box center [540, 212] width 127 height 37
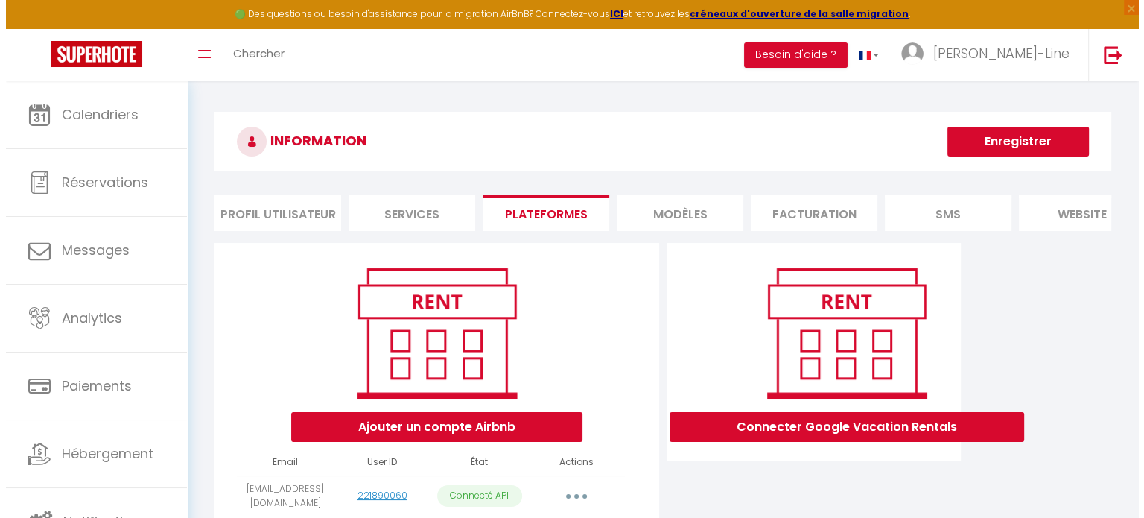
scroll to position [89, 0]
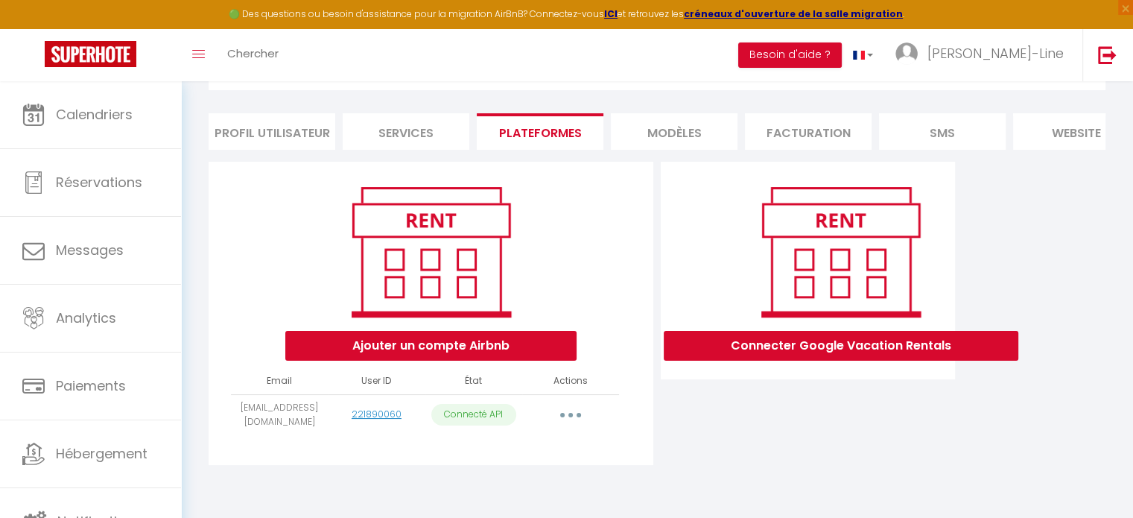
click at [566, 426] on button "button" at bounding box center [571, 415] width 42 height 24
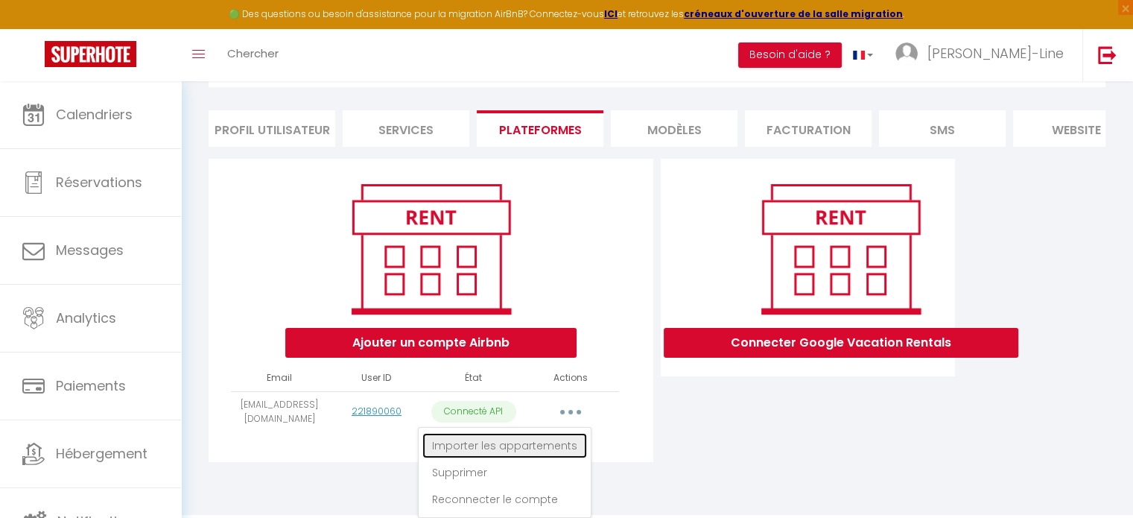
click at [518, 449] on link "Importer les appartements" at bounding box center [504, 445] width 165 height 25
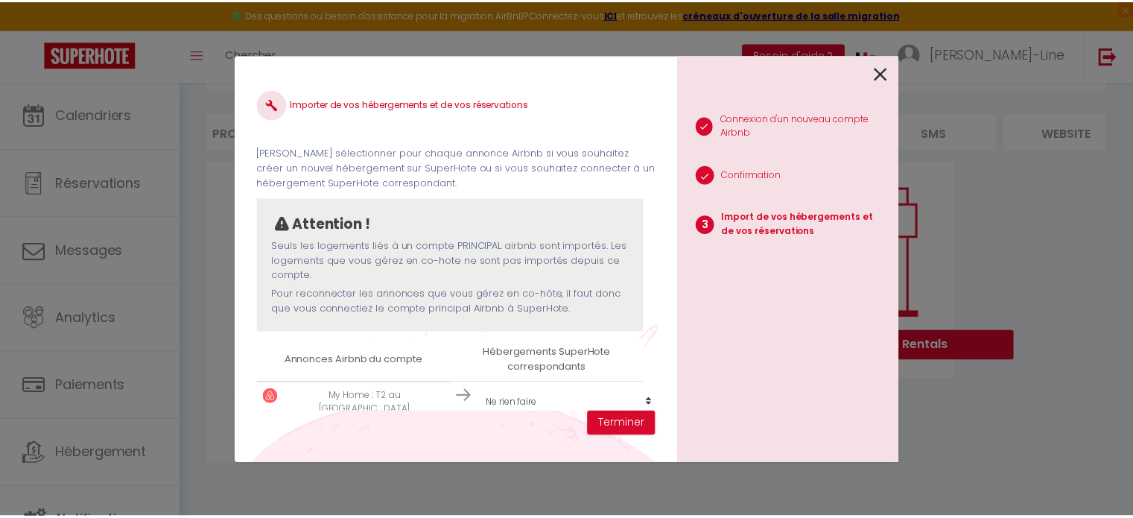
scroll to position [33, 0]
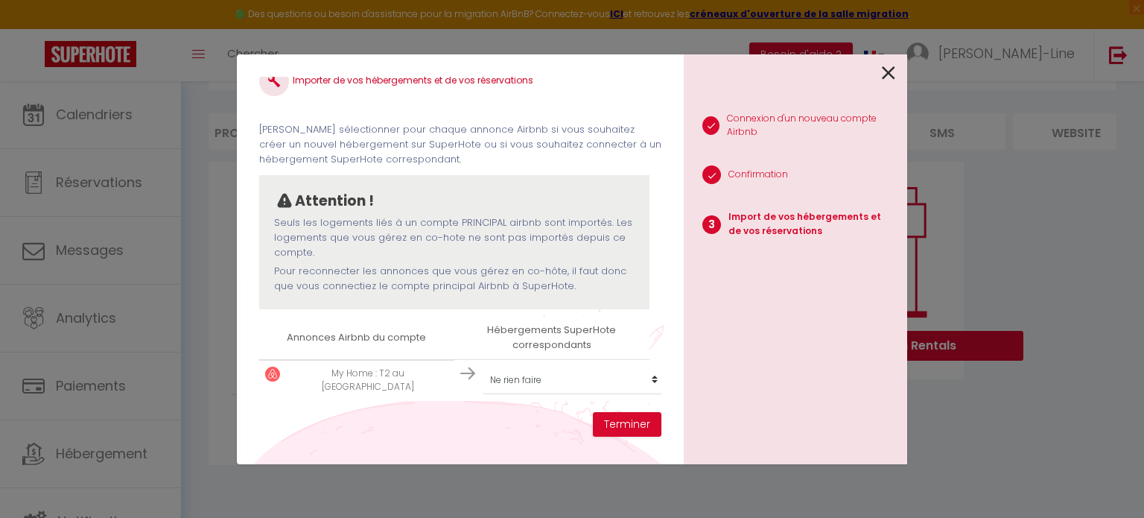
click at [892, 71] on icon at bounding box center [888, 73] width 13 height 22
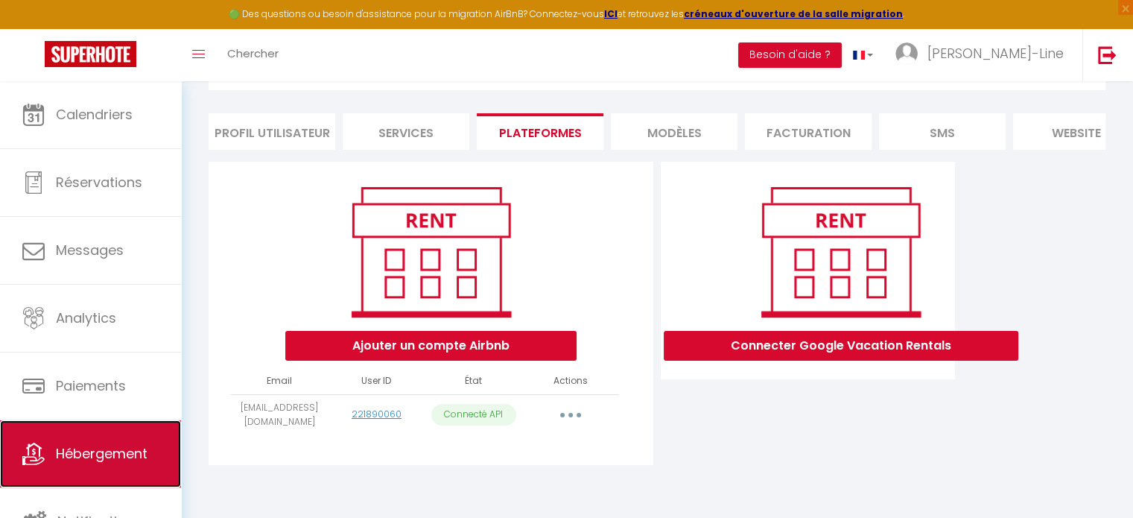
click at [100, 430] on link "Hébergement" at bounding box center [90, 453] width 181 height 67
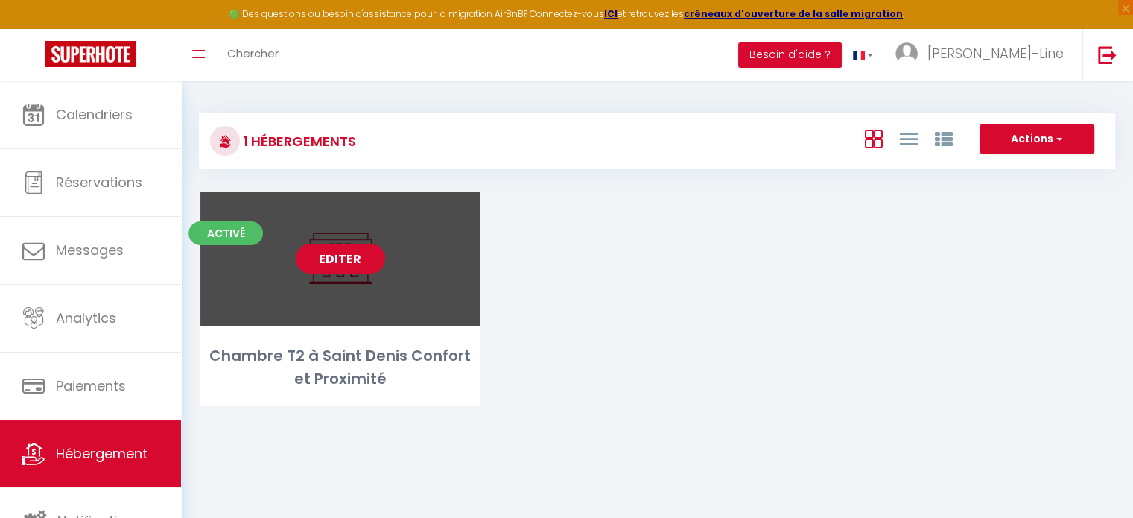
click at [349, 253] on link "Editer" at bounding box center [340, 259] width 89 height 30
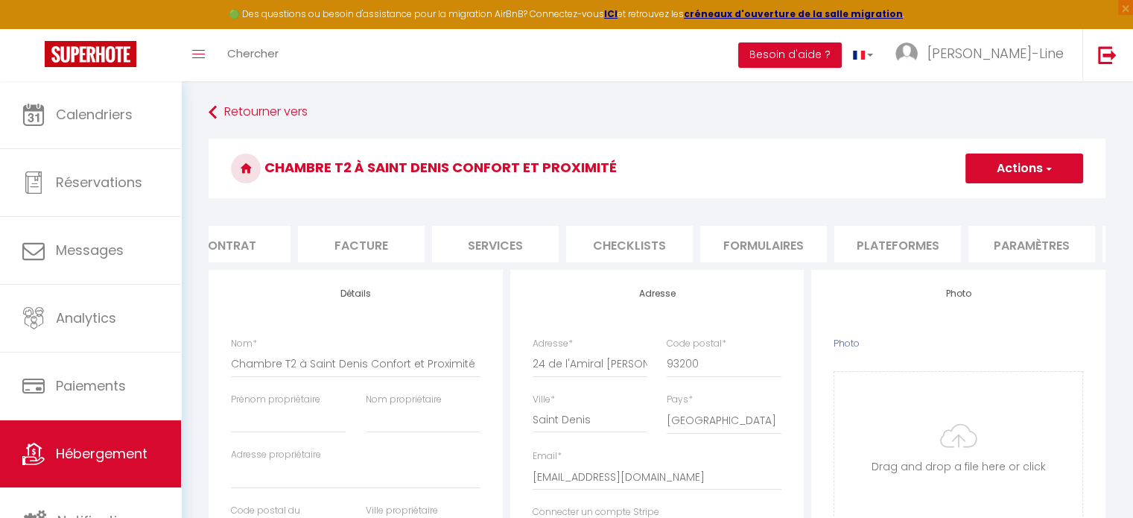
scroll to position [0, 185]
click at [902, 245] on li "Plateformes" at bounding box center [891, 244] width 127 height 37
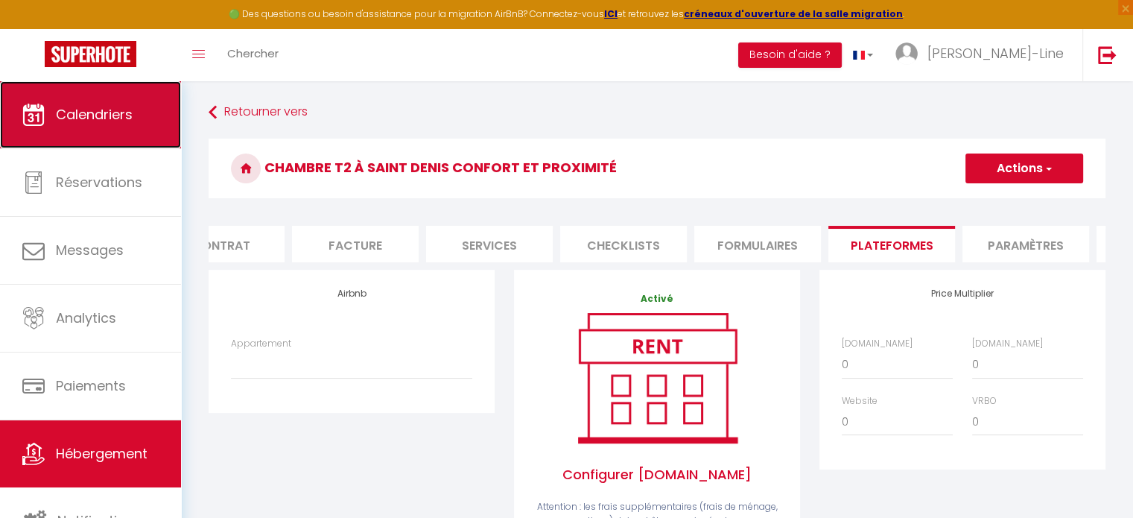
click at [107, 116] on span "Calendriers" at bounding box center [94, 114] width 77 height 19
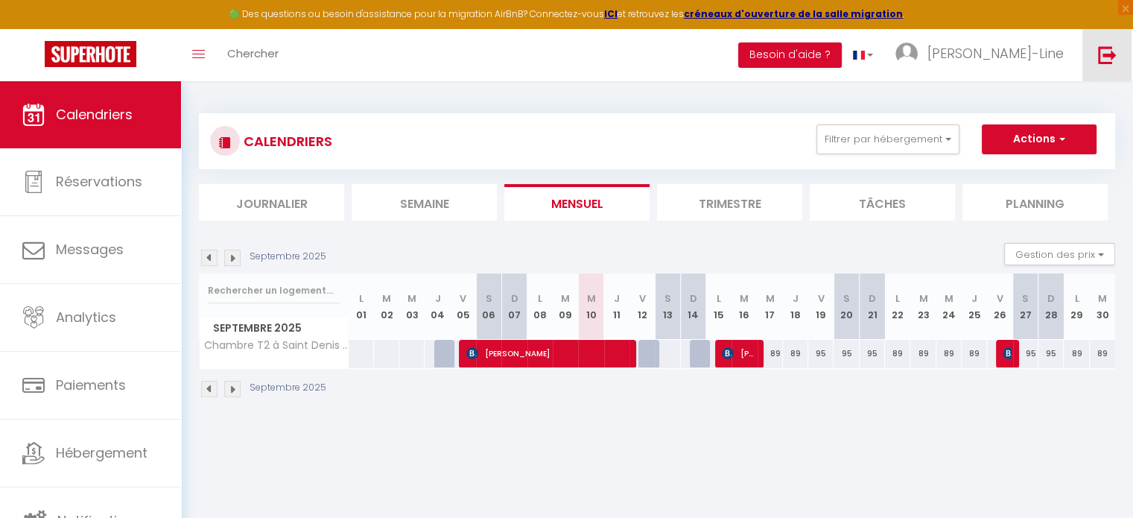
click at [1104, 49] on img at bounding box center [1107, 54] width 19 height 19
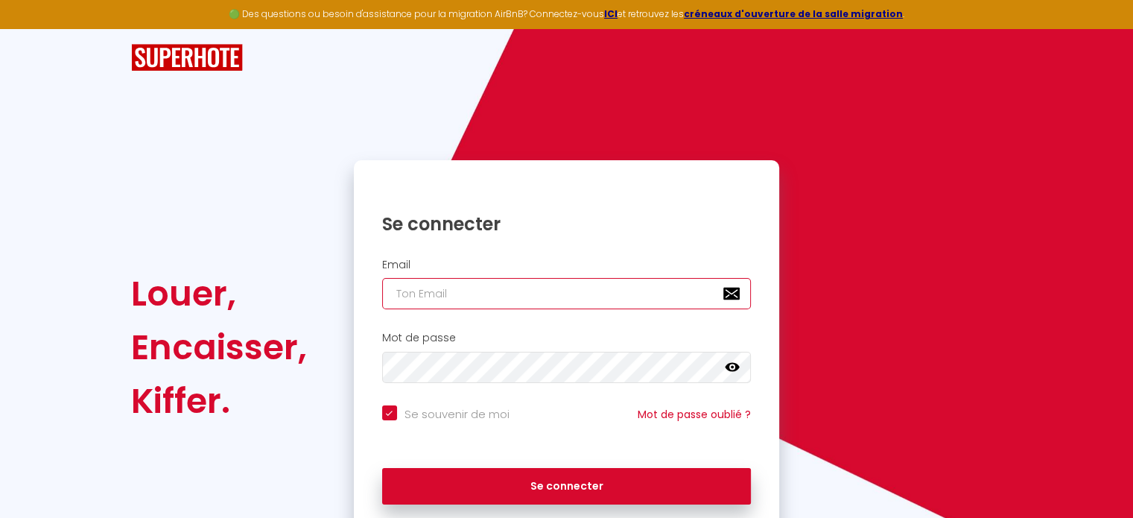
click at [504, 291] on input "email" at bounding box center [567, 293] width 370 height 31
paste input "[EMAIL_ADDRESS][DOMAIN_NAME]"
click at [382, 468] on button "Se connecter" at bounding box center [567, 486] width 370 height 37
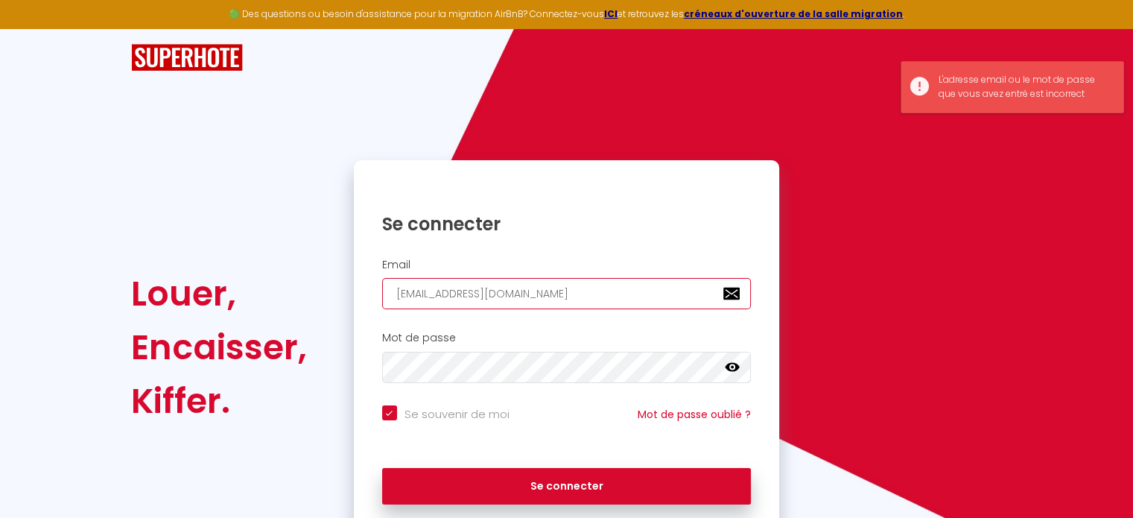
click at [504, 291] on input "[EMAIL_ADDRESS][DOMAIN_NAME]" at bounding box center [567, 293] width 370 height 31
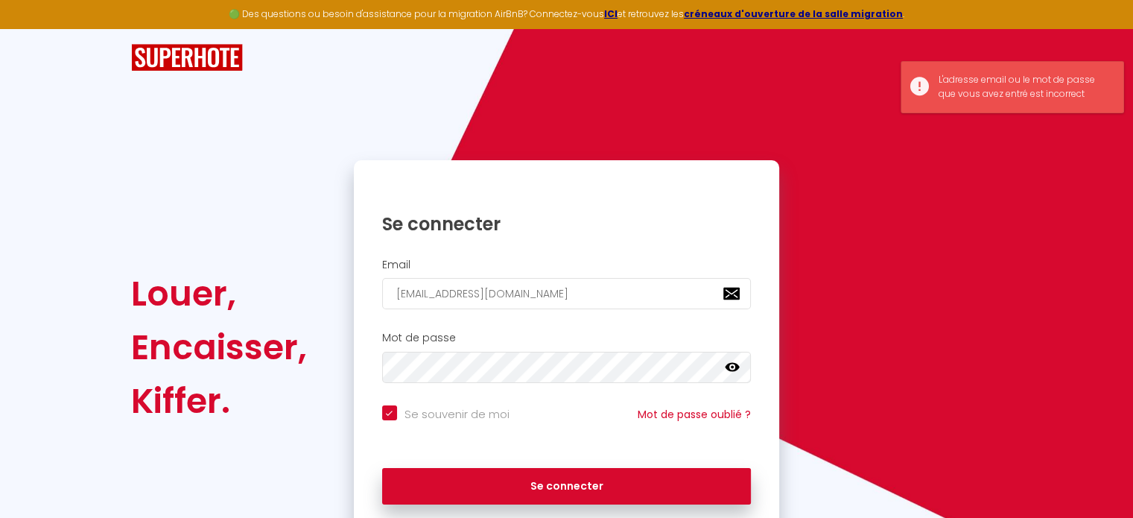
click at [502, 292] on input "test@gmail.com" at bounding box center [567, 293] width 370 height 31
click at [382, 468] on button "Se connecter" at bounding box center [567, 486] width 370 height 37
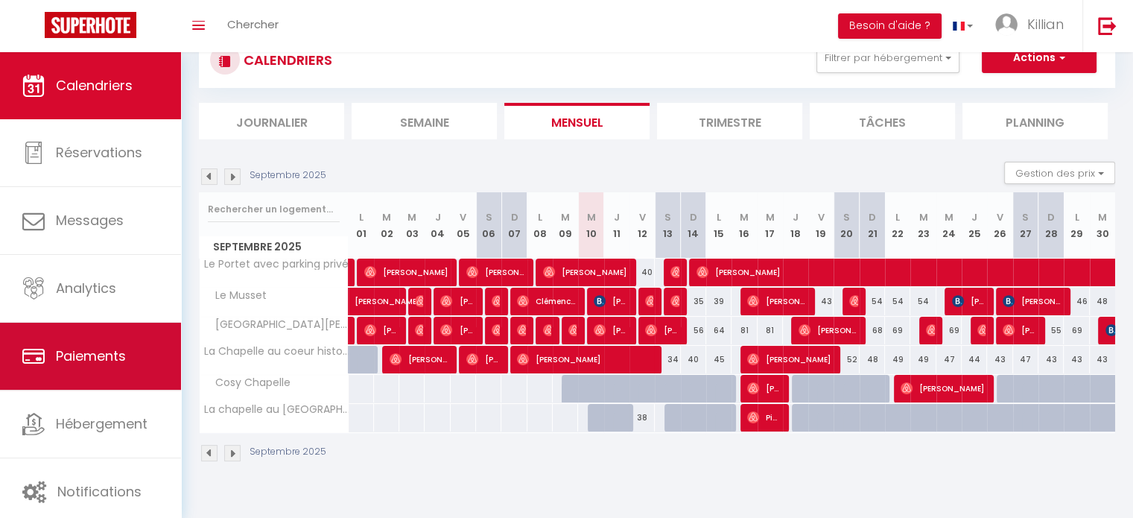
scroll to position [4, 0]
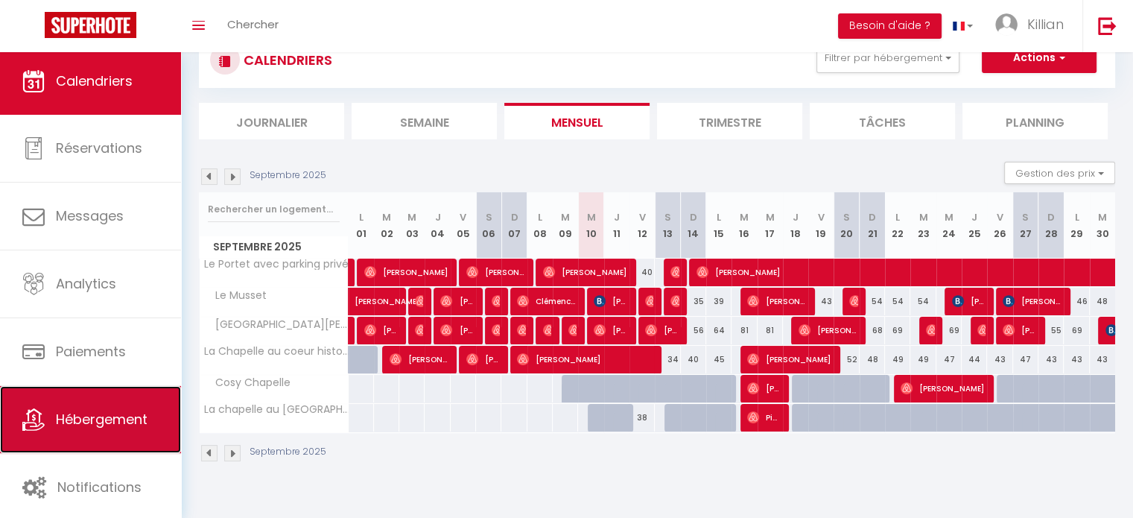
click at [89, 398] on link "Hébergement" at bounding box center [90, 419] width 181 height 67
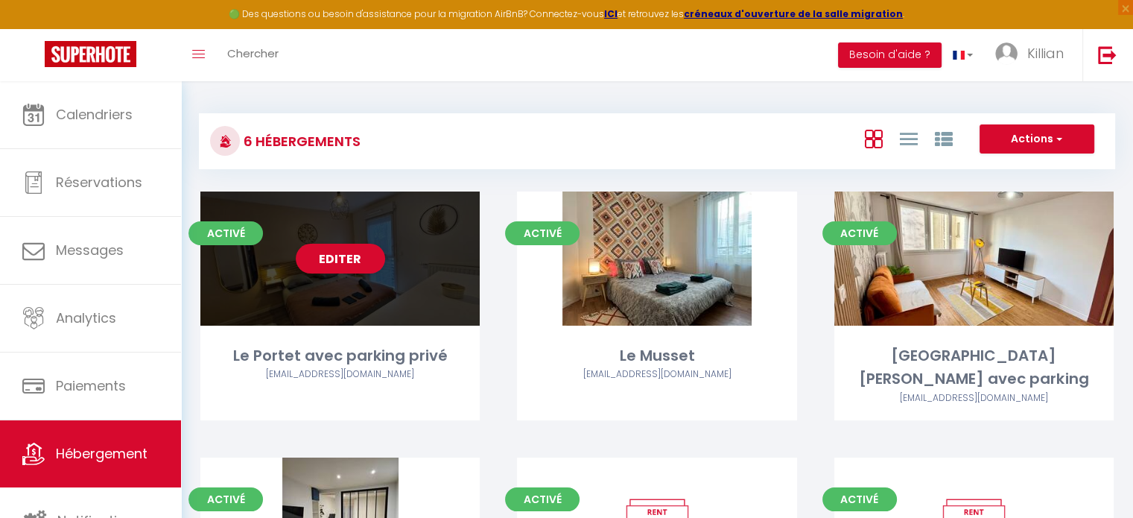
scroll to position [200, 0]
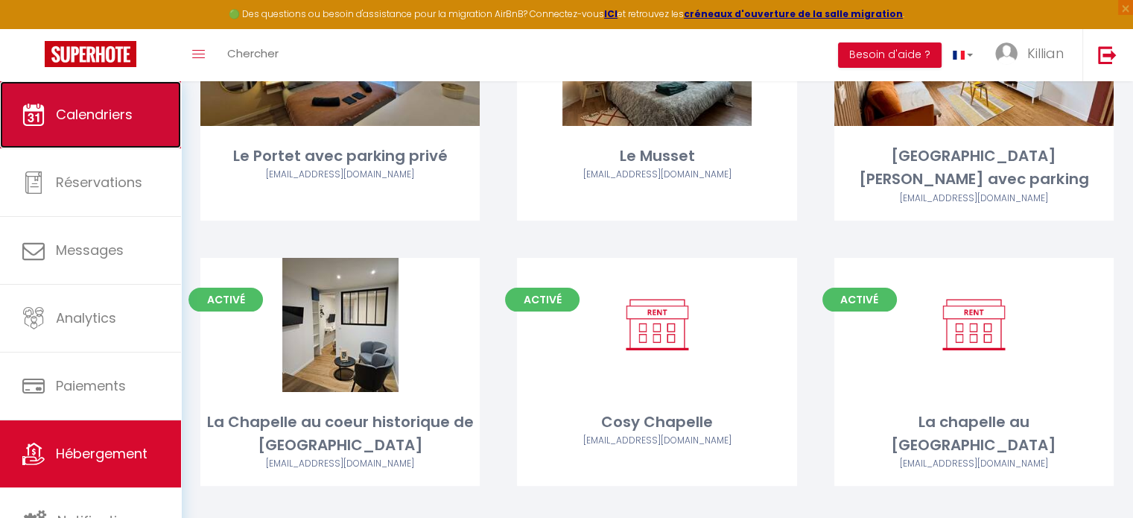
click at [110, 86] on link "Calendriers" at bounding box center [90, 114] width 181 height 67
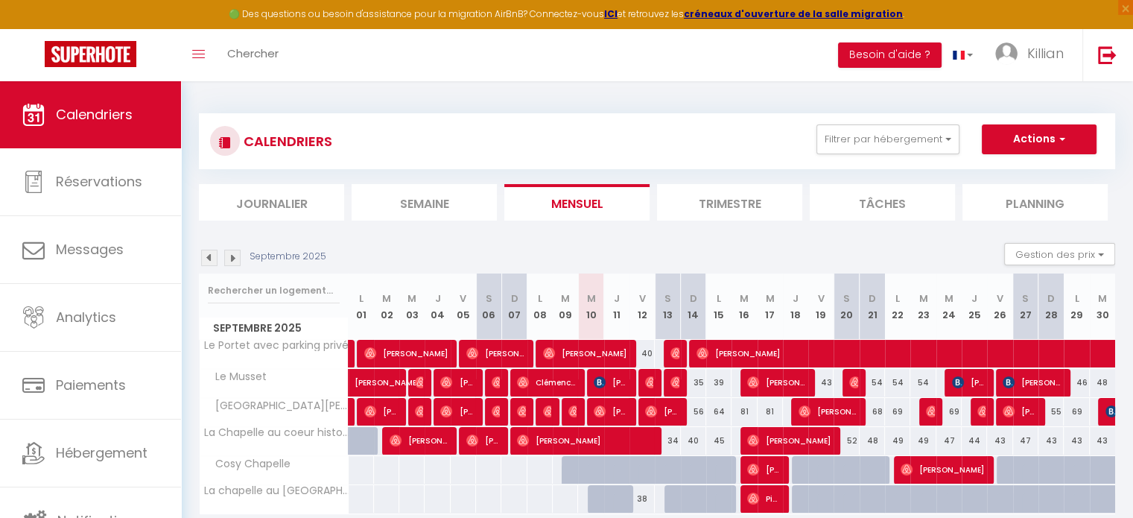
click at [237, 259] on img at bounding box center [232, 258] width 16 height 16
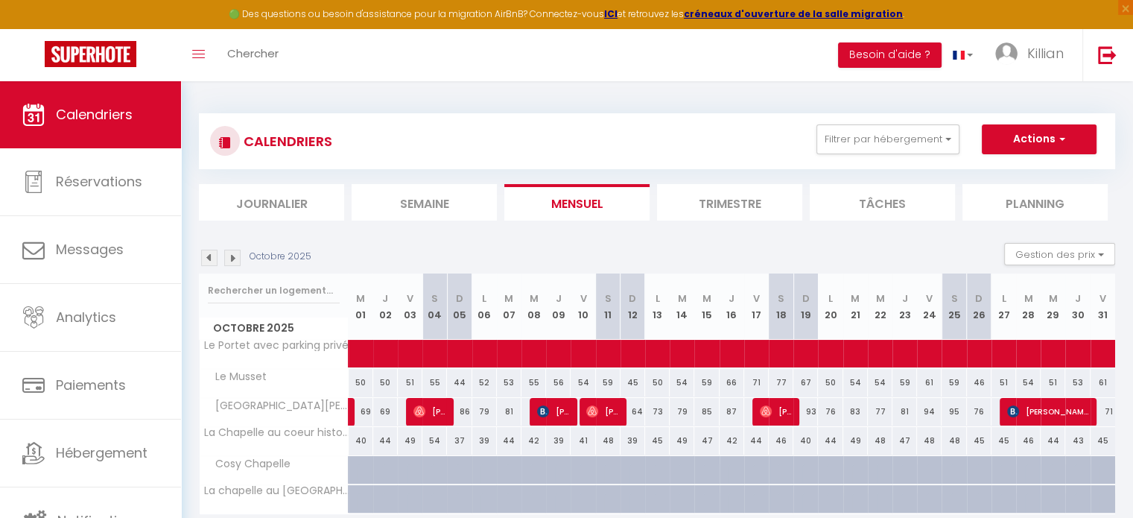
click at [212, 257] on img at bounding box center [209, 258] width 16 height 16
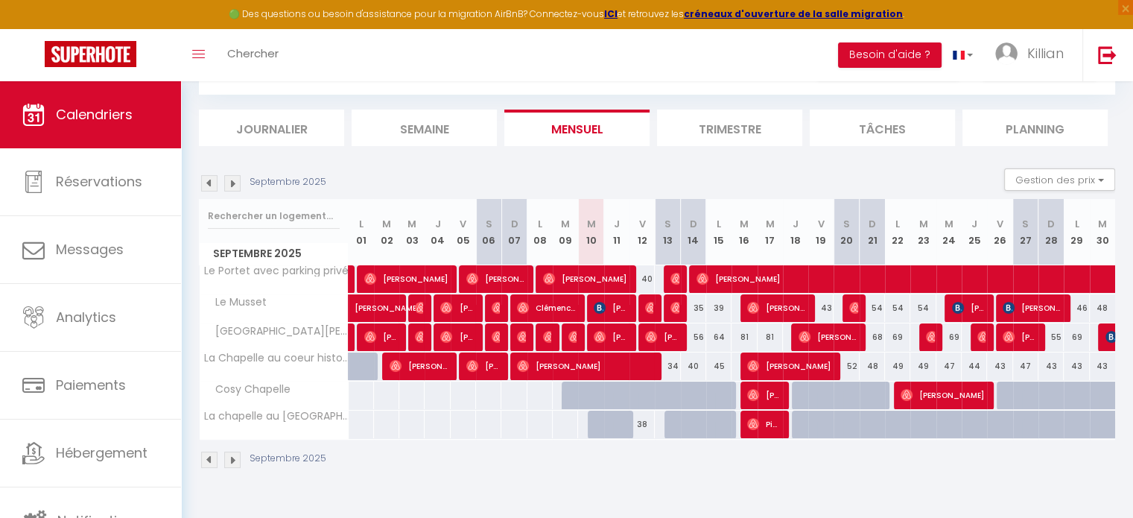
scroll to position [74, 0]
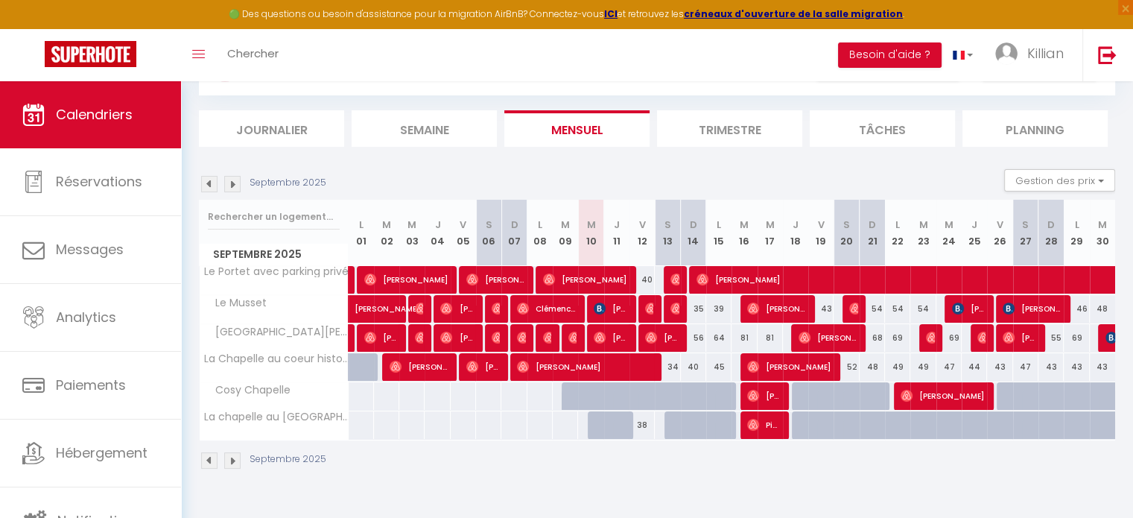
click at [235, 184] on img at bounding box center [232, 184] width 16 height 16
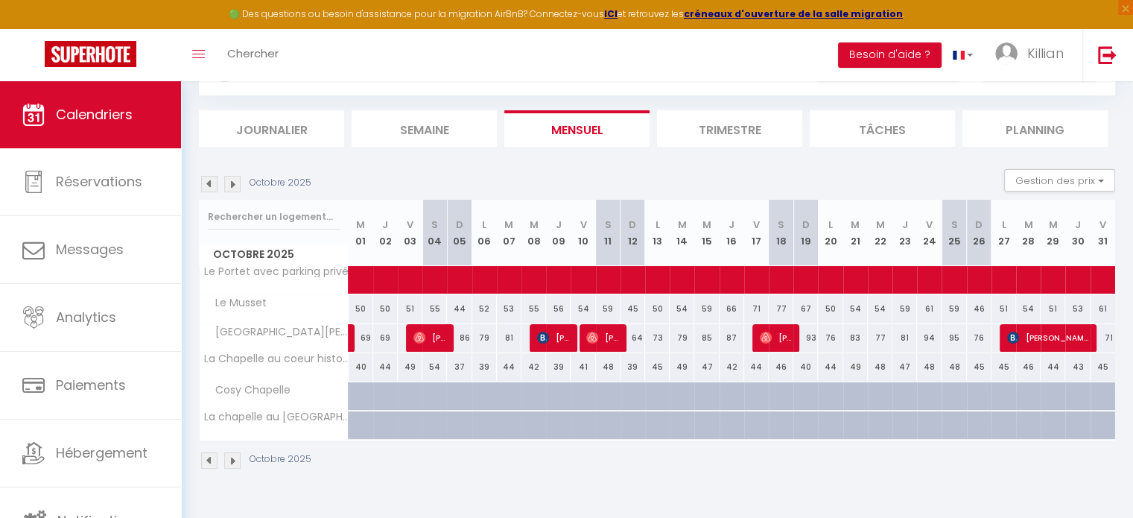
click at [235, 184] on img at bounding box center [232, 184] width 16 height 16
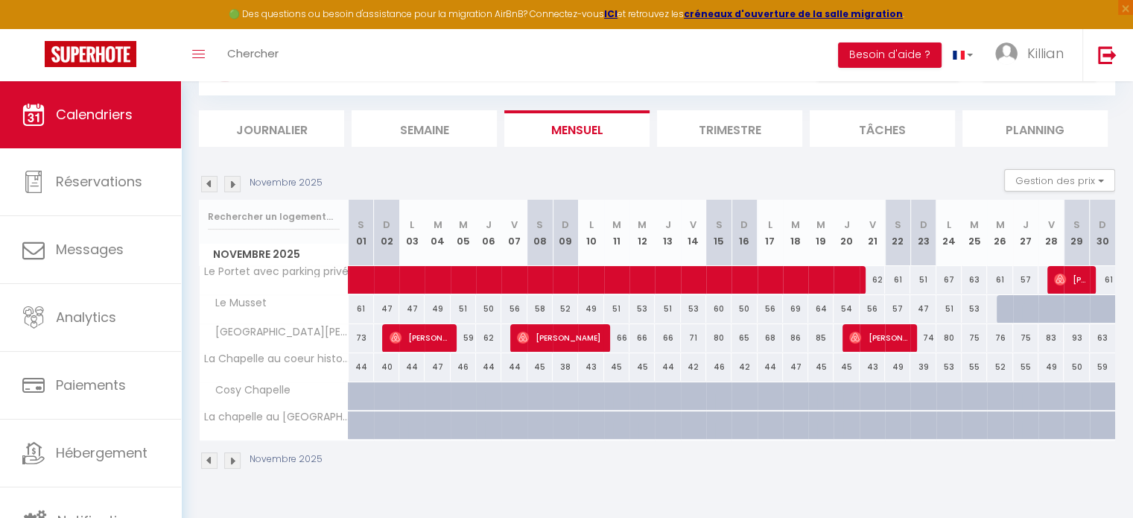
click at [235, 184] on img at bounding box center [232, 184] width 16 height 16
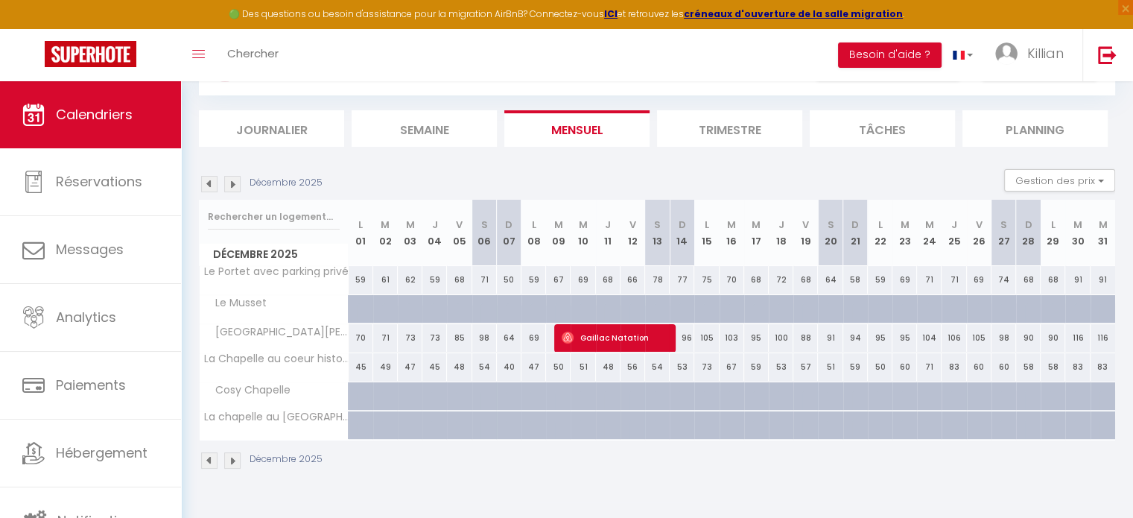
click at [235, 184] on img at bounding box center [232, 184] width 16 height 16
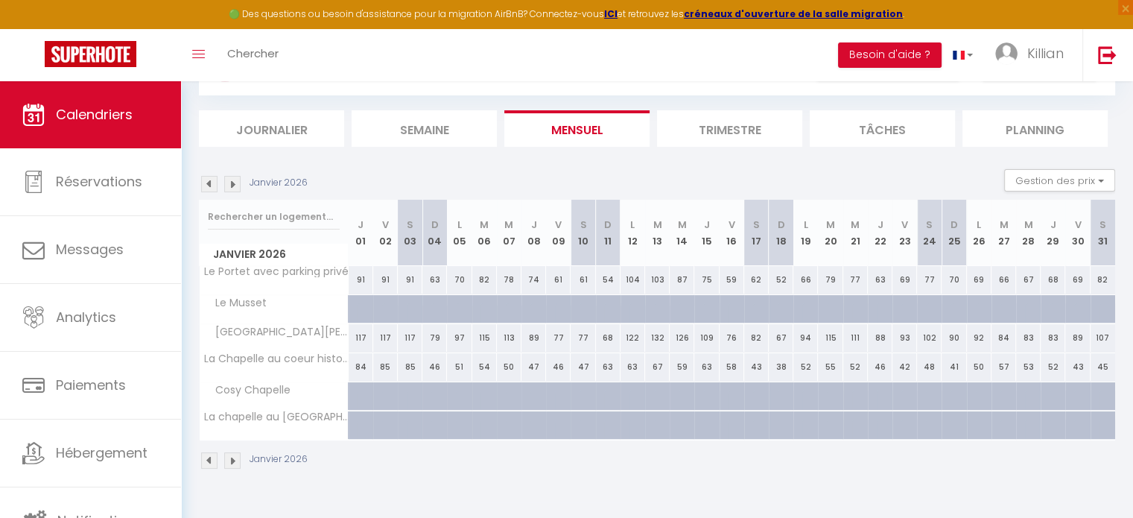
click at [235, 184] on img at bounding box center [232, 184] width 16 height 16
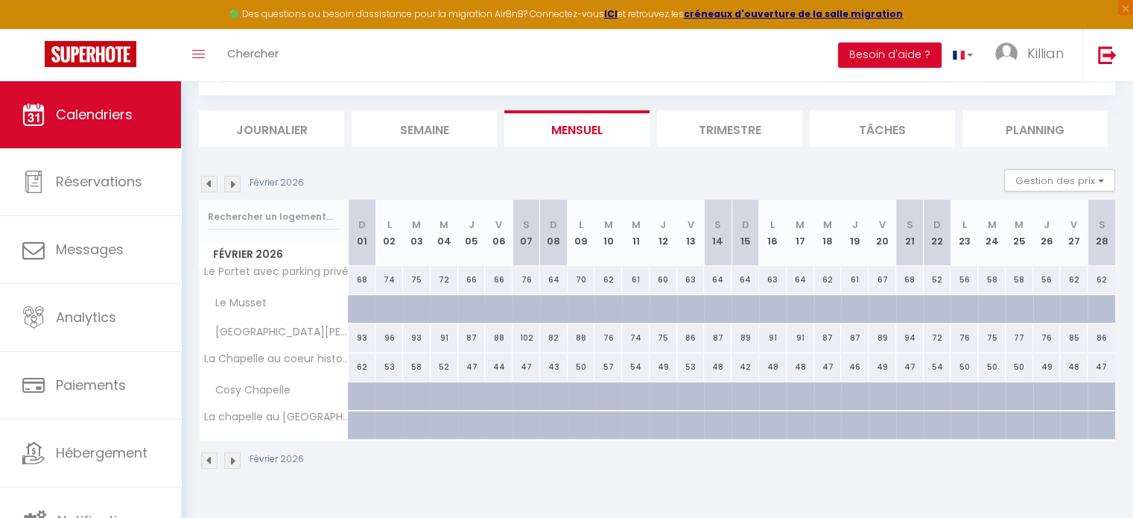
click at [235, 184] on img at bounding box center [232, 184] width 16 height 16
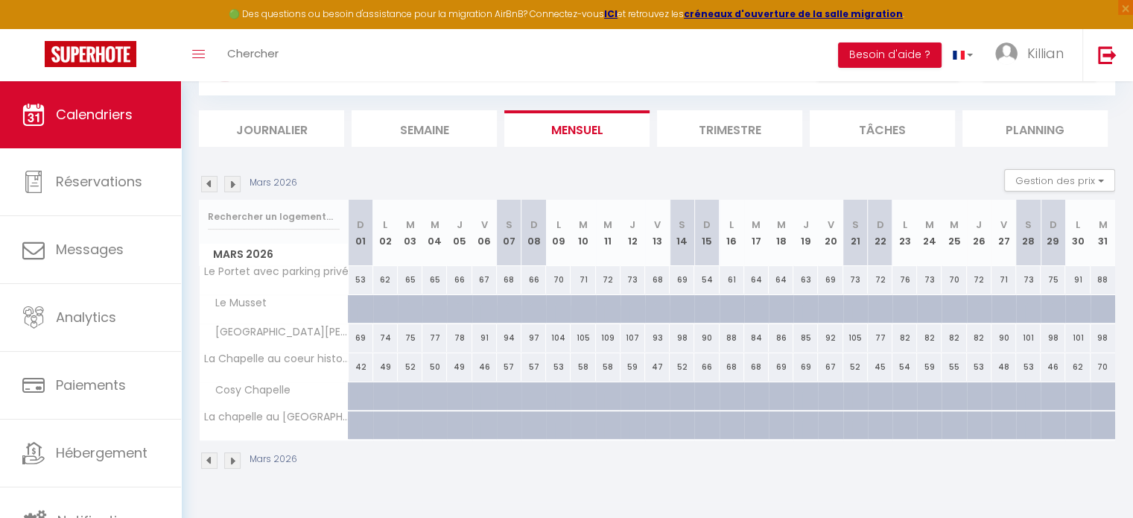
click at [235, 184] on img at bounding box center [232, 184] width 16 height 16
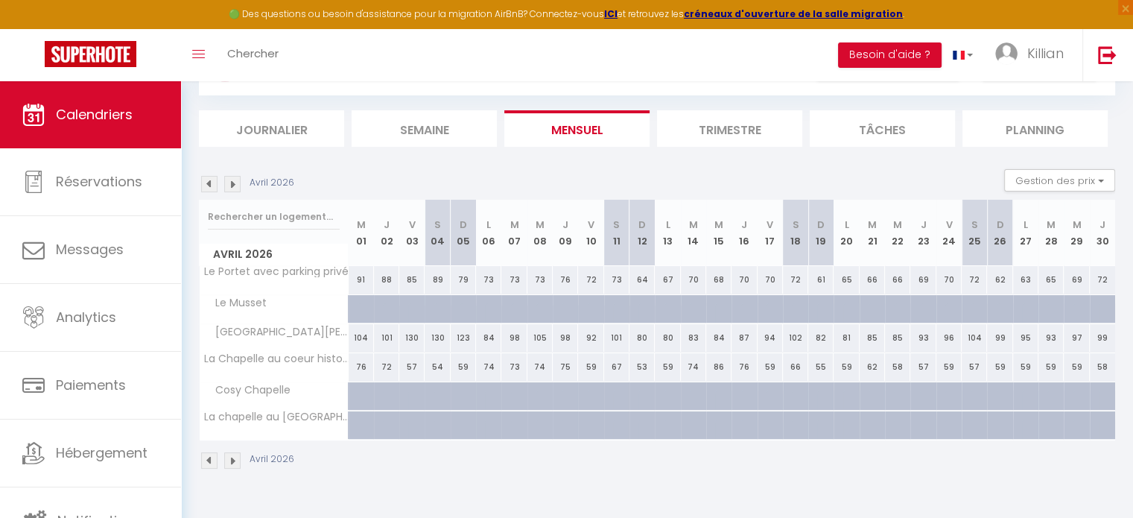
click at [240, 182] on img at bounding box center [232, 184] width 16 height 16
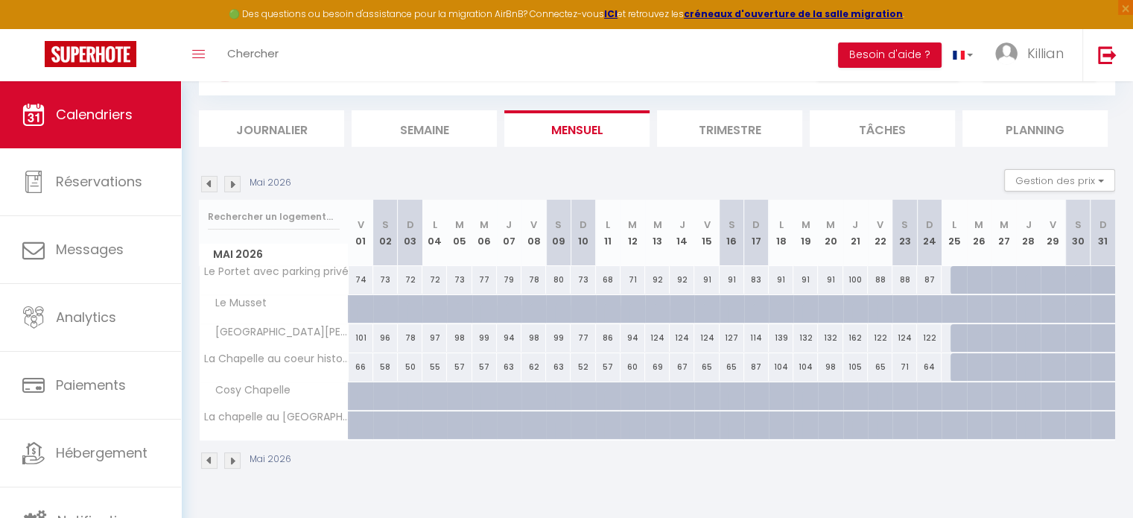
click at [240, 182] on img at bounding box center [232, 184] width 16 height 16
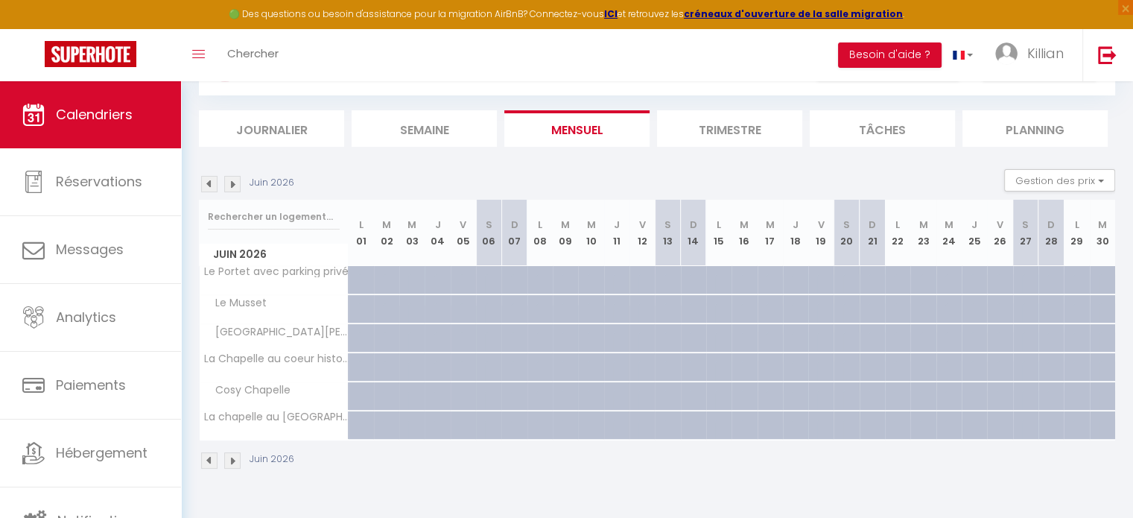
click at [240, 182] on img at bounding box center [232, 184] width 16 height 16
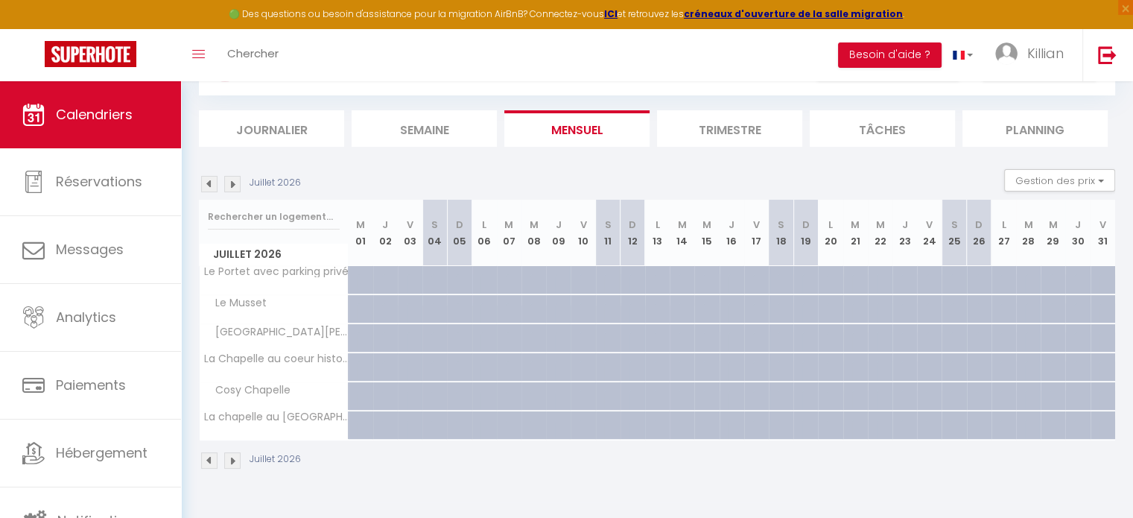
click at [240, 182] on img at bounding box center [232, 184] width 16 height 16
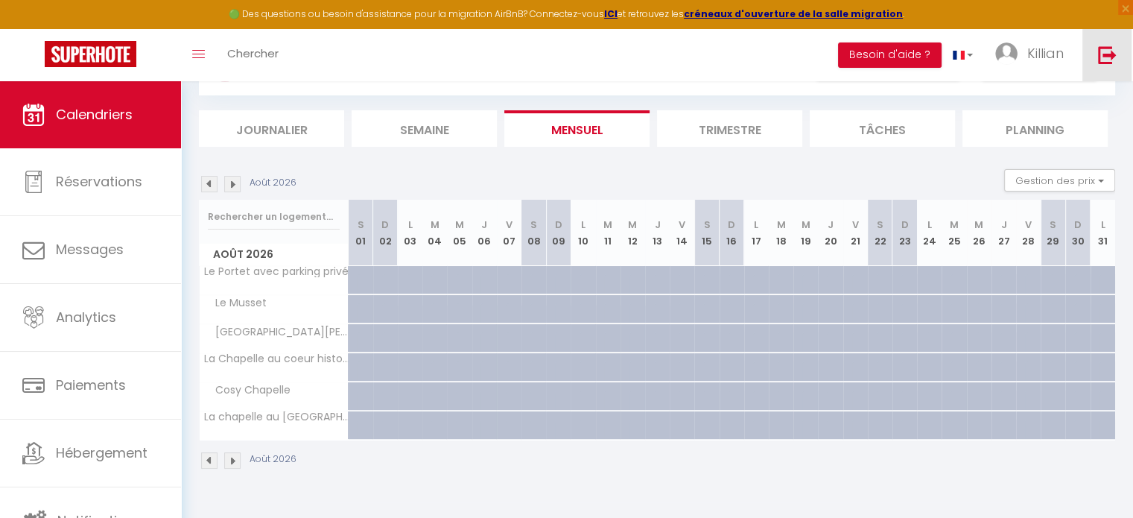
click at [1086, 53] on link at bounding box center [1107, 55] width 49 height 52
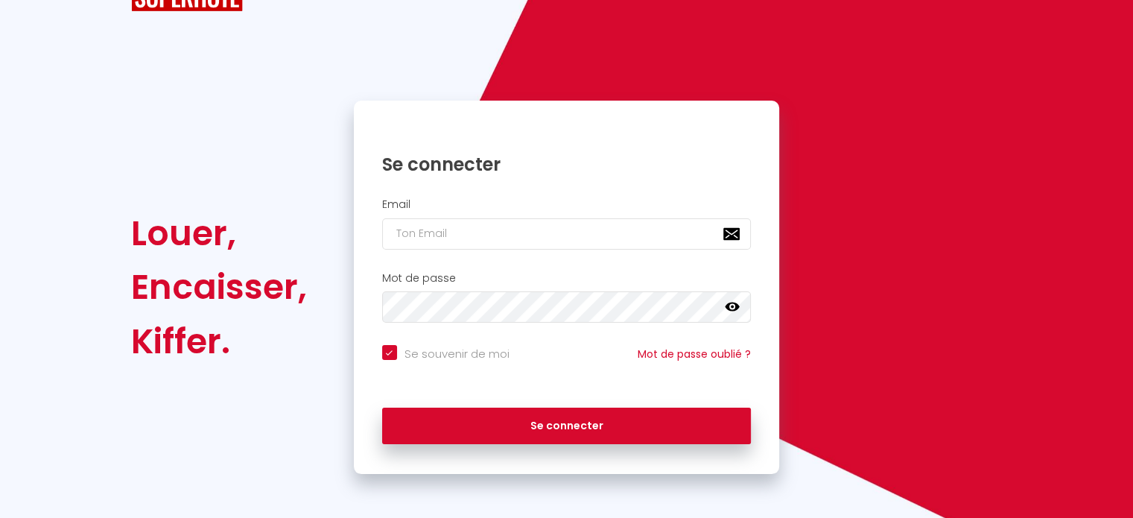
scroll to position [60, 0]
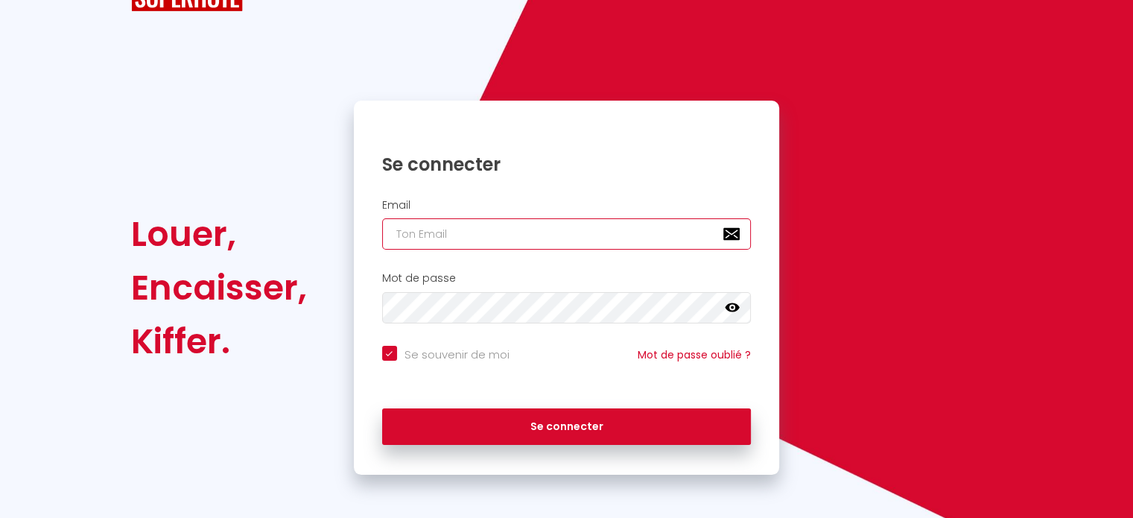
click at [619, 241] on input "email" at bounding box center [567, 233] width 370 height 31
click at [509, 241] on input "test@gmail.com" at bounding box center [567, 233] width 370 height 31
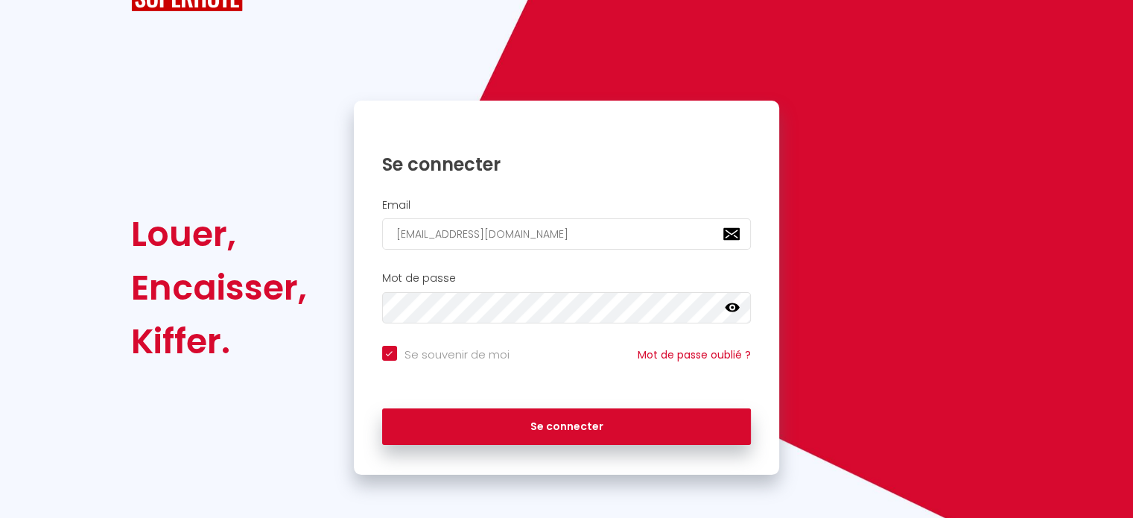
click at [509, 241] on input "test@gmail.com" at bounding box center [567, 233] width 370 height 31
click at [382, 408] on button "Se connecter" at bounding box center [567, 426] width 370 height 37
drag, startPoint x: 516, startPoint y: 232, endPoint x: 361, endPoint y: 246, distance: 154.9
click at [361, 246] on div "Email contact@belfort-spa.fr" at bounding box center [567, 224] width 426 height 51
paste input "alaincred1@gmail.com"
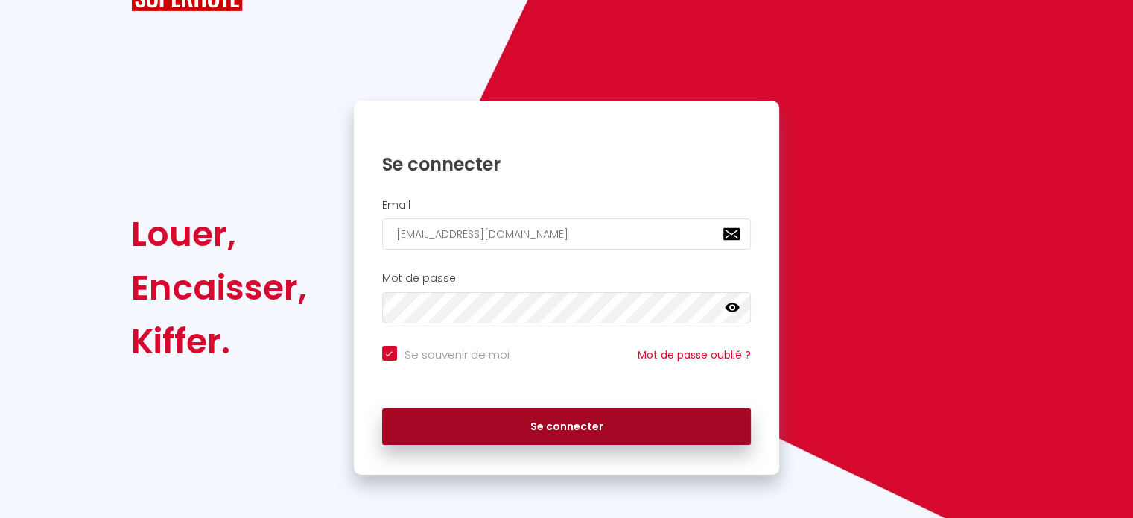
click at [587, 427] on button "Se connecter" at bounding box center [567, 426] width 370 height 37
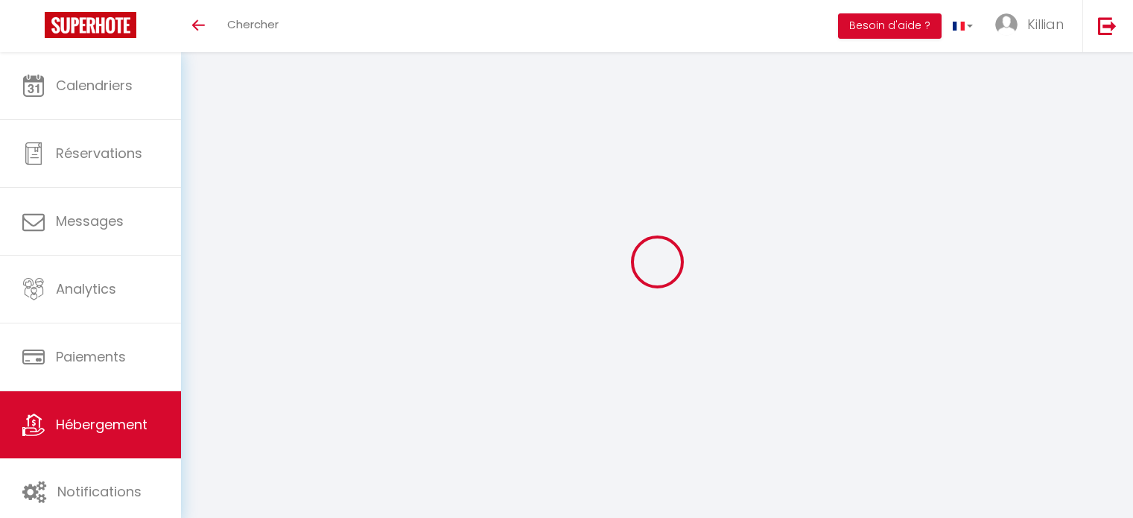
select select "16601-1504358840541603866"
select select "+ 15 %"
select select "+ 22 %"
checkbox input "false"
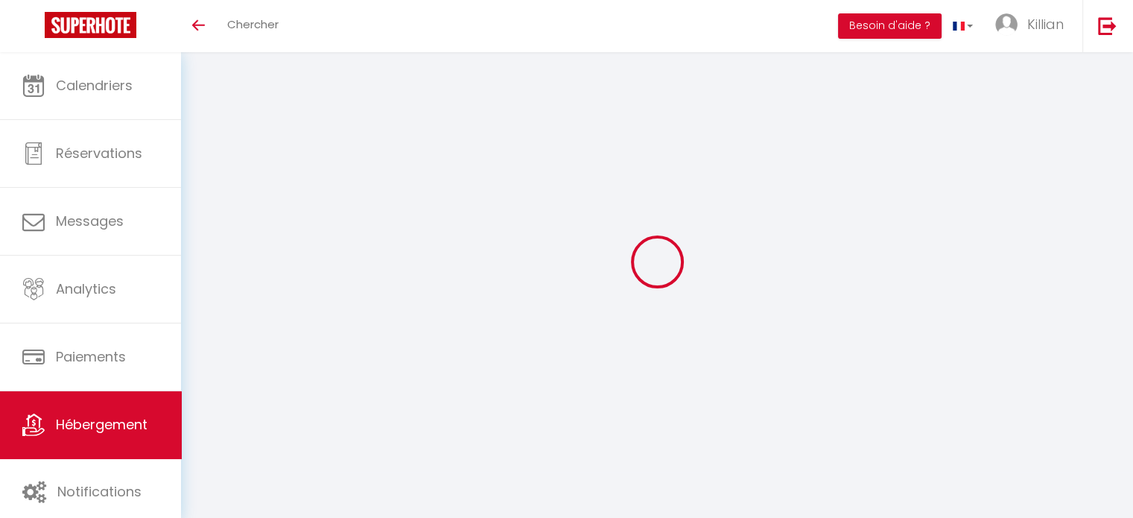
checkbox input "true"
checkbox input "false"
select select "16:00"
select select "23:45"
select select "11:00"
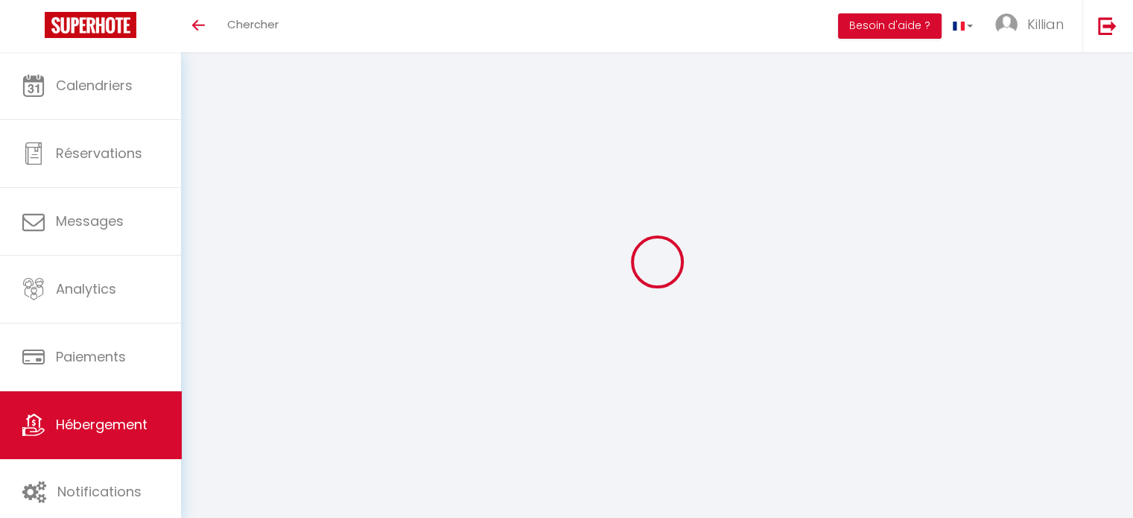
select select "30"
select select "120"
select select "90"
select select "EUR"
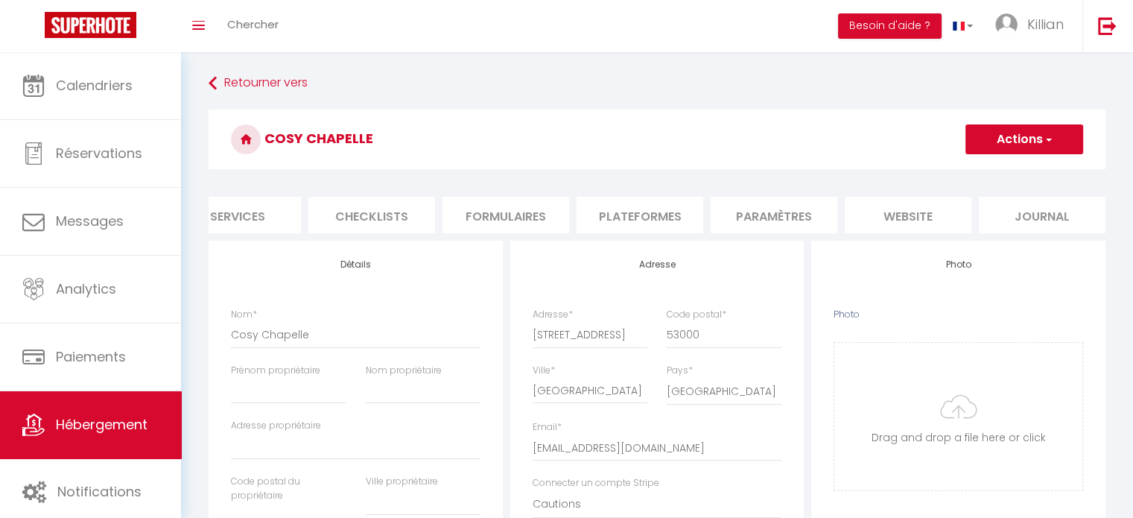
scroll to position [0, 444]
click at [677, 214] on li "Plateformes" at bounding box center [632, 215] width 127 height 37
select select
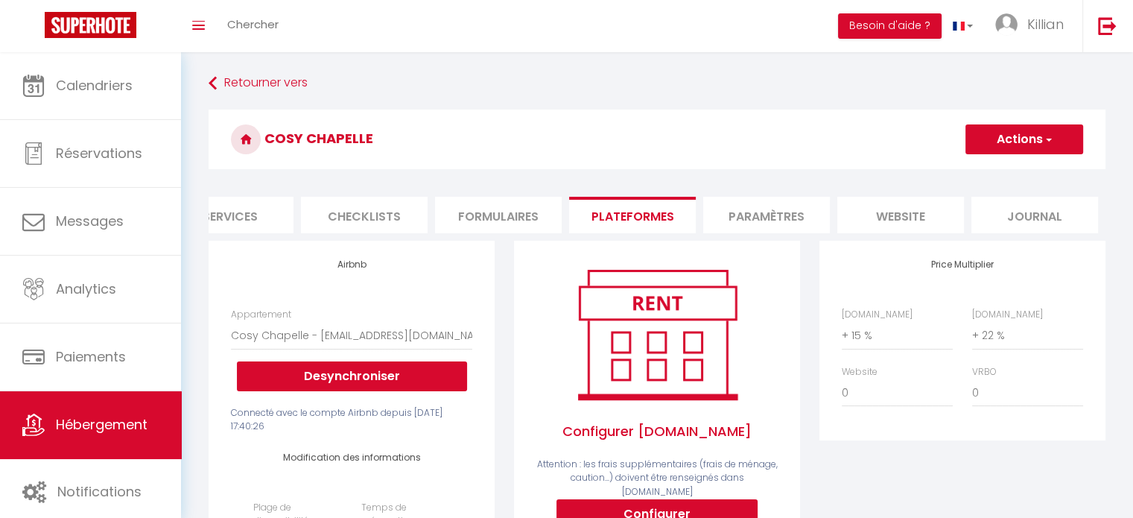
click at [738, 218] on li "Paramètres" at bounding box center [766, 215] width 127 height 37
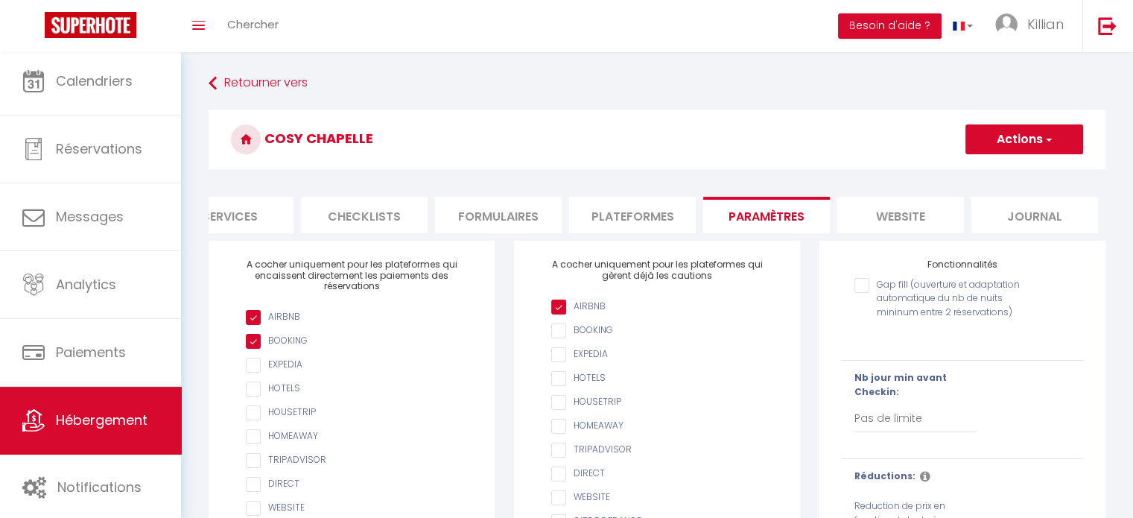
click at [92, 419] on span "Hébergement" at bounding box center [102, 420] width 92 height 19
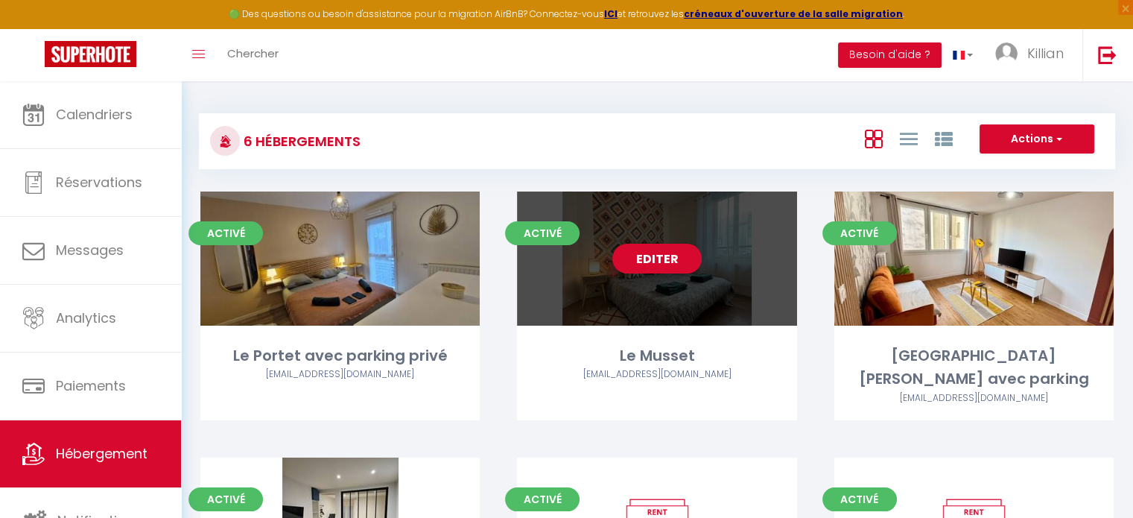
scroll to position [200, 0]
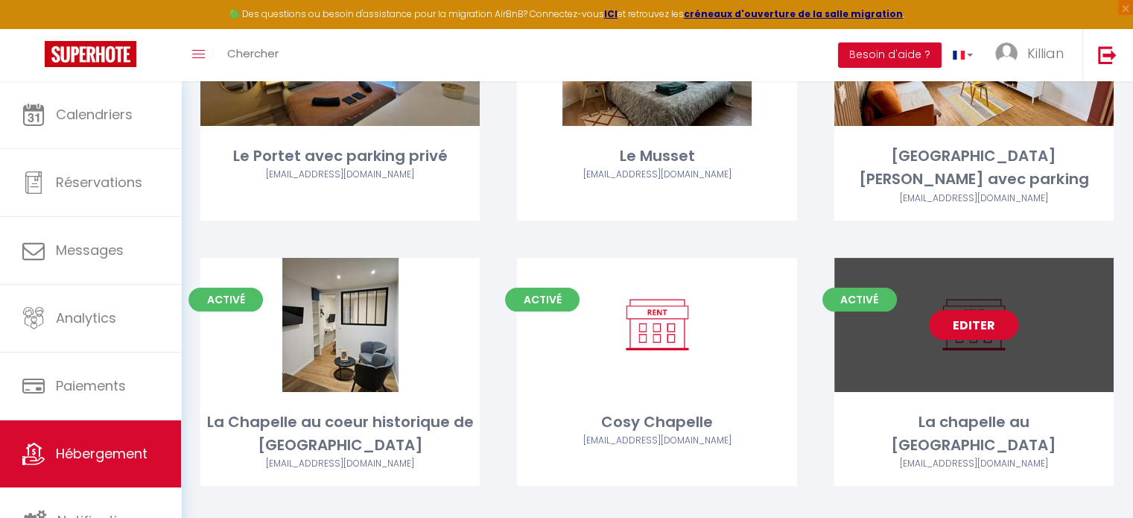
click at [996, 310] on link "Editer" at bounding box center [973, 325] width 89 height 30
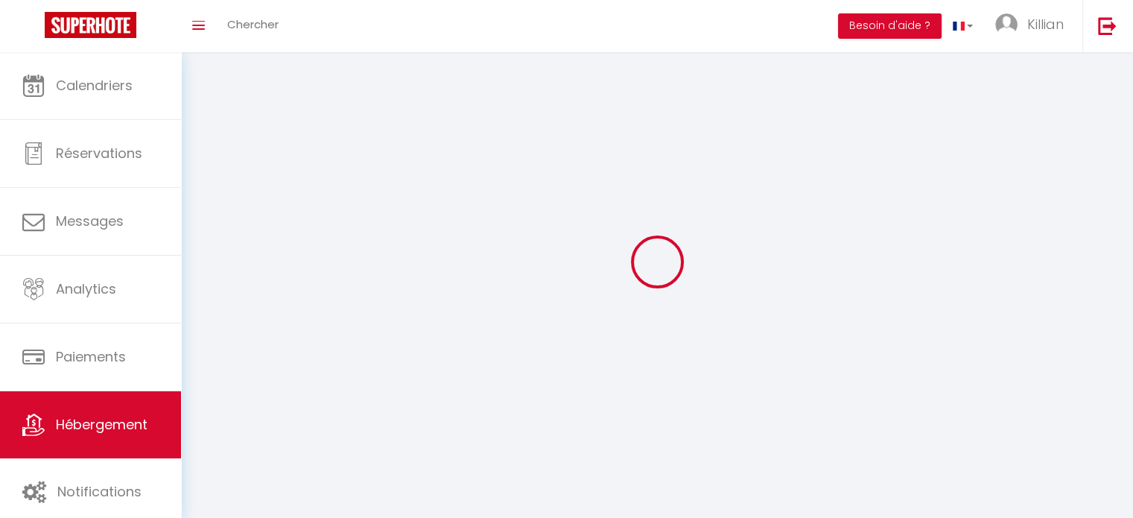
select select "1"
select select
select select "28"
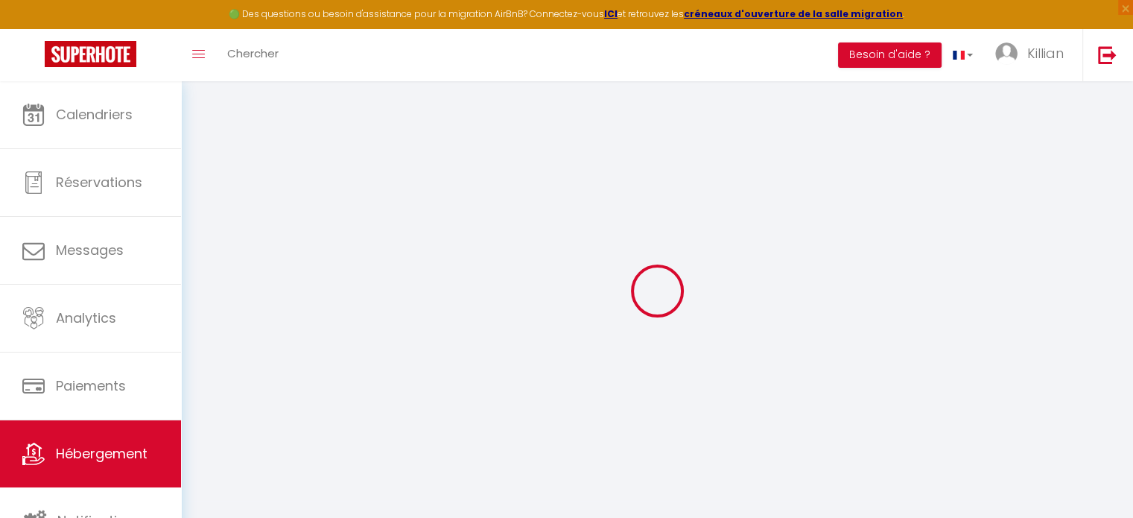
select select
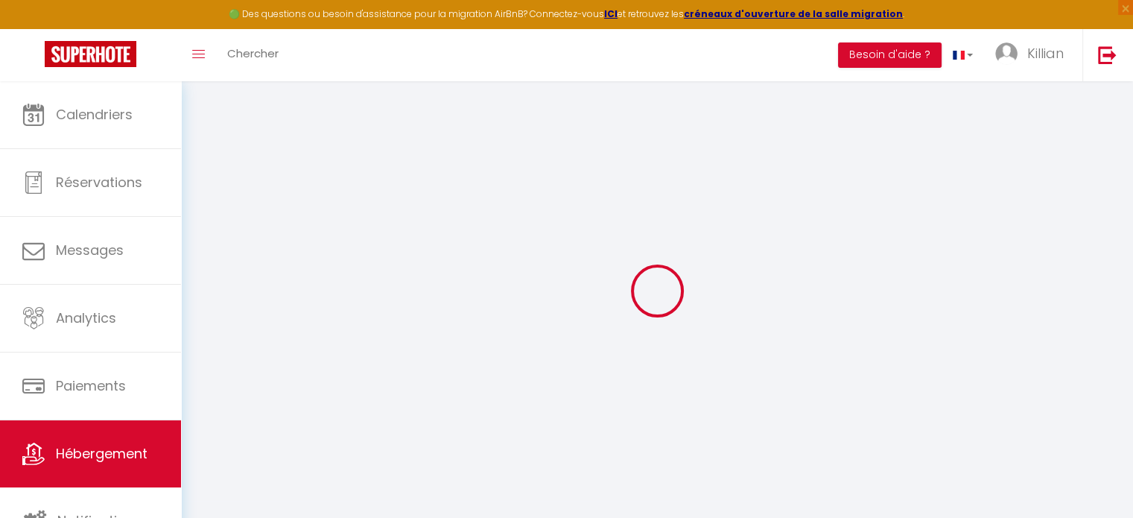
select select
checkbox input "false"
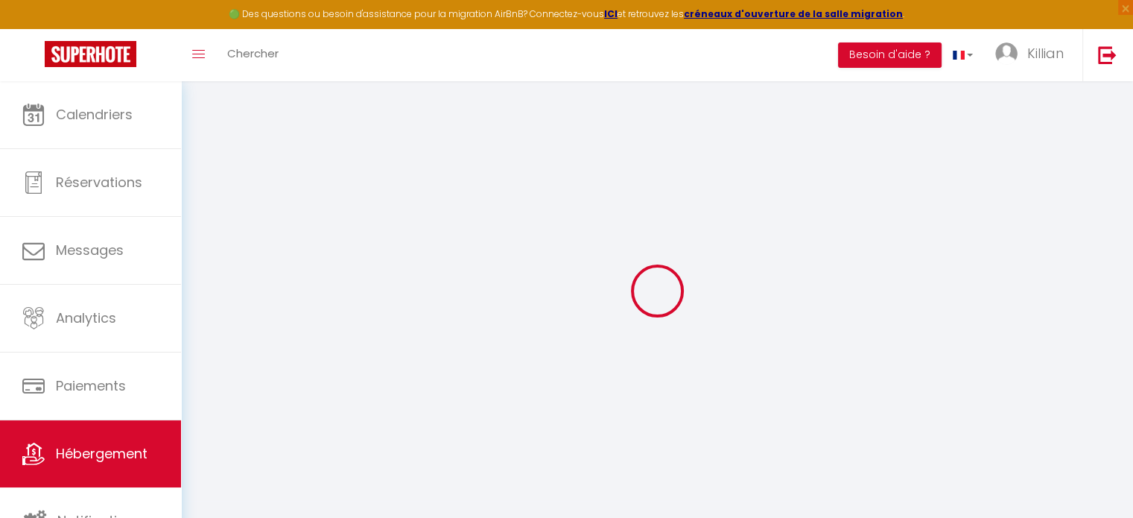
select select
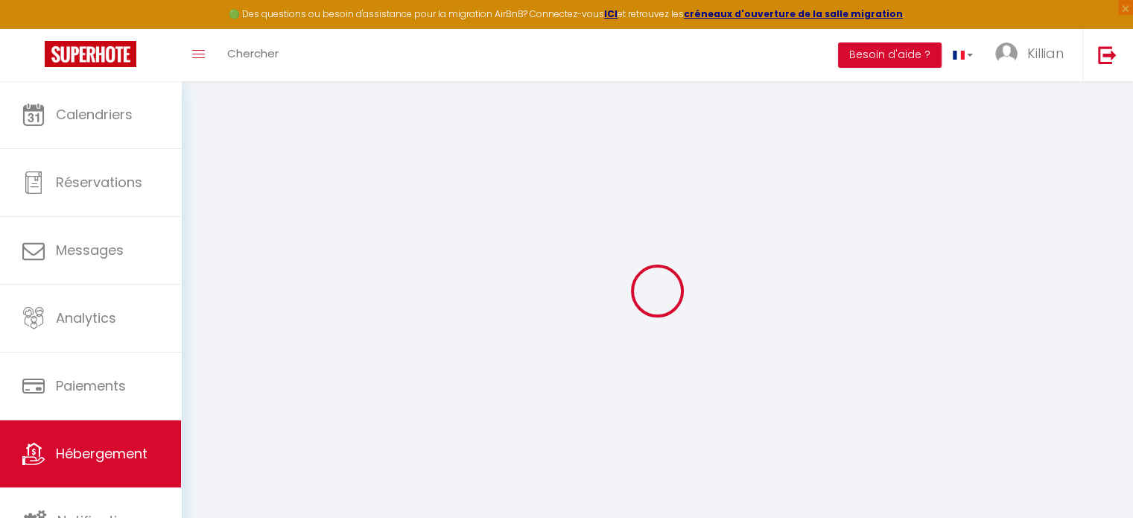
select select
checkbox input "false"
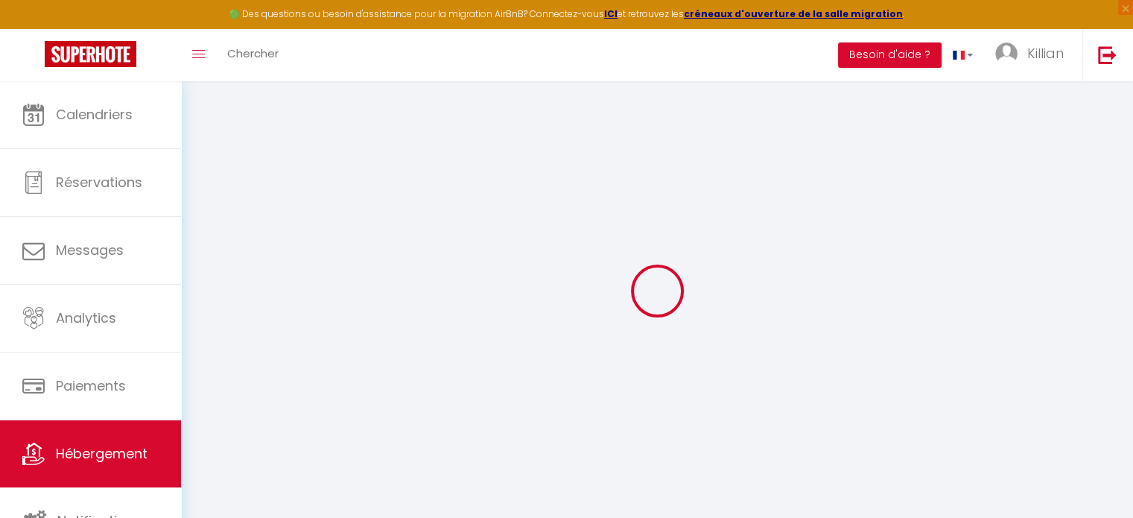
checkbox input "false"
select select
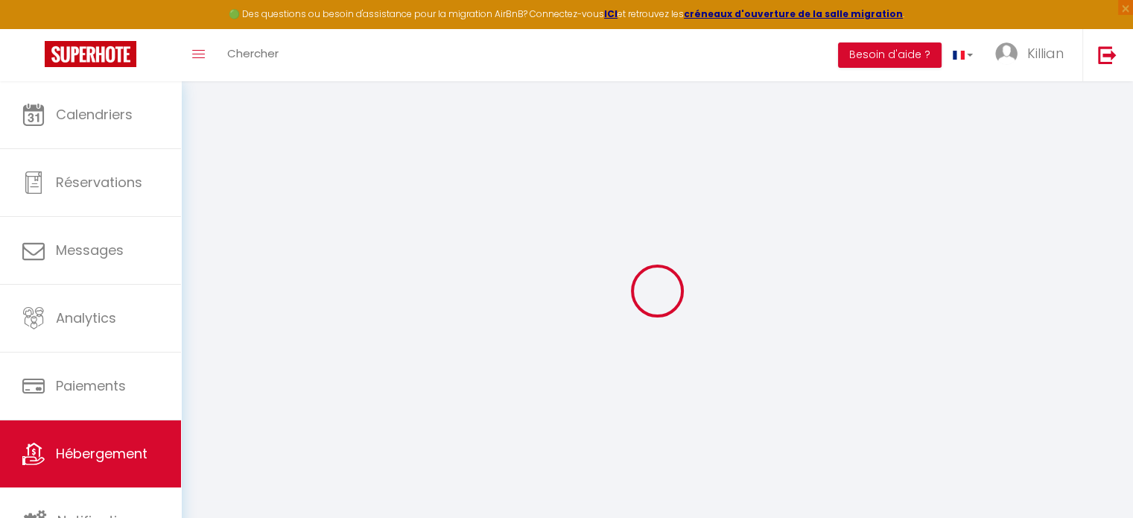
select select
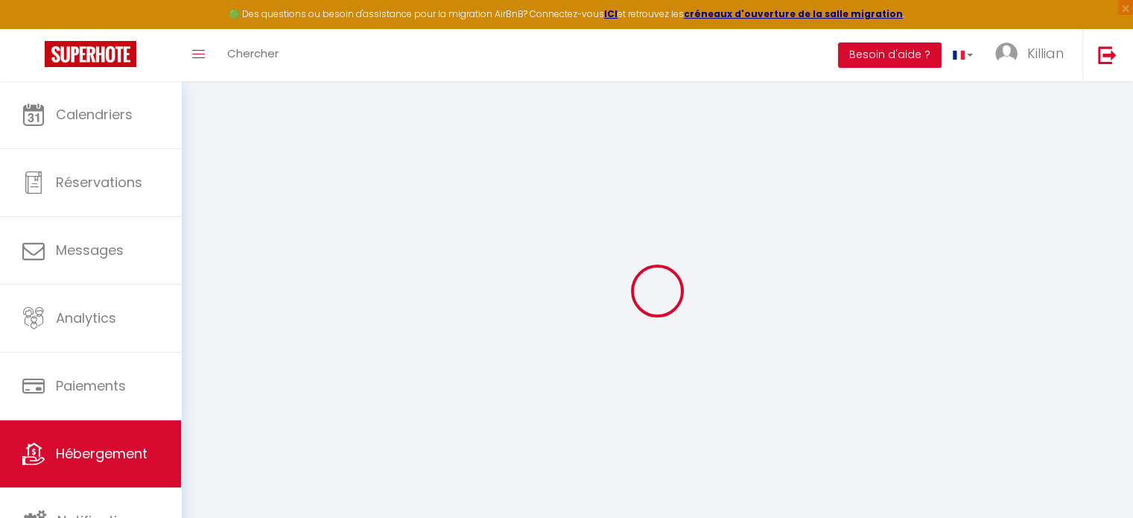
checkbox input "false"
select select
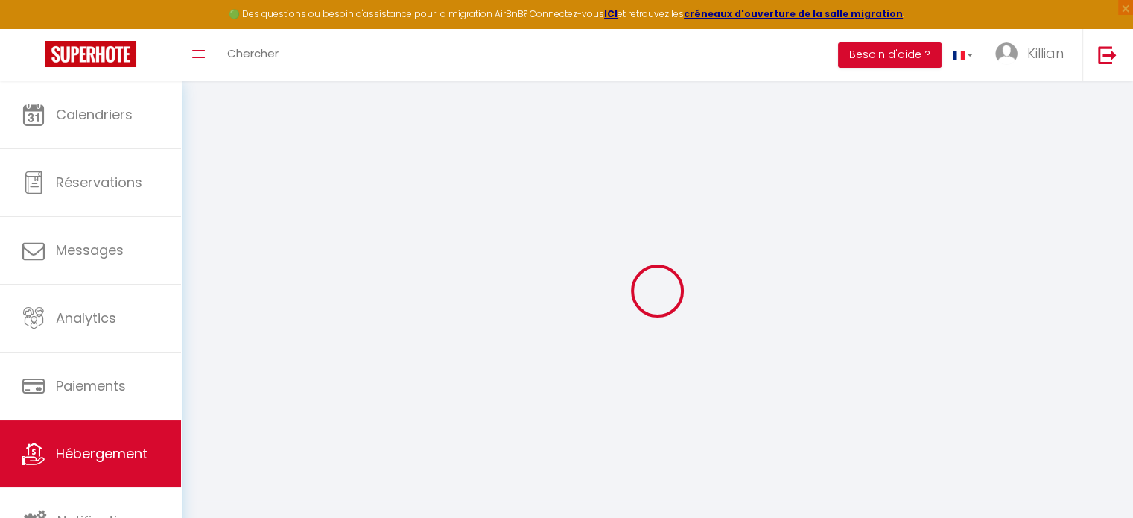
select select
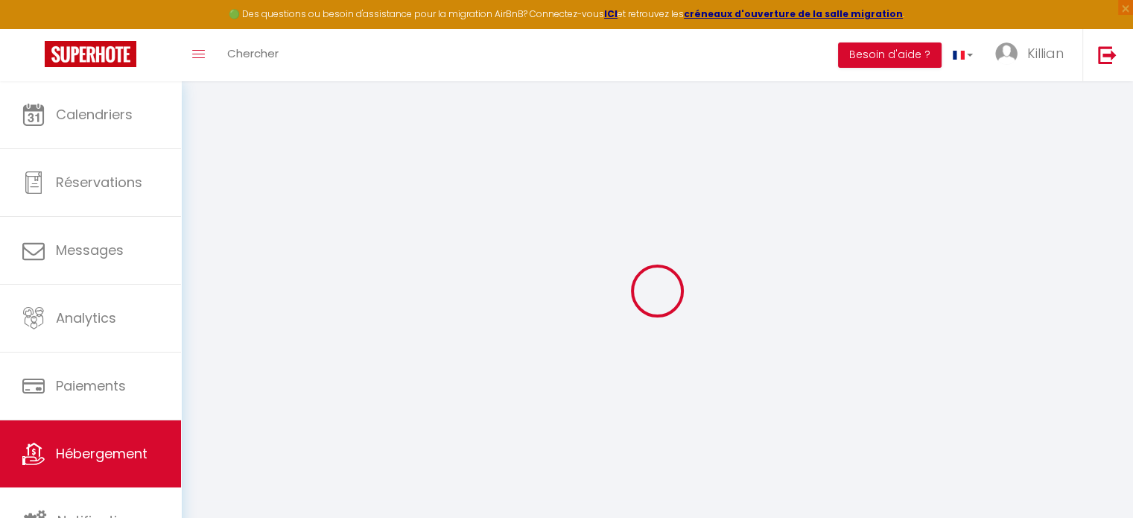
select select
checkbox input "false"
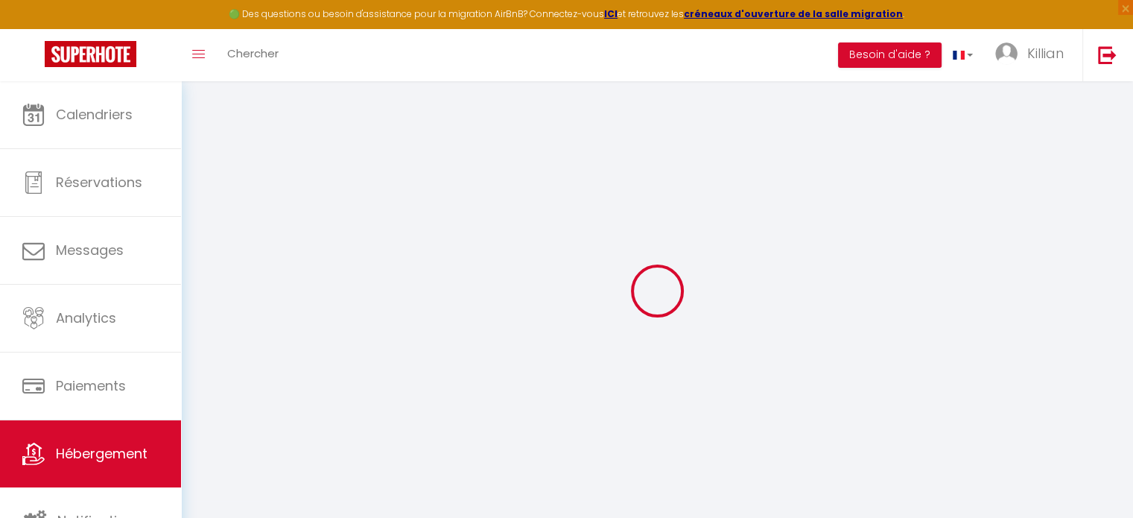
checkbox input "false"
select select
type input "La chapelle au [GEOGRAPHIC_DATA]"
select select "2"
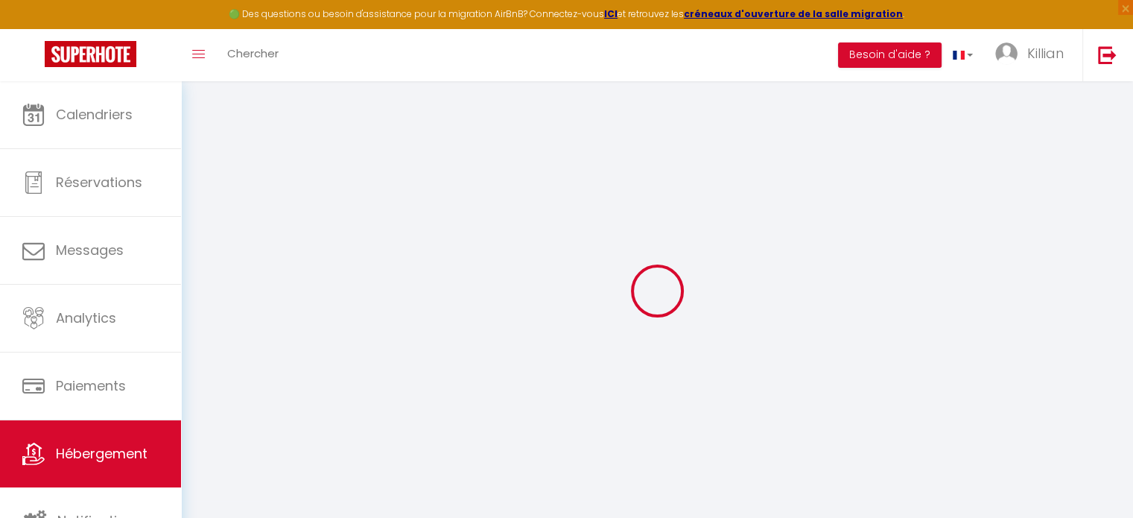
type input "30"
select select
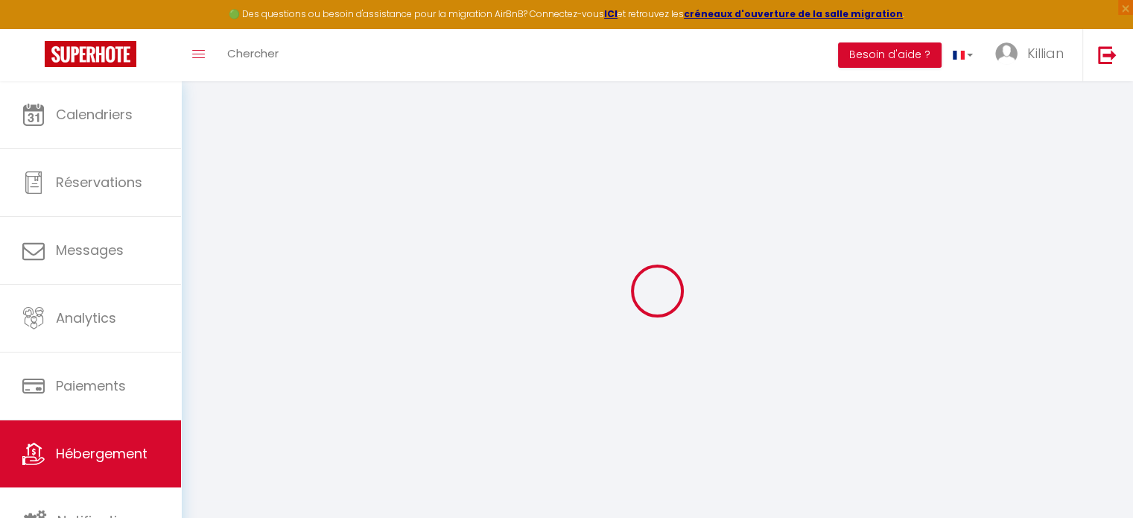
select select
type input "[STREET_ADDRESS]"
type input "53000"
type input "[GEOGRAPHIC_DATA]"
type input "[EMAIL_ADDRESS][DOMAIN_NAME]"
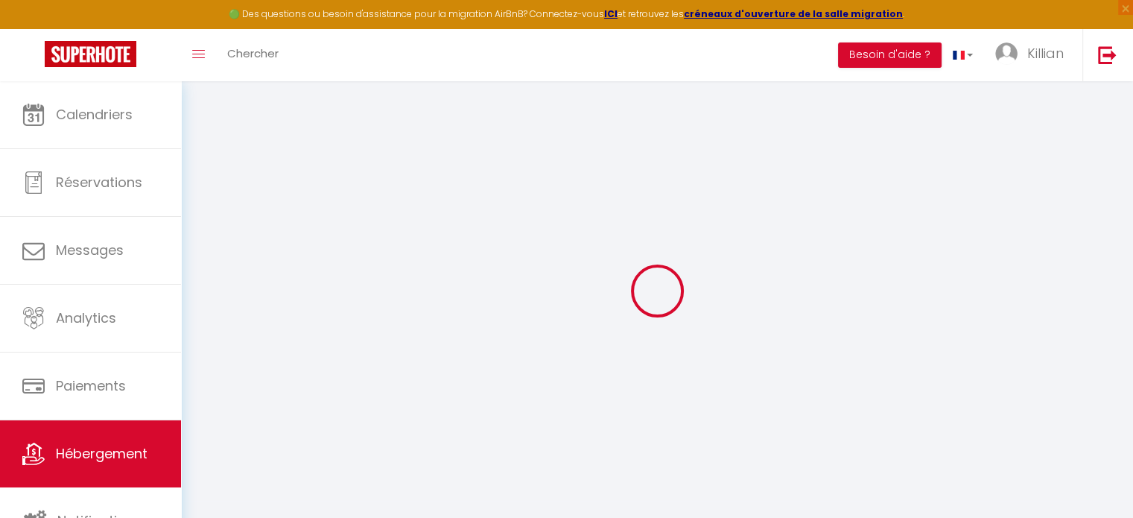
select select "15863"
checkbox input "false"
checkbox input "true"
checkbox input "false"
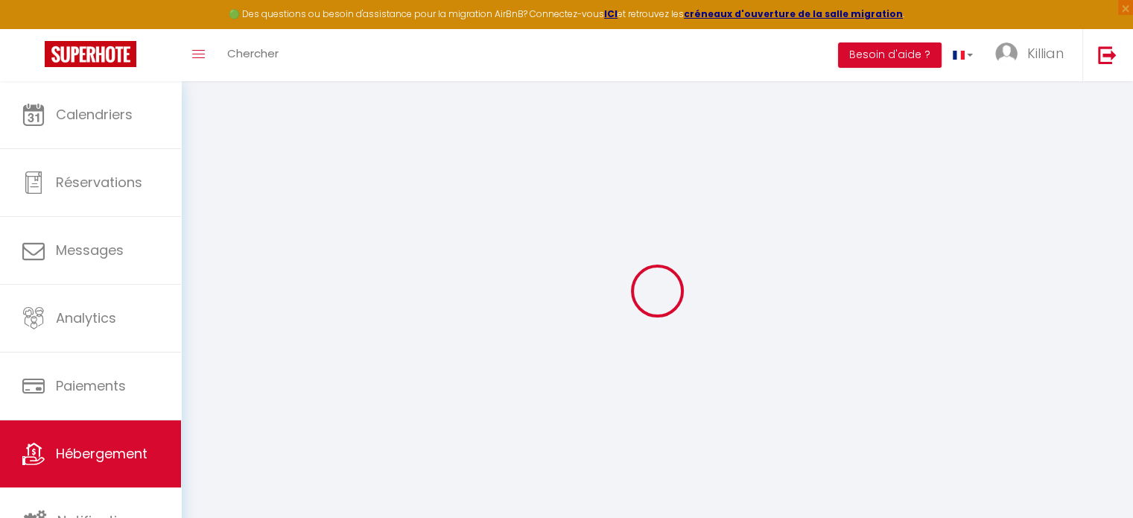
type input "0"
select select "52036"
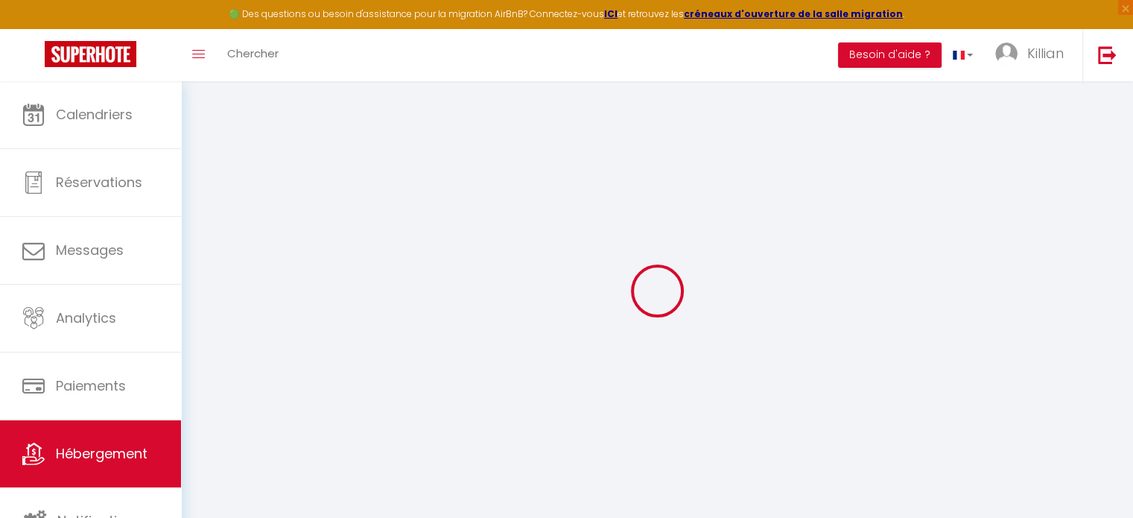
select select
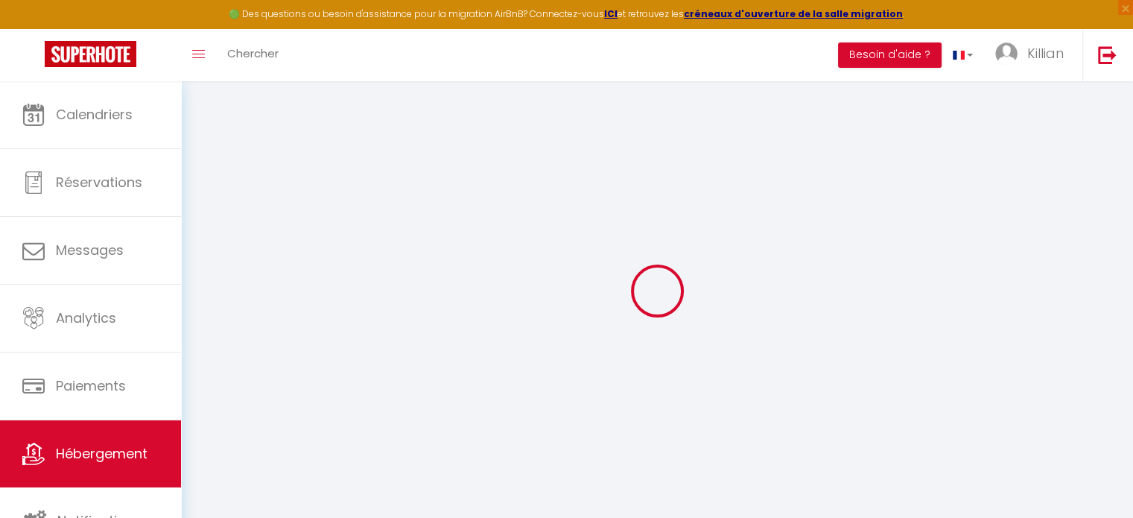
checkbox input "false"
checkbox input "true"
checkbox input "false"
select select
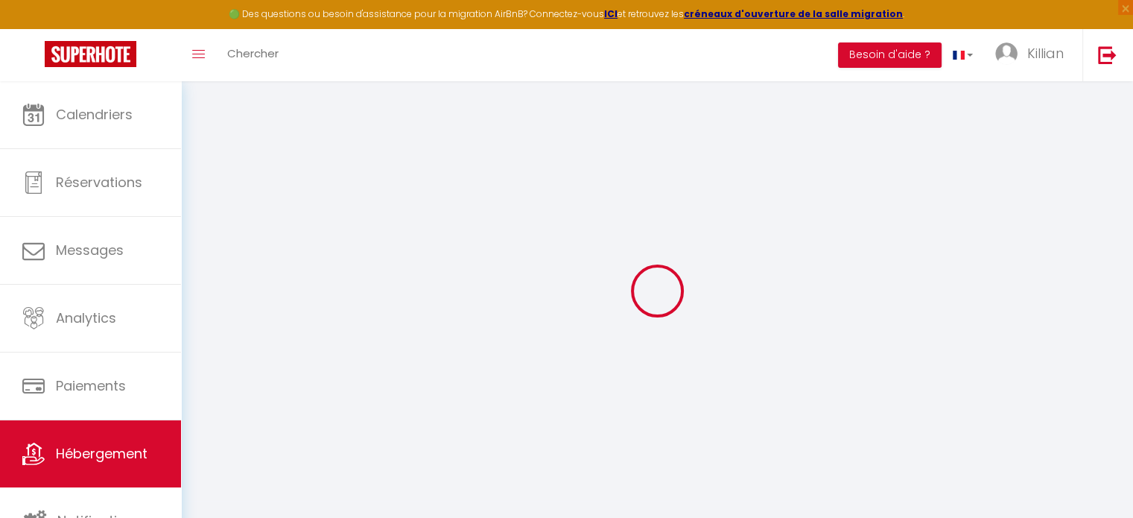
select select
checkbox input "false"
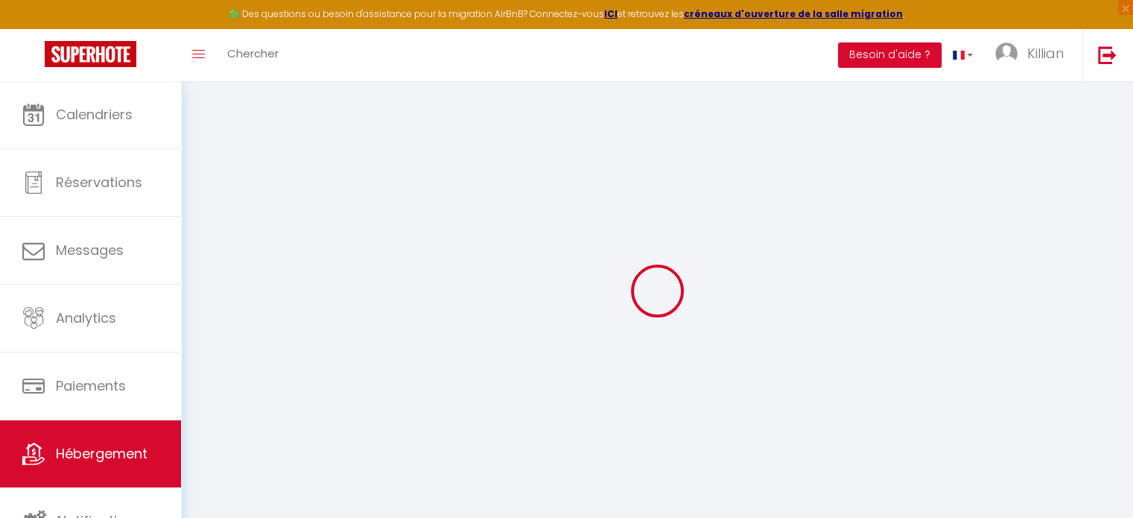
checkbox input "true"
checkbox input "false"
checkbox input "true"
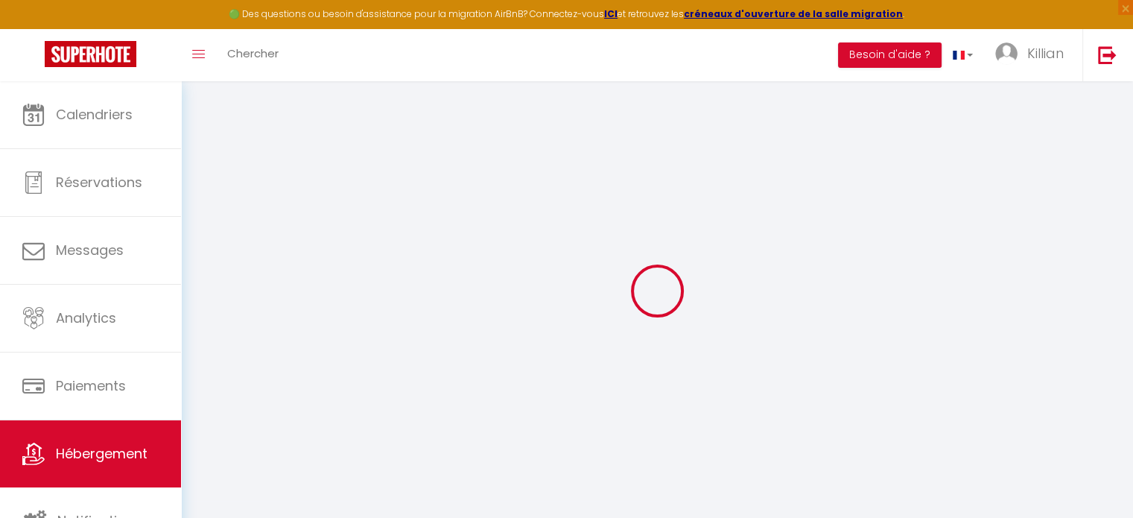
checkbox input "false"
select select "16:00"
select select "23:45"
select select "11:00"
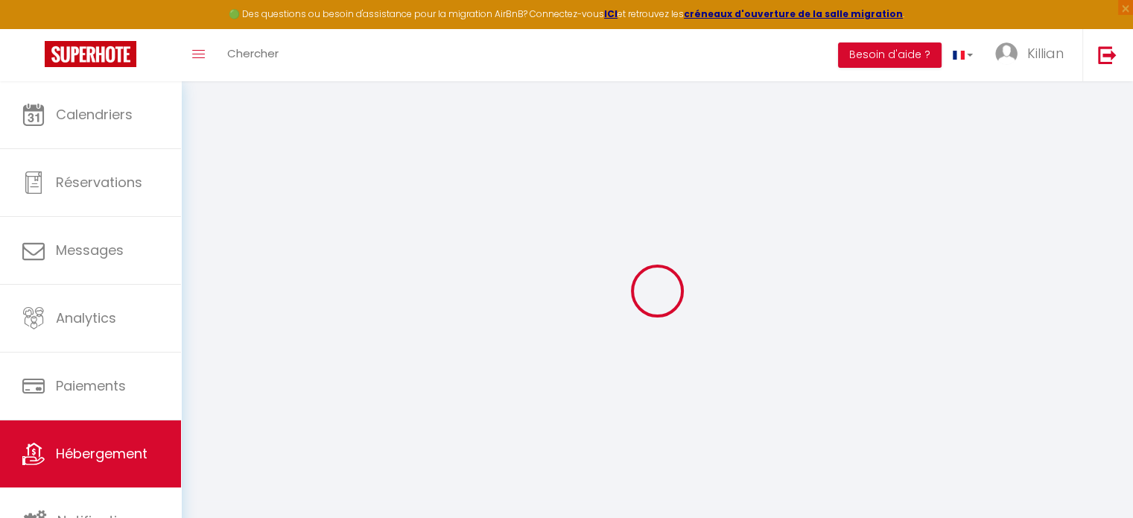
select select "30"
select select "120"
checkbox input "false"
checkbox input "true"
checkbox input "false"
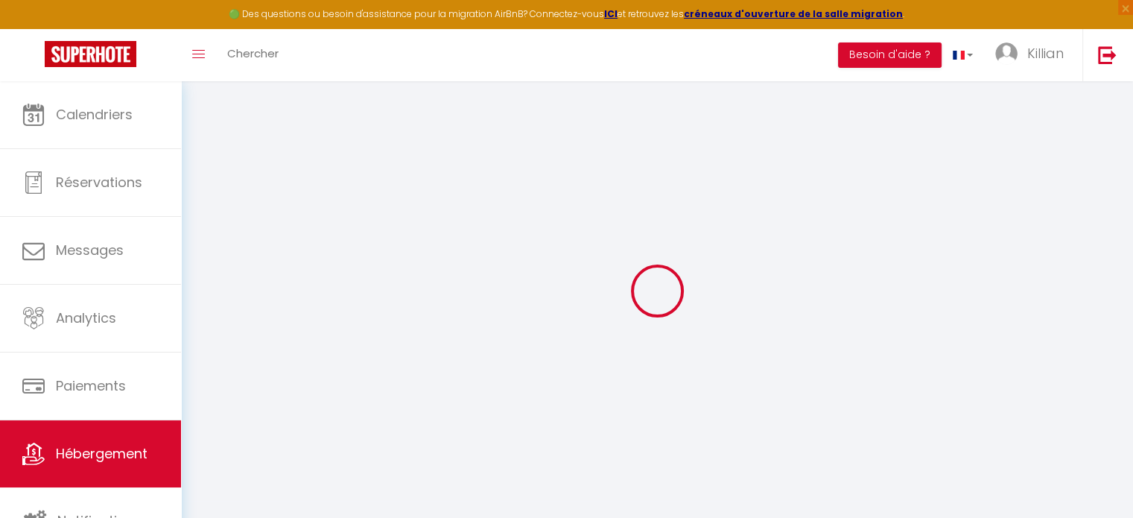
checkbox input "false"
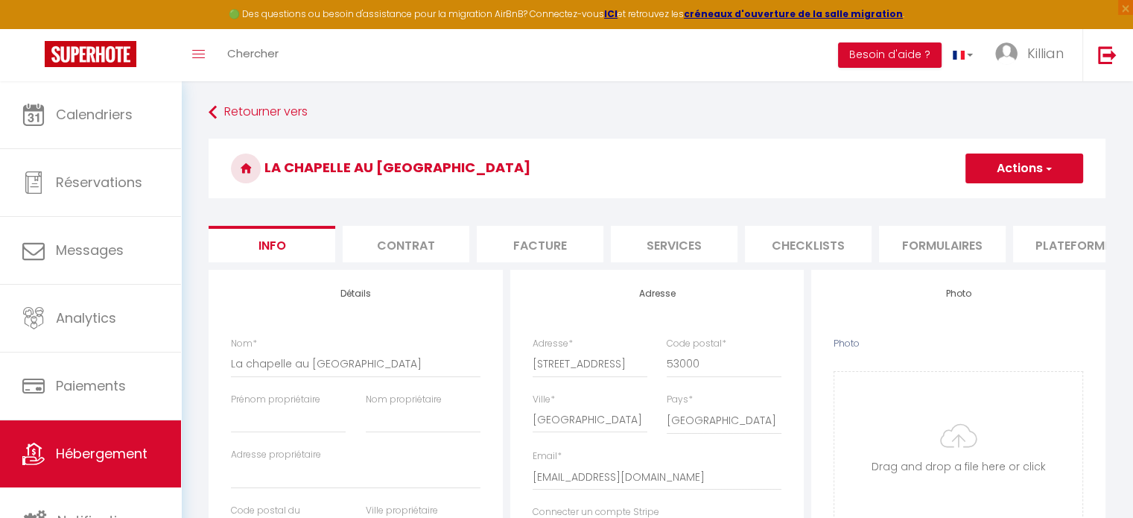
checkbox input "false"
checkbox input "true"
checkbox input "false"
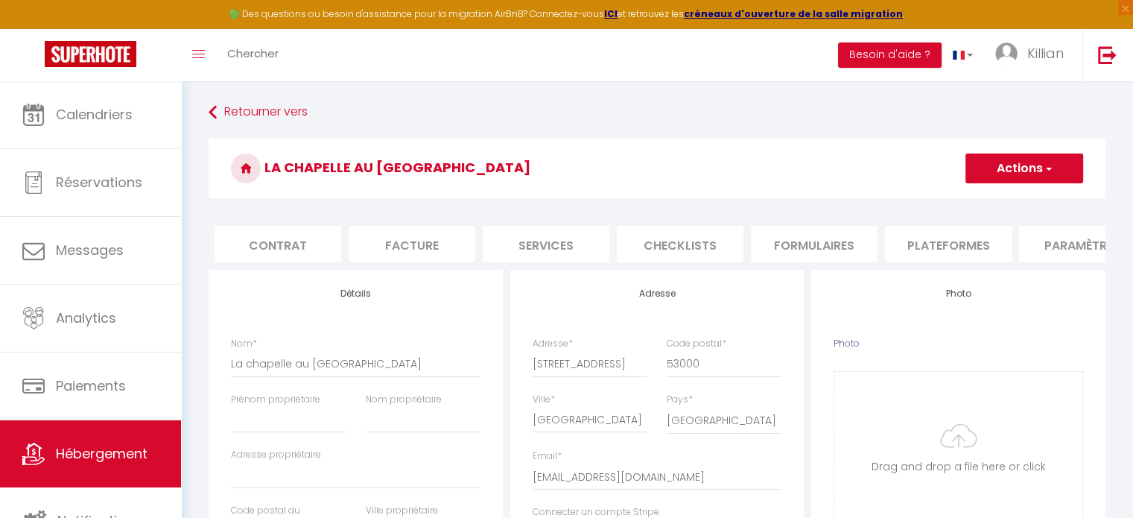
click at [945, 256] on li "Plateformes" at bounding box center [948, 244] width 127 height 37
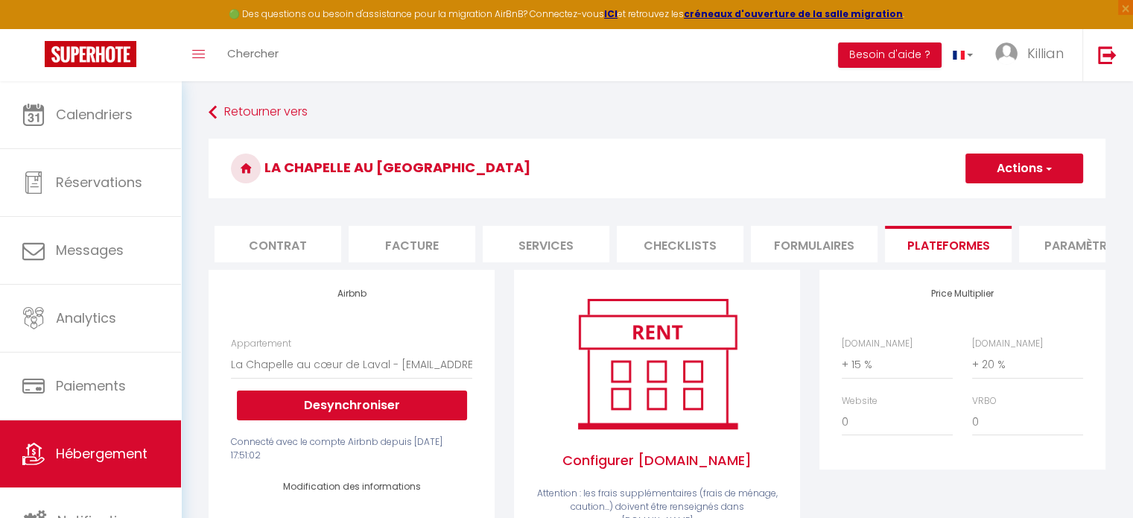
select select
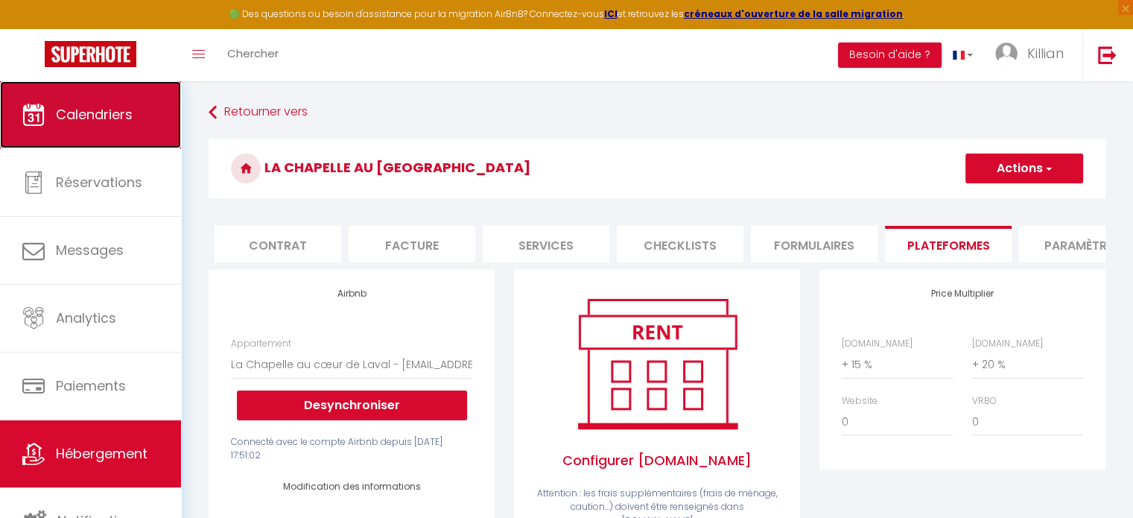
click at [118, 112] on span "Calendriers" at bounding box center [94, 114] width 77 height 19
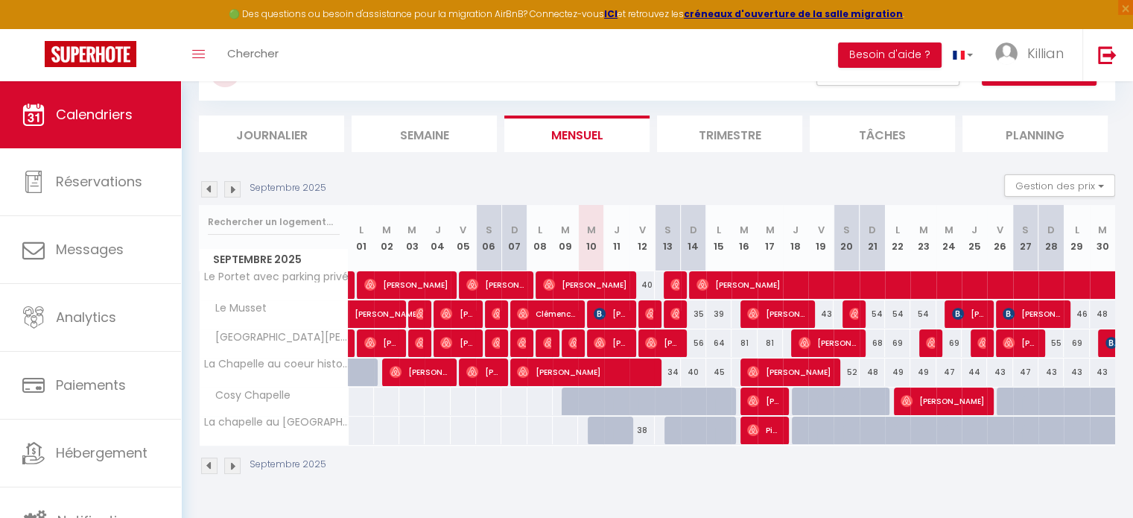
scroll to position [72, 0]
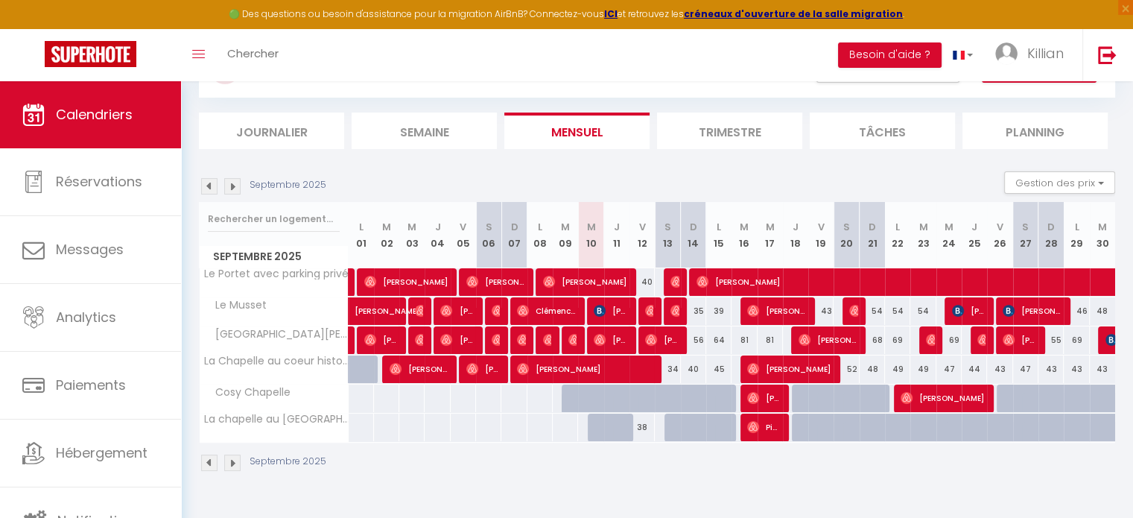
click at [229, 194] on img at bounding box center [232, 186] width 16 height 16
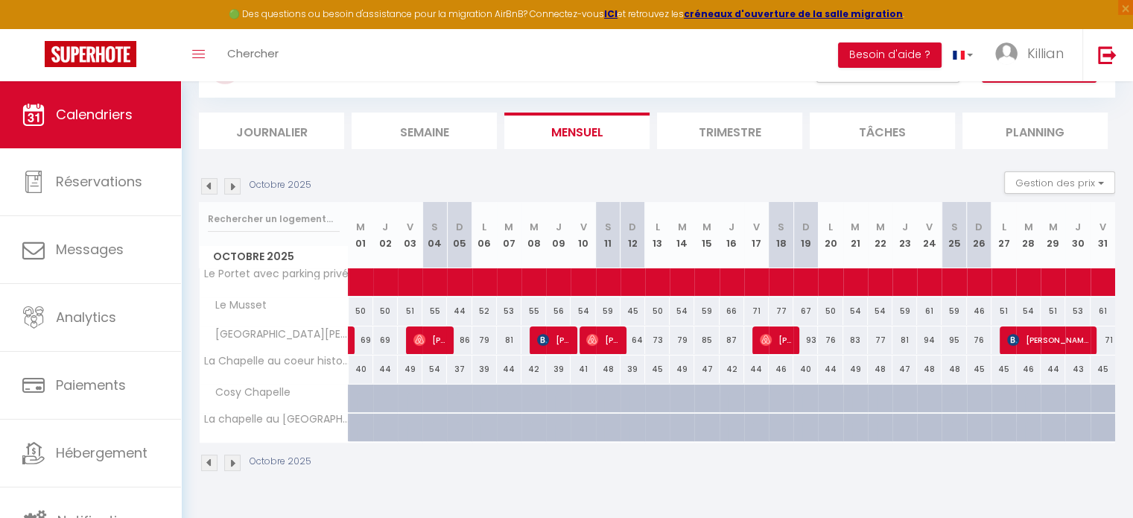
click at [229, 194] on img at bounding box center [232, 186] width 16 height 16
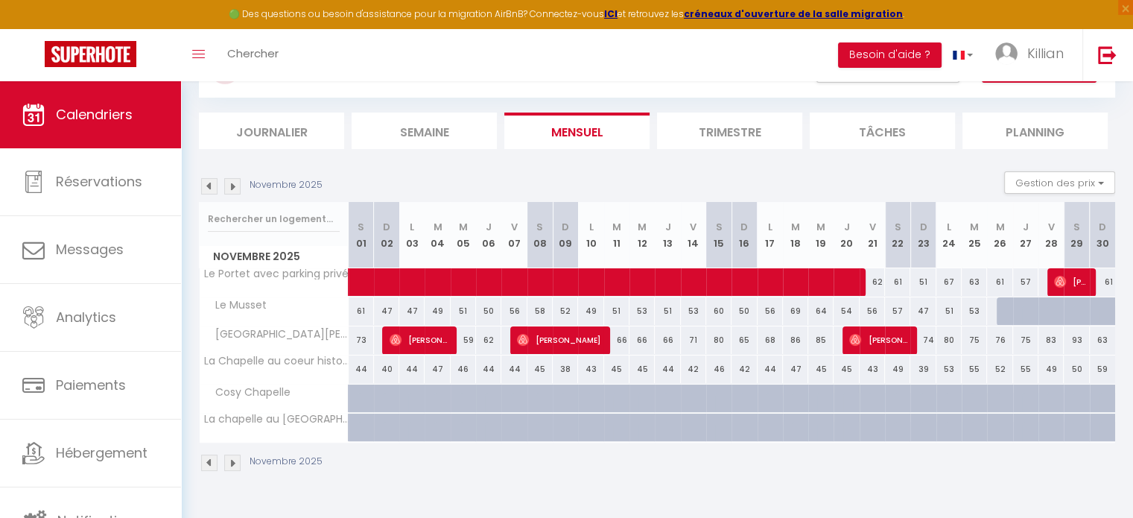
click at [229, 194] on img at bounding box center [232, 186] width 16 height 16
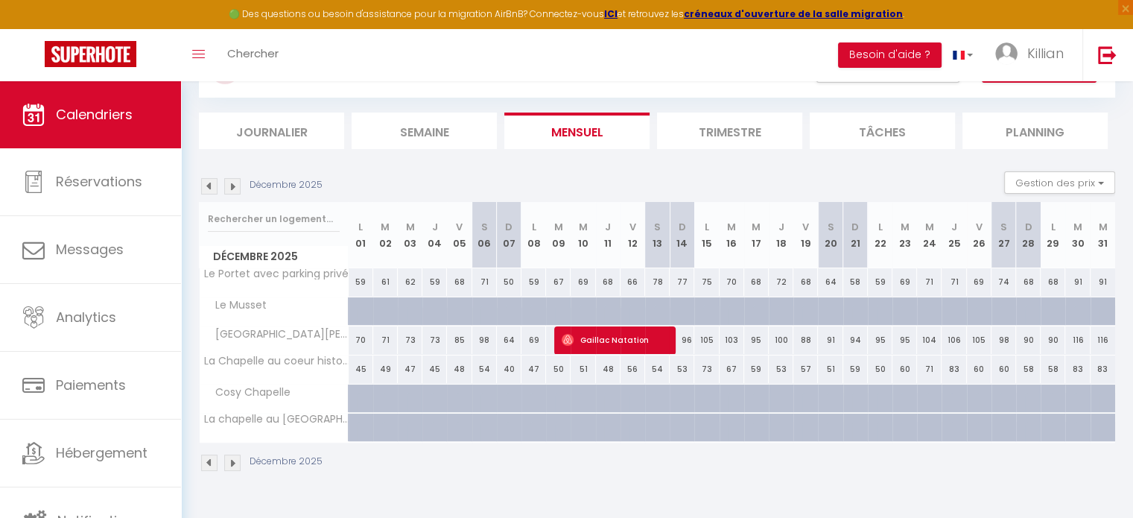
click at [215, 186] on img at bounding box center [209, 186] width 16 height 16
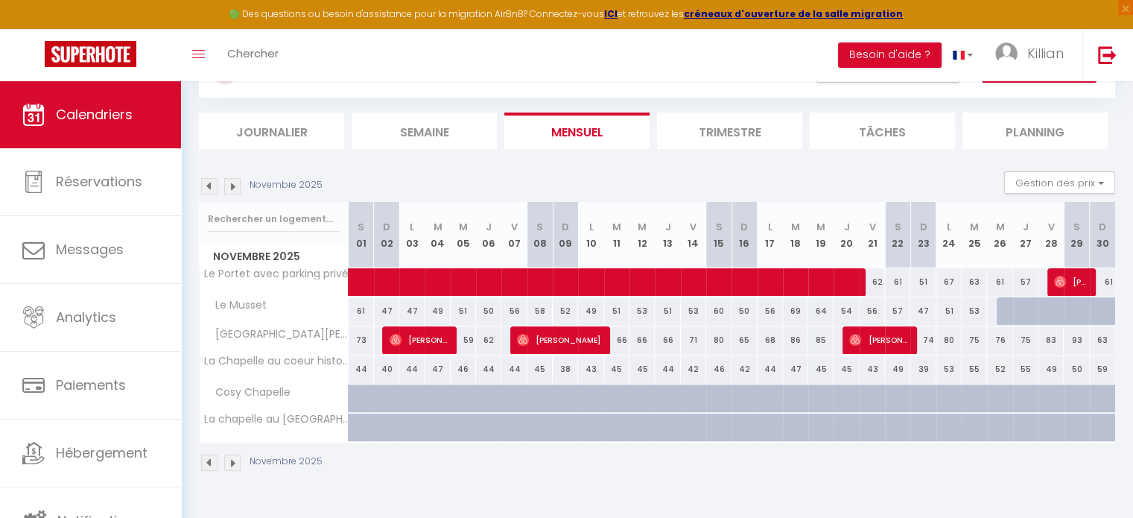
click at [215, 186] on img at bounding box center [209, 186] width 16 height 16
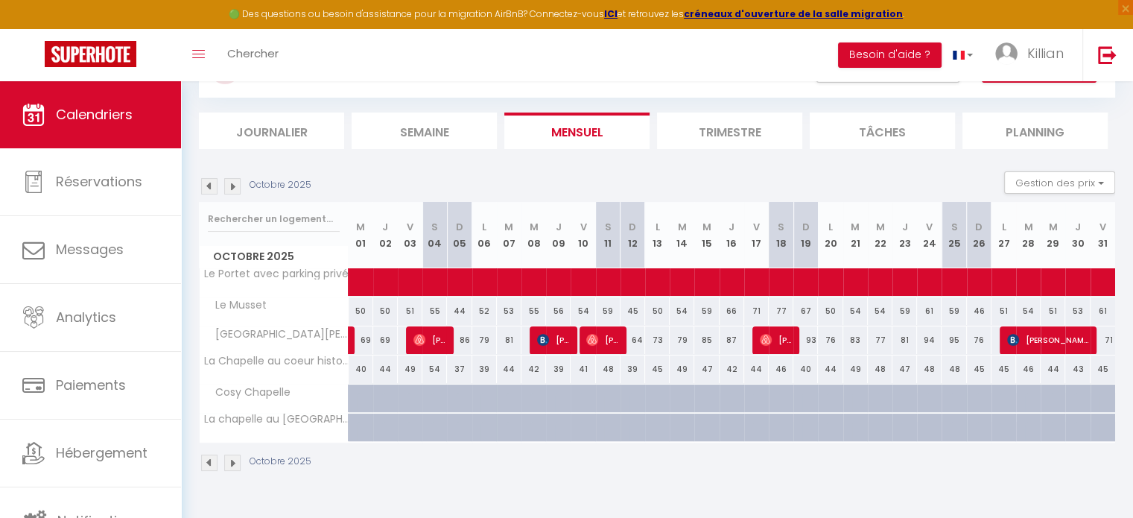
click at [215, 186] on img at bounding box center [209, 186] width 16 height 16
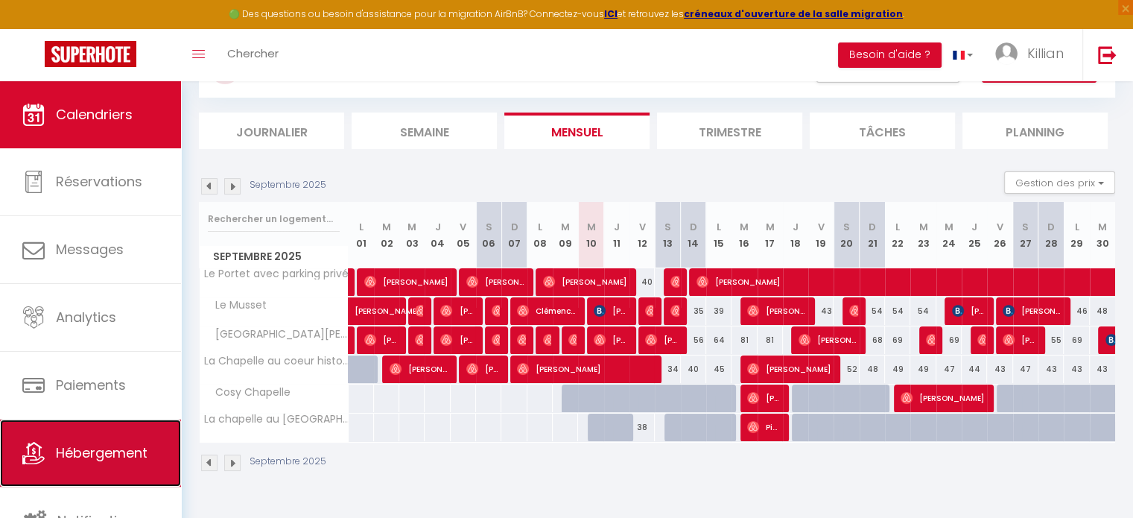
click at [89, 451] on span "Hébergement" at bounding box center [102, 452] width 92 height 19
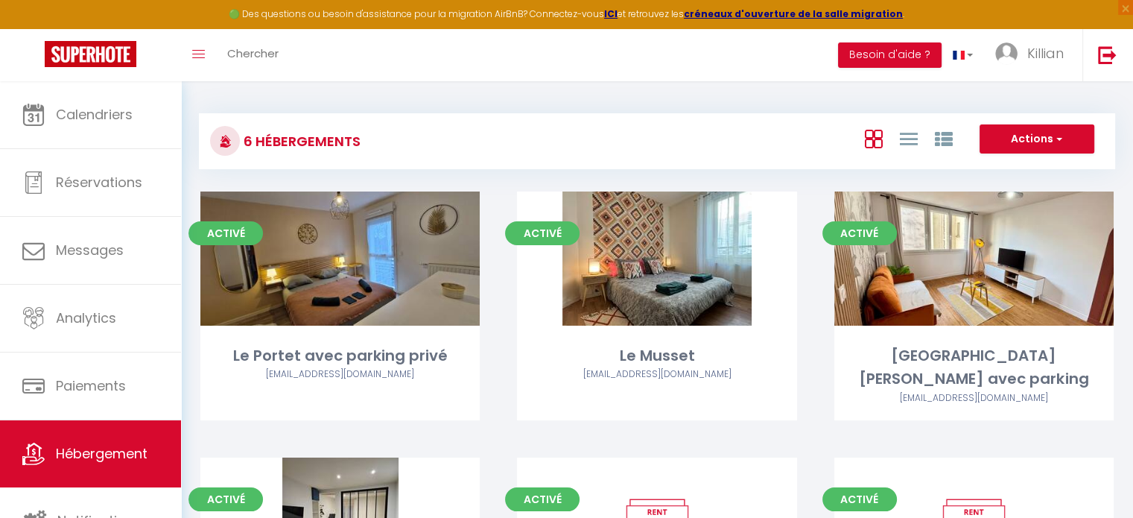
scroll to position [200, 0]
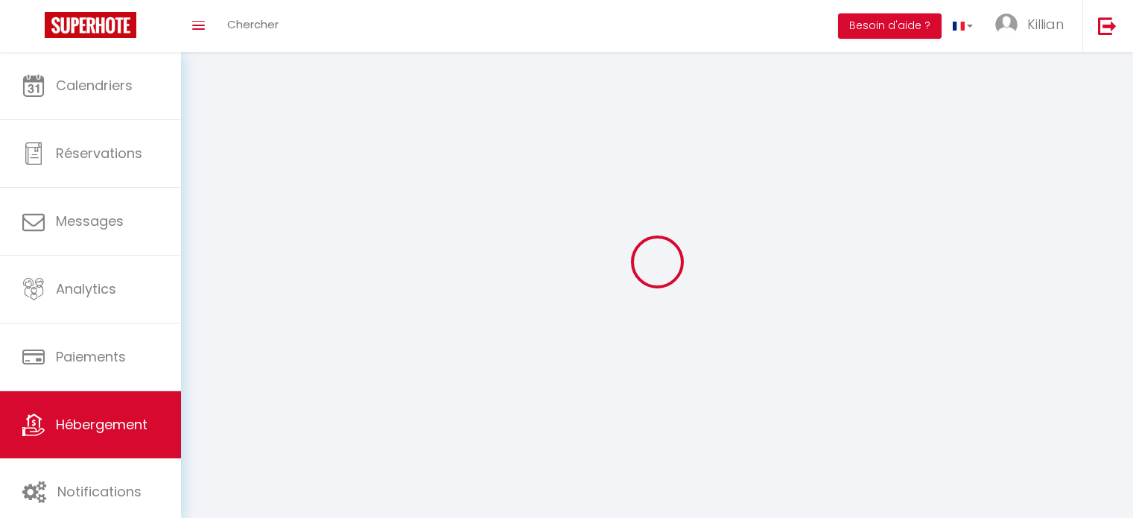
select select "2"
select select "1"
select select "16:00"
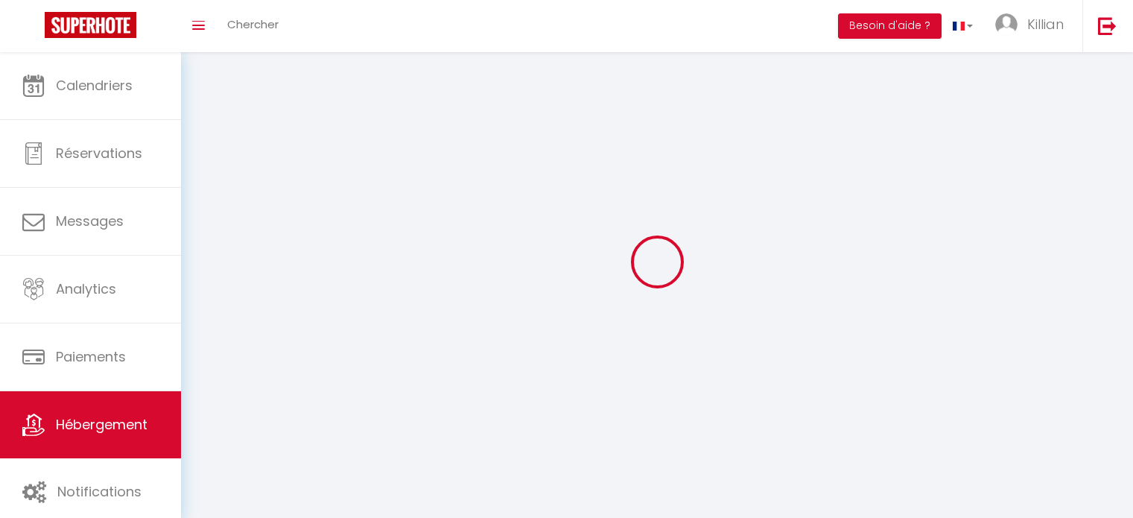
select select "23:45"
select select "11:00"
select select "30"
select select "120"
select select "28"
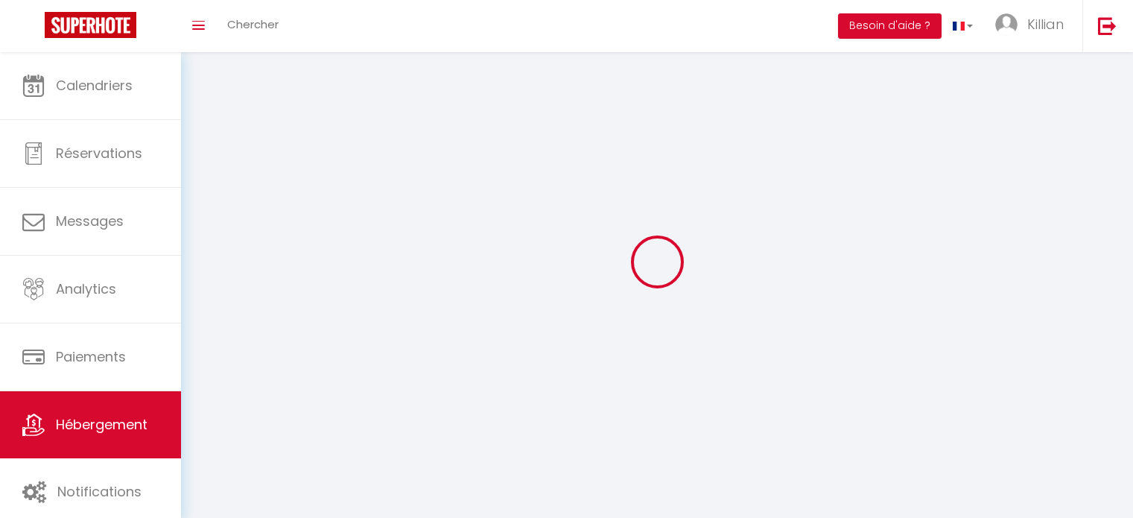
select select "52036"
select select "16601-1504358840541603866"
select select "+ 15 %"
select select "+ 22 %"
checkbox input "false"
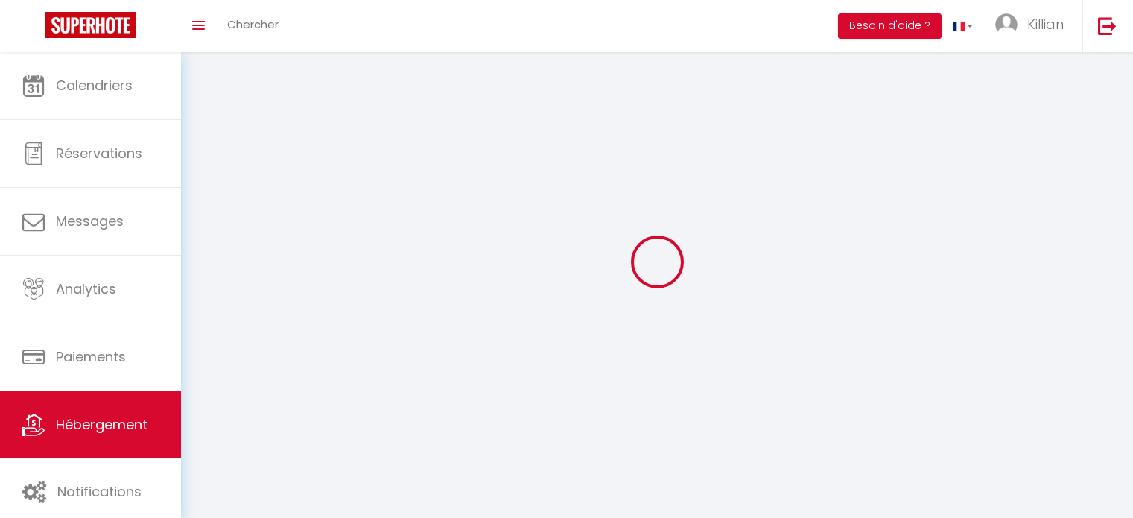
checkbox input "false"
checkbox input "true"
checkbox input "false"
select select "90"
select select "EUR"
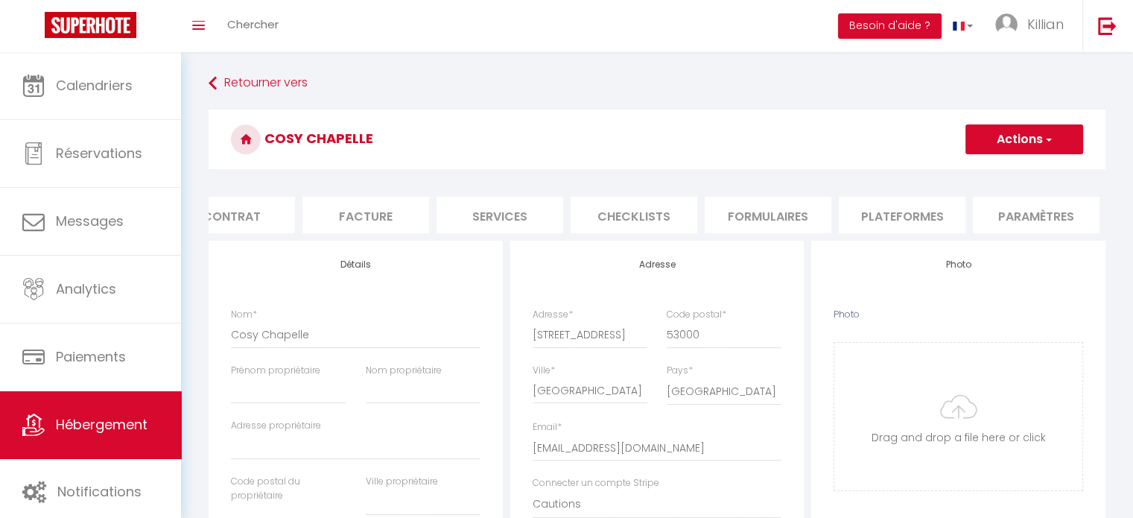
scroll to position [0, 175]
click at [919, 223] on li "Plateformes" at bounding box center [901, 215] width 127 height 37
select select
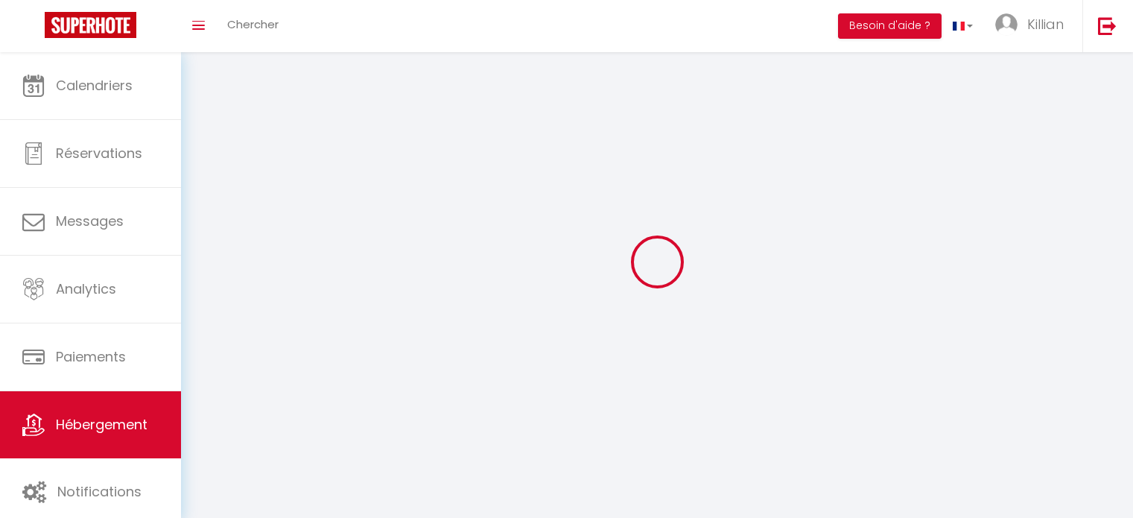
select select "2"
select select "1"
select select "16:00"
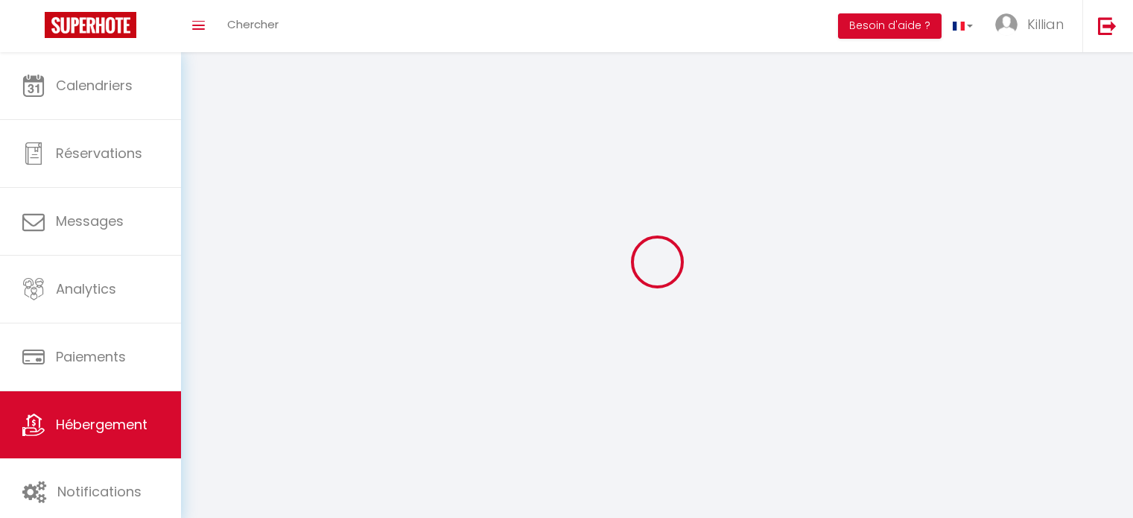
select select "23:45"
select select "11:00"
select select "30"
select select "120"
select select "28"
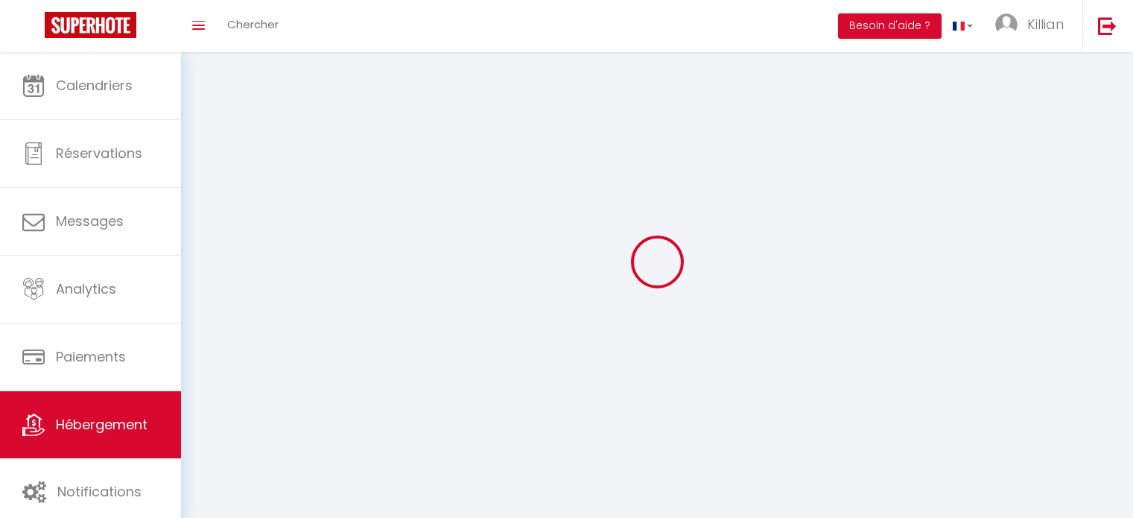
select select "52036"
select select "16601-1505926823565785843"
select select "+ 15 %"
select select "+ 20 %"
checkbox input "false"
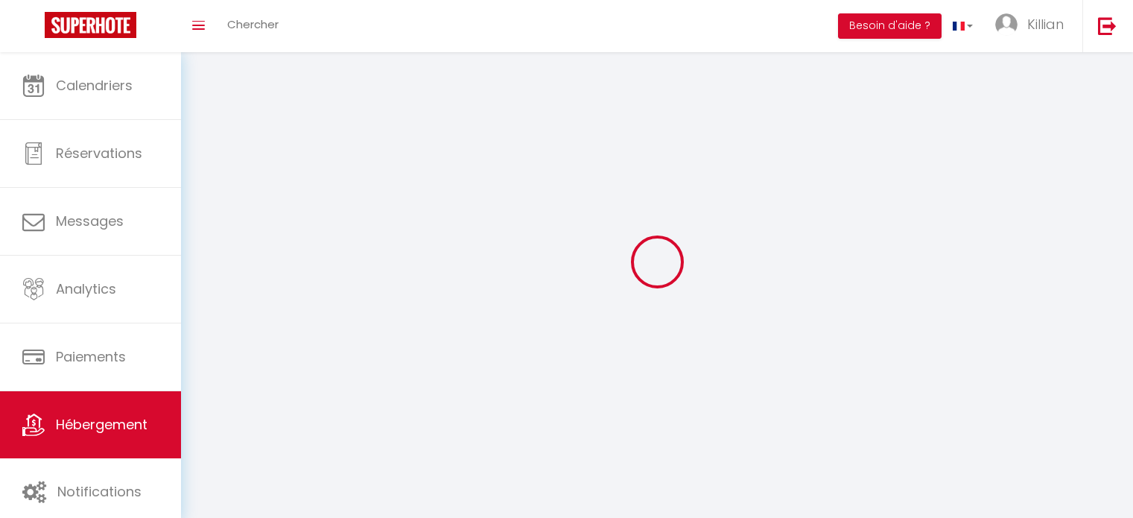
checkbox input "true"
checkbox input "false"
select select "90"
select select "EUR"
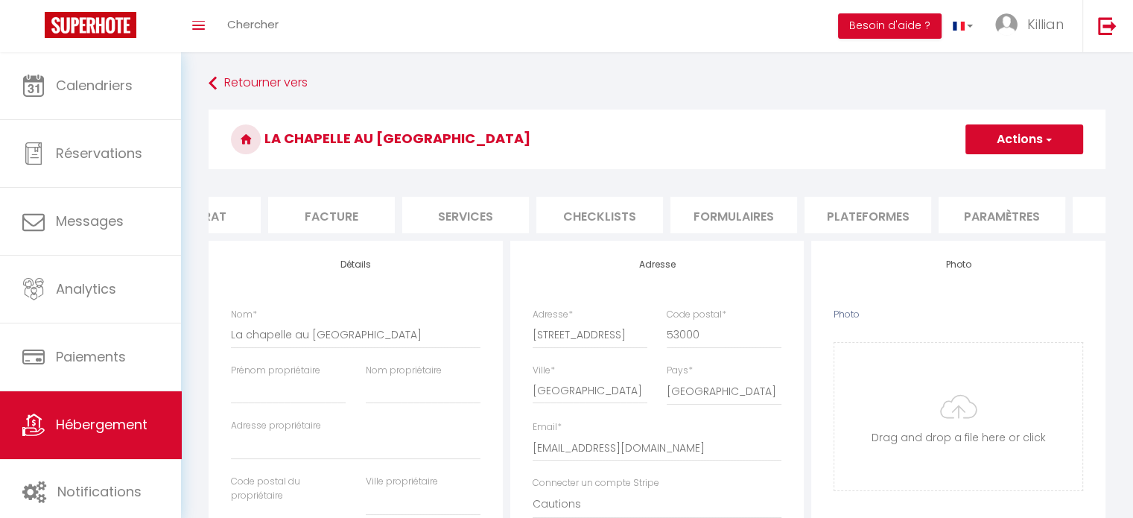
scroll to position [0, 217]
click at [875, 213] on li "Plateformes" at bounding box center [859, 215] width 127 height 37
